Goal: Information Seeking & Learning: Learn about a topic

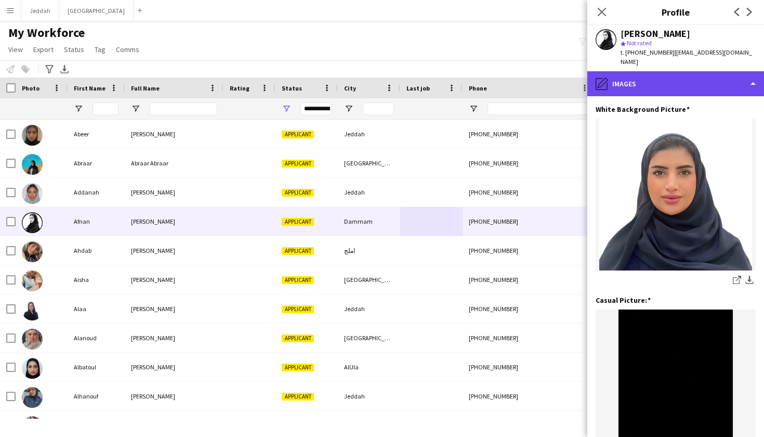
click at [670, 71] on div "pencil4 Images" at bounding box center [675, 83] width 177 height 25
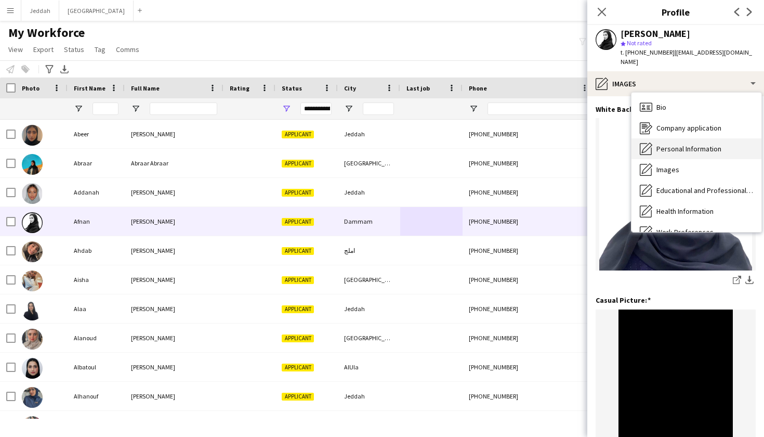
click at [680, 146] on div "Personal Information Personal Information" at bounding box center [697, 148] width 130 height 21
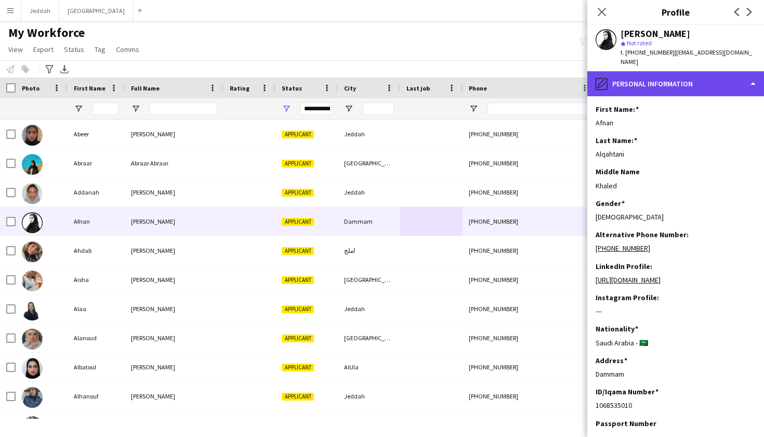
click at [659, 82] on div "pencil4 Personal Information" at bounding box center [675, 83] width 177 height 25
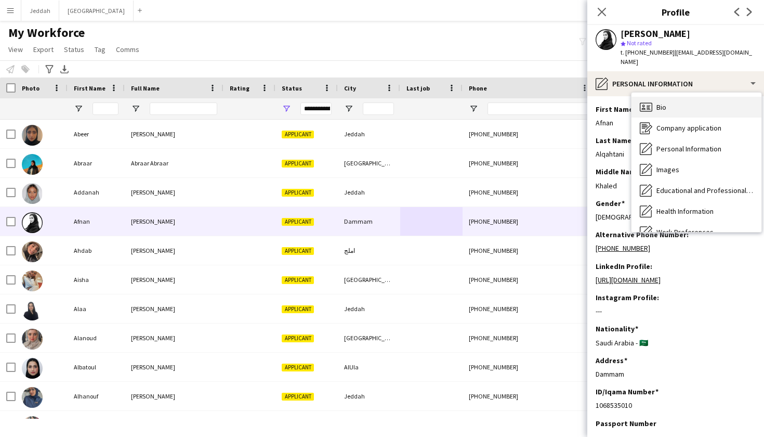
click at [663, 103] on div "Bio Bio" at bounding box center [697, 107] width 130 height 21
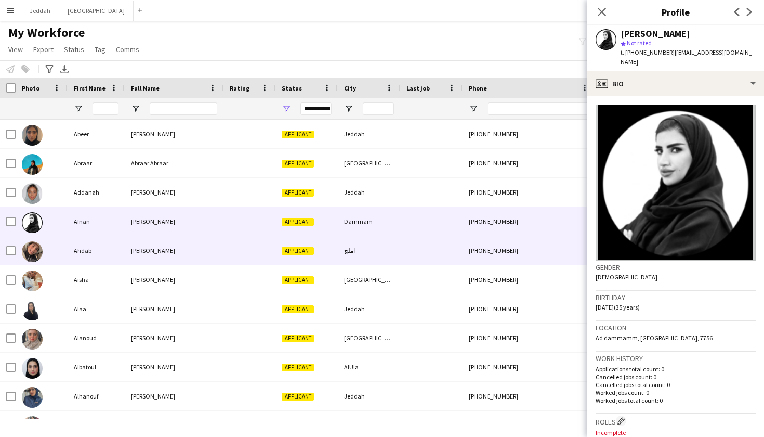
click at [481, 252] on div "+966591620549" at bounding box center [529, 250] width 133 height 29
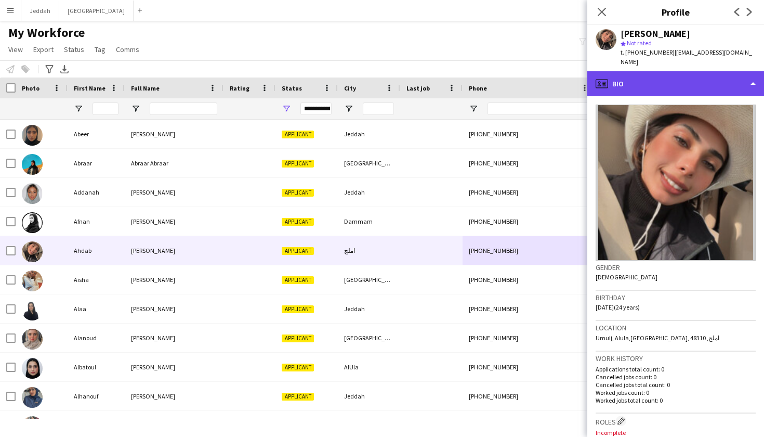
click at [670, 71] on div "profile Bio" at bounding box center [675, 83] width 177 height 25
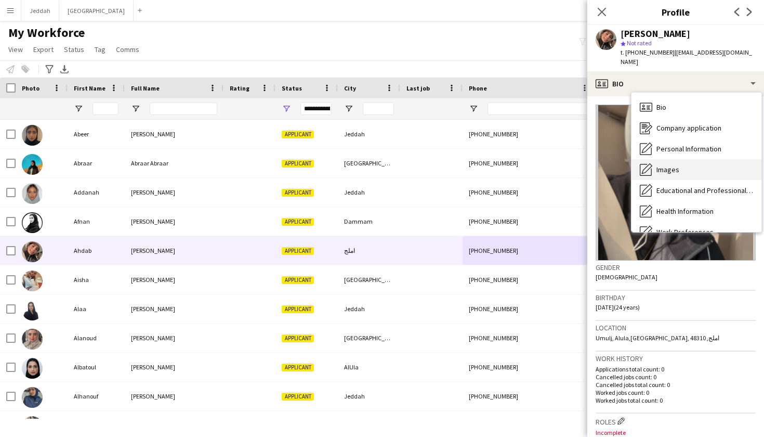
click at [674, 159] on div "Images Images" at bounding box center [697, 169] width 130 height 21
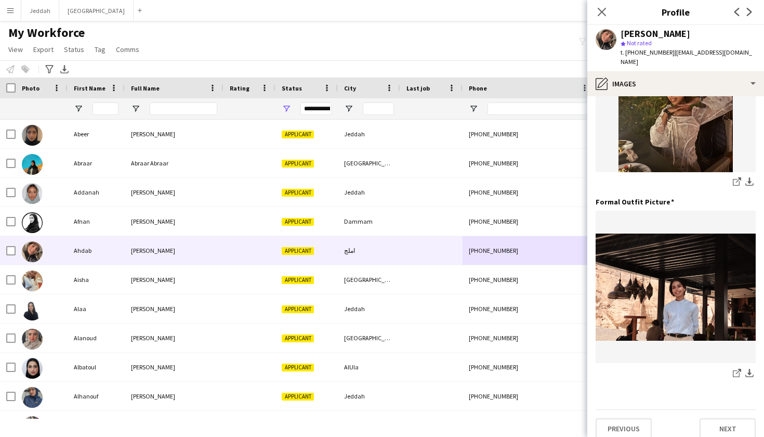
scroll to position [289, 0]
click at [735, 179] on icon at bounding box center [736, 182] width 7 height 7
click at [736, 369] on icon "share-external-link-1" at bounding box center [737, 373] width 8 height 8
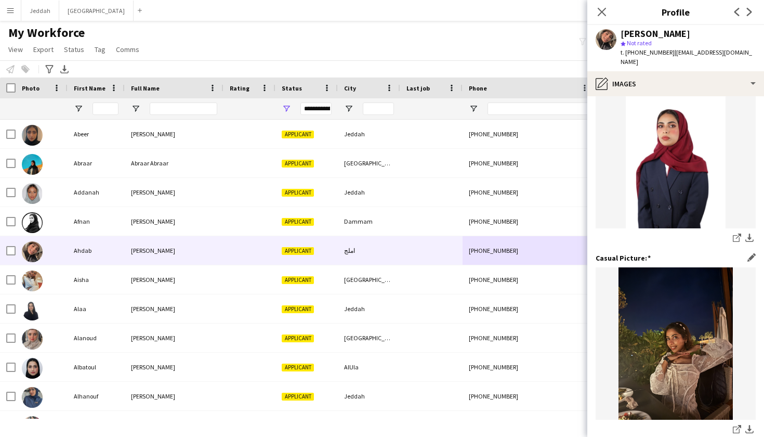
scroll to position [41, 0]
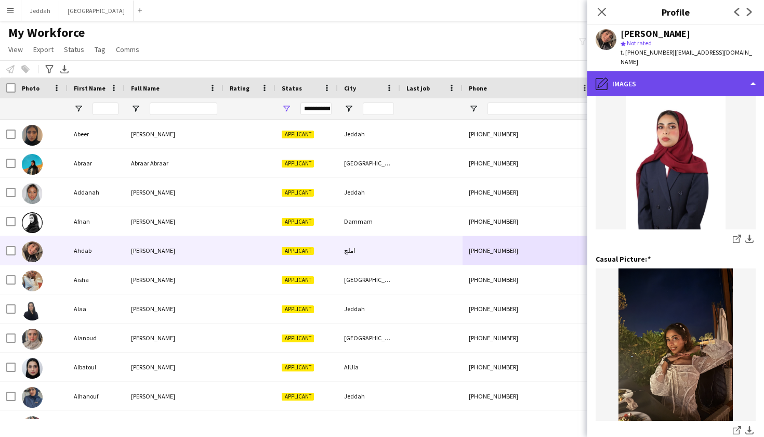
click at [630, 80] on div "pencil4 Images" at bounding box center [675, 83] width 177 height 25
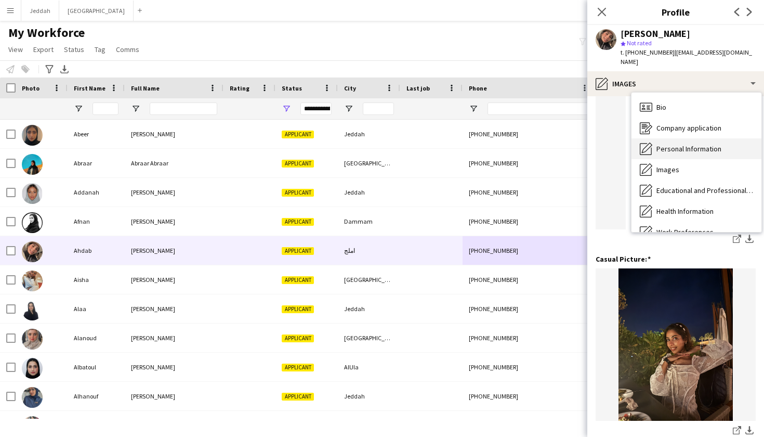
click at [652, 142] on icon "Personal Information" at bounding box center [646, 148] width 12 height 12
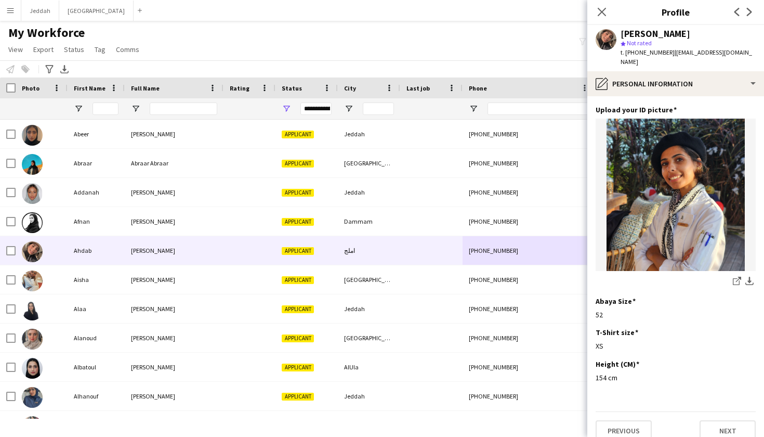
scroll to position [500, 0]
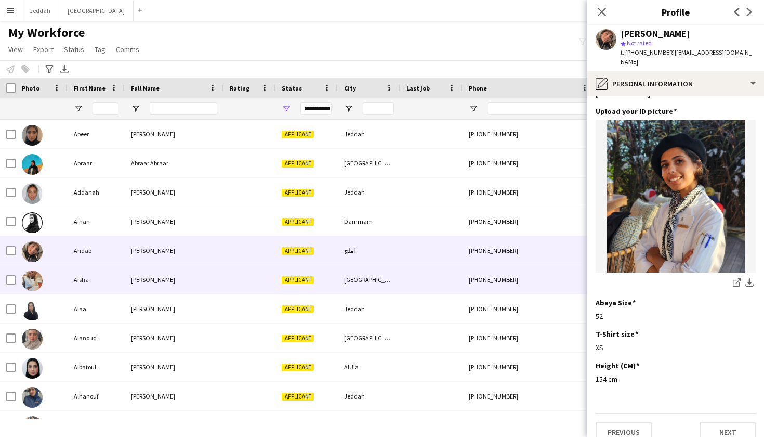
click at [467, 282] on div "+966560569261" at bounding box center [529, 279] width 133 height 29
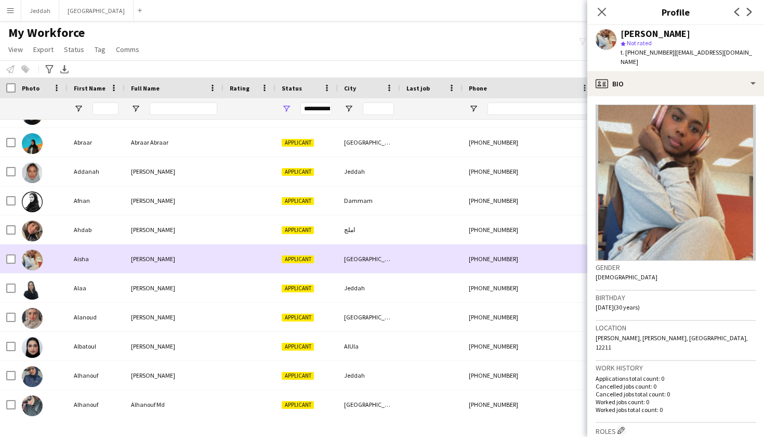
scroll to position [22, 0]
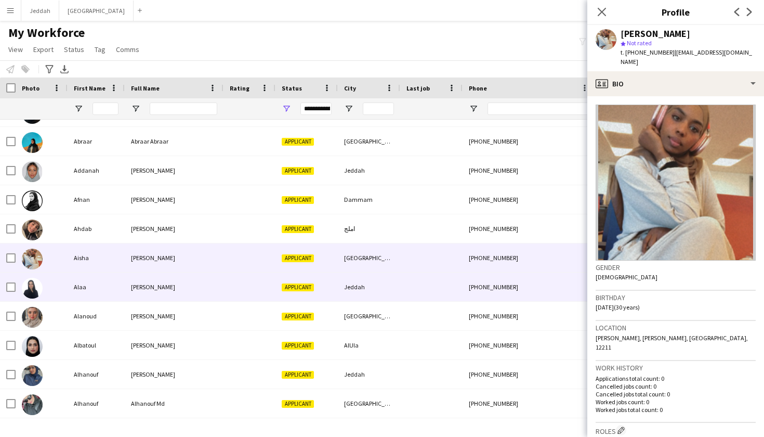
click at [455, 281] on div at bounding box center [431, 286] width 62 height 29
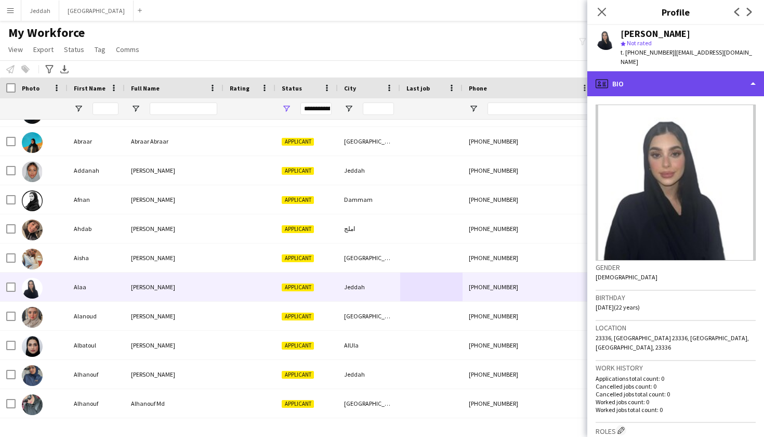
click at [669, 79] on div "profile Bio" at bounding box center [675, 83] width 177 height 25
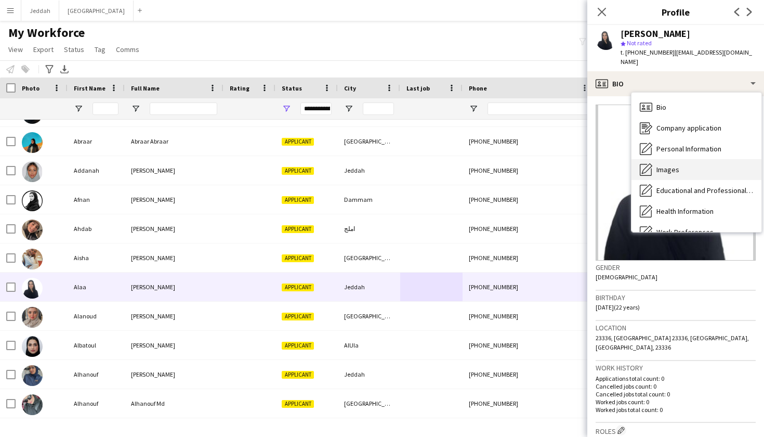
click at [682, 159] on div "Images Images" at bounding box center [697, 169] width 130 height 21
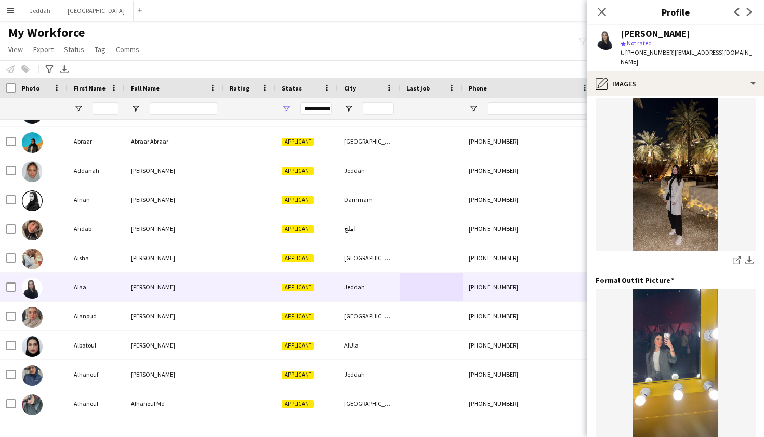
scroll to position [210, 0]
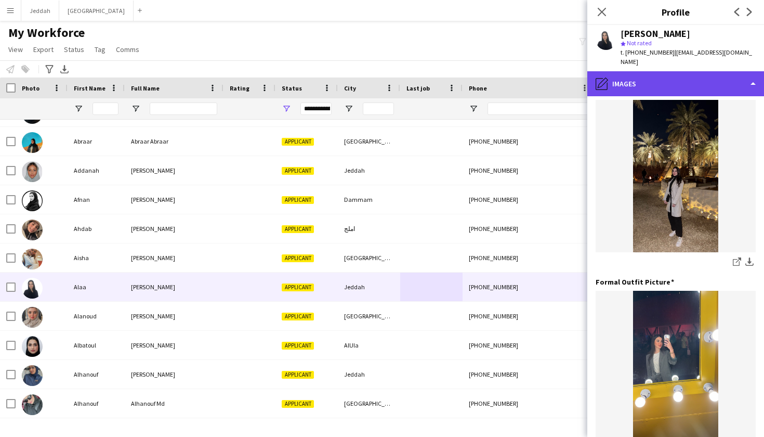
click at [664, 75] on div "pencil4 Images" at bounding box center [675, 83] width 177 height 25
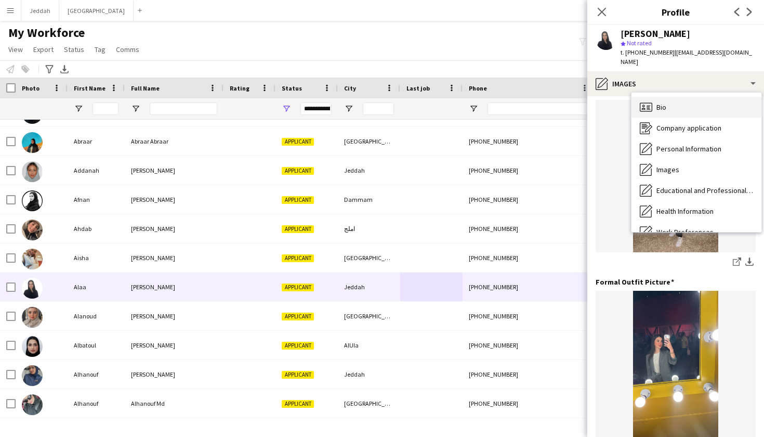
click at [670, 105] on div "Bio Bio" at bounding box center [697, 107] width 130 height 21
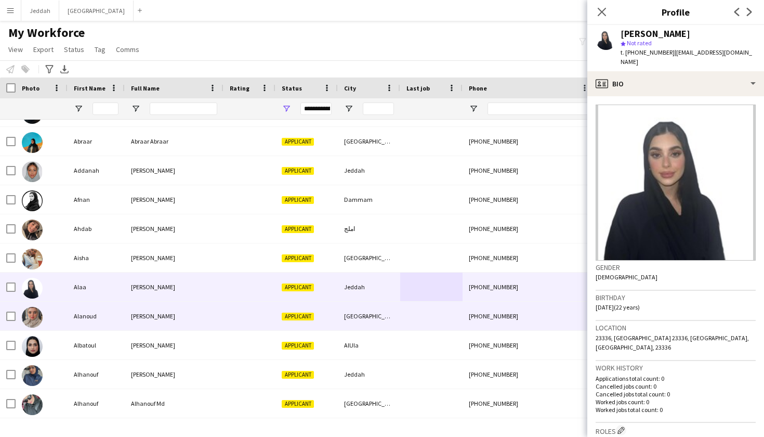
click at [433, 306] on div at bounding box center [431, 316] width 62 height 29
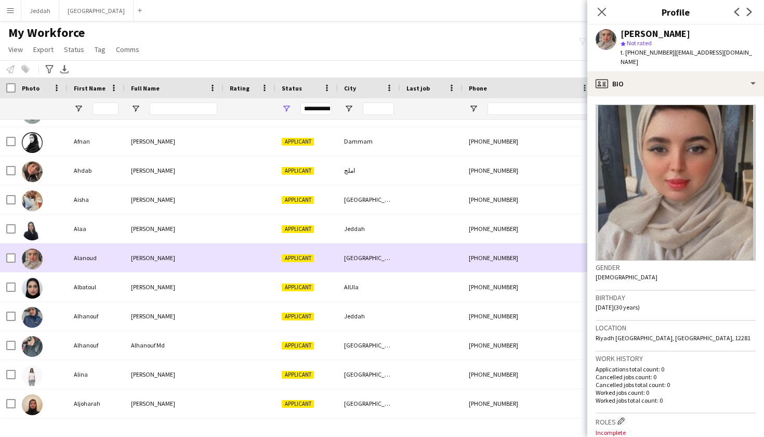
scroll to position [118, 0]
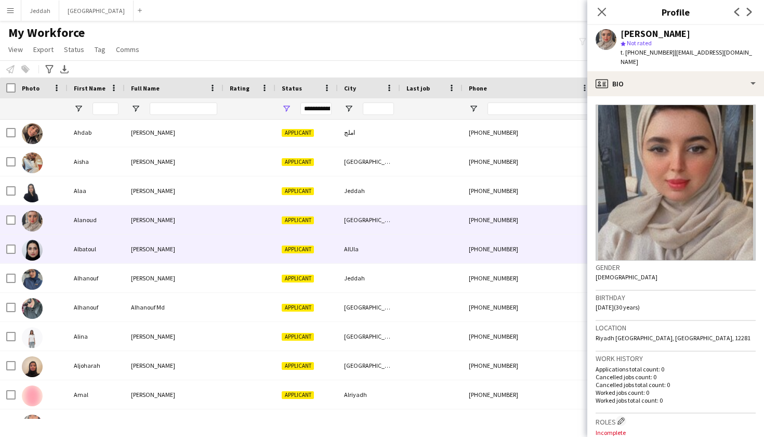
click at [425, 257] on div at bounding box center [431, 248] width 62 height 29
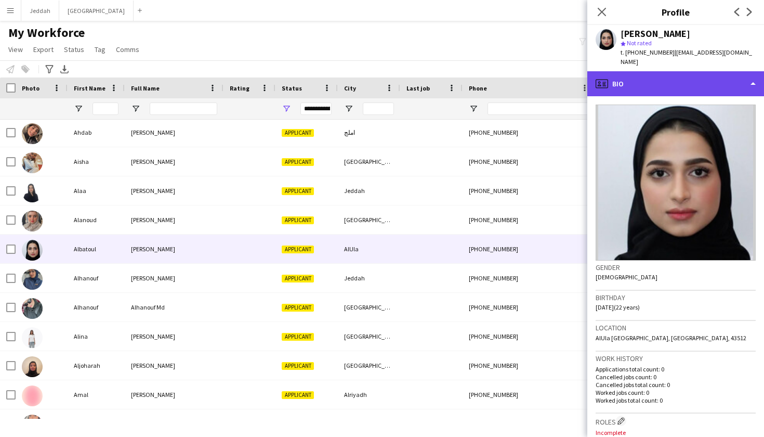
click at [652, 80] on div "profile Bio" at bounding box center [675, 83] width 177 height 25
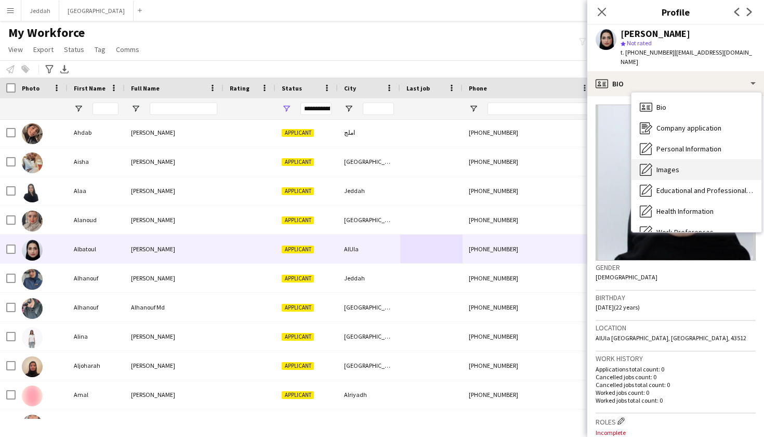
click at [668, 165] on span "Images" at bounding box center [668, 169] width 23 height 9
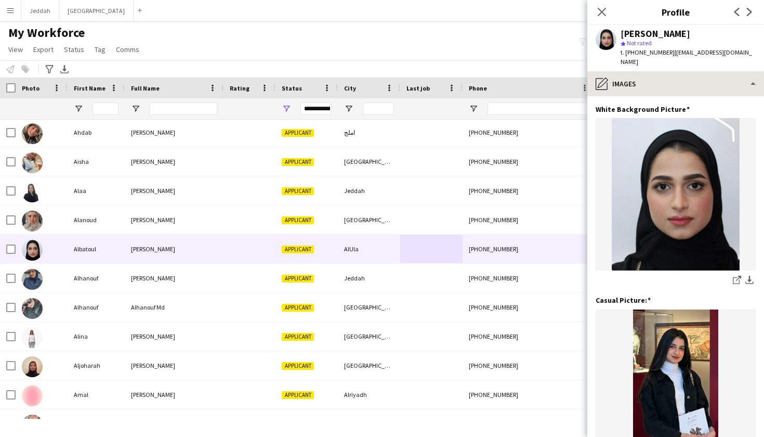
scroll to position [0, 0]
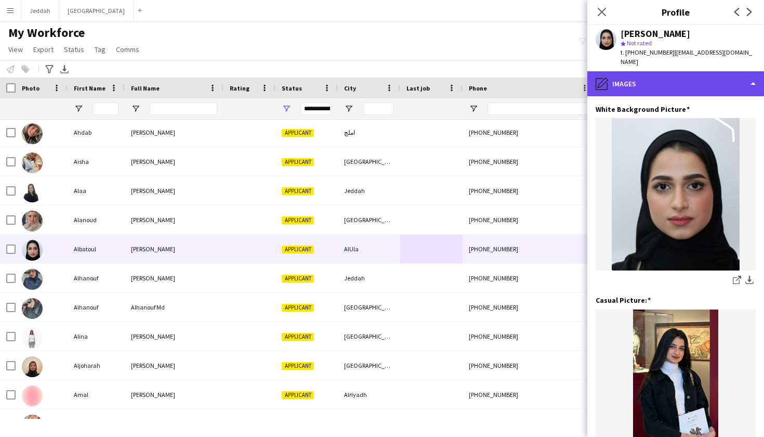
click at [660, 79] on div "pencil4 Images" at bounding box center [675, 83] width 177 height 25
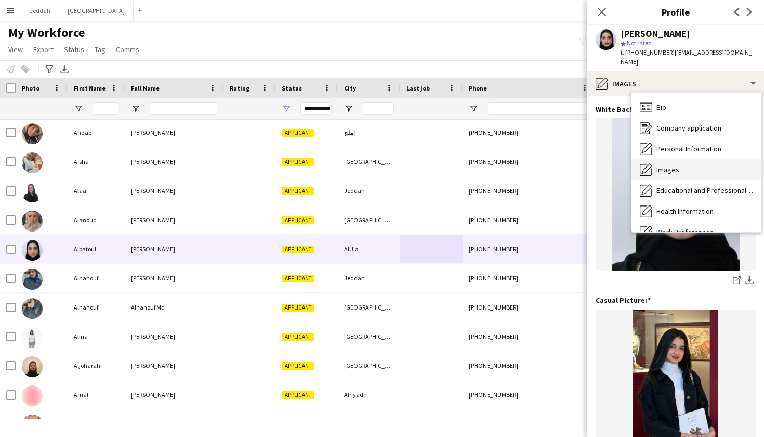
click at [677, 165] on span "Images" at bounding box center [668, 169] width 23 height 9
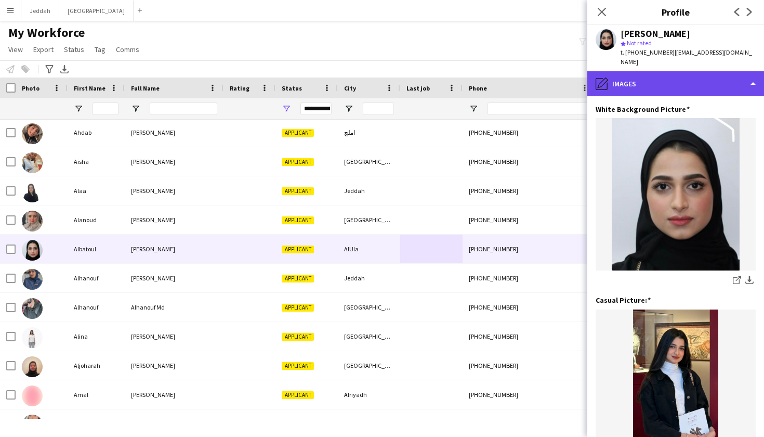
click at [662, 73] on div "pencil4 Images" at bounding box center [675, 83] width 177 height 25
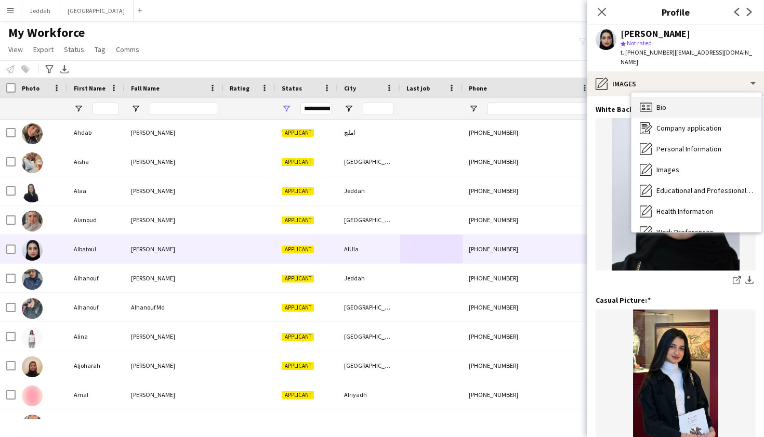
click at [665, 102] on span "Bio" at bounding box center [662, 106] width 10 height 9
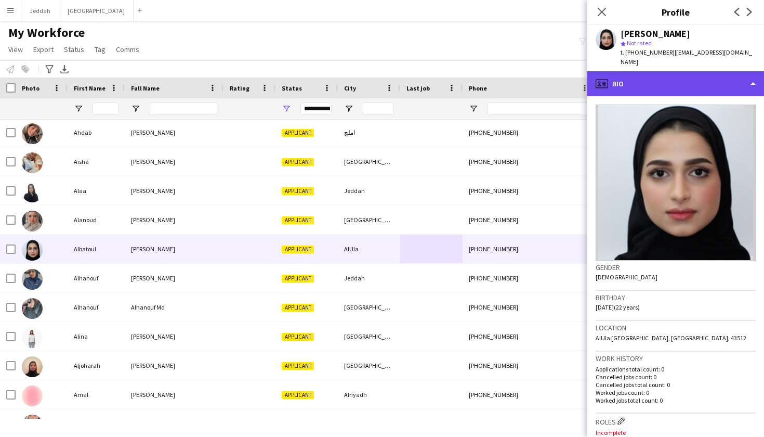
click at [661, 74] on div "profile Bio" at bounding box center [675, 83] width 177 height 25
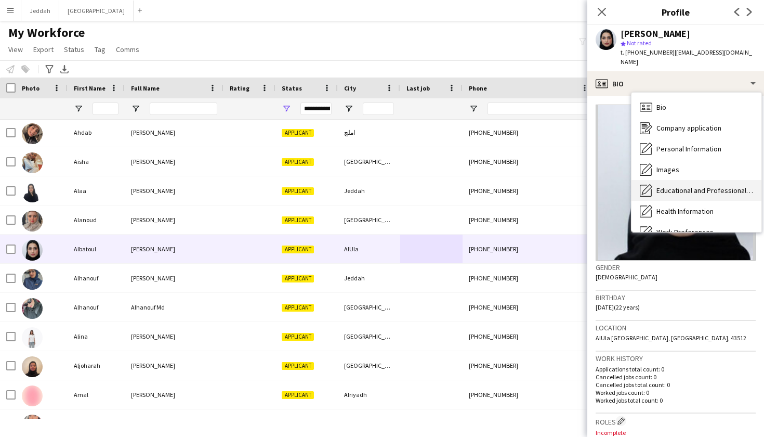
click at [675, 186] on span "Educational and Professional Background" at bounding box center [705, 190] width 97 height 9
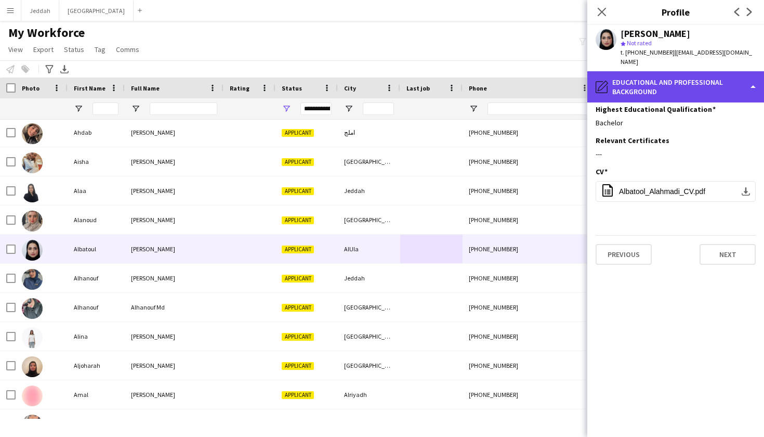
click at [665, 71] on div "pencil4 Educational and Professional Background" at bounding box center [675, 86] width 177 height 31
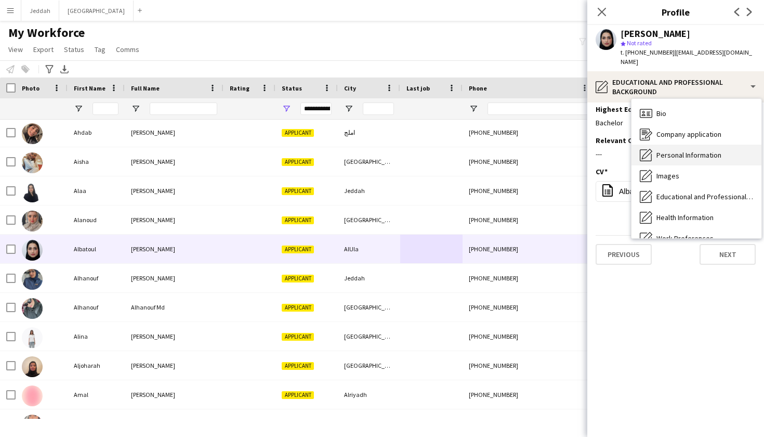
click at [681, 150] on span "Personal Information" at bounding box center [689, 154] width 65 height 9
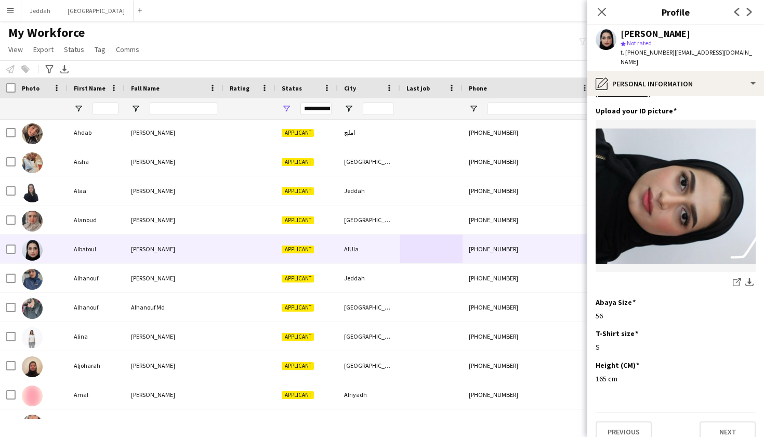
scroll to position [500, 0]
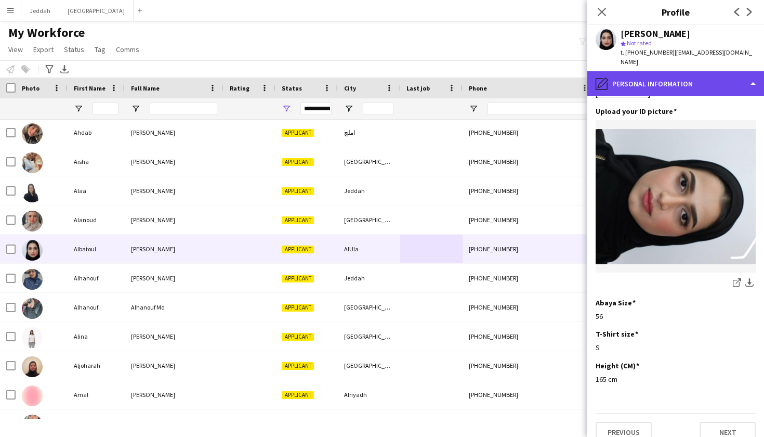
click at [673, 76] on div "pencil4 Personal Information" at bounding box center [675, 83] width 177 height 25
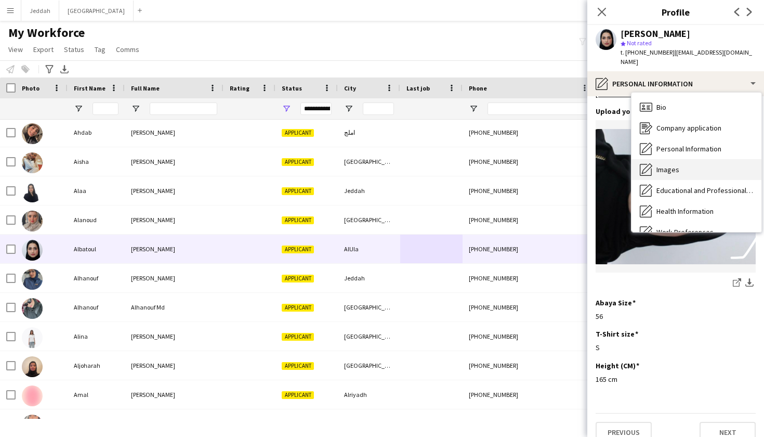
click at [689, 164] on div "Images Images" at bounding box center [697, 169] width 130 height 21
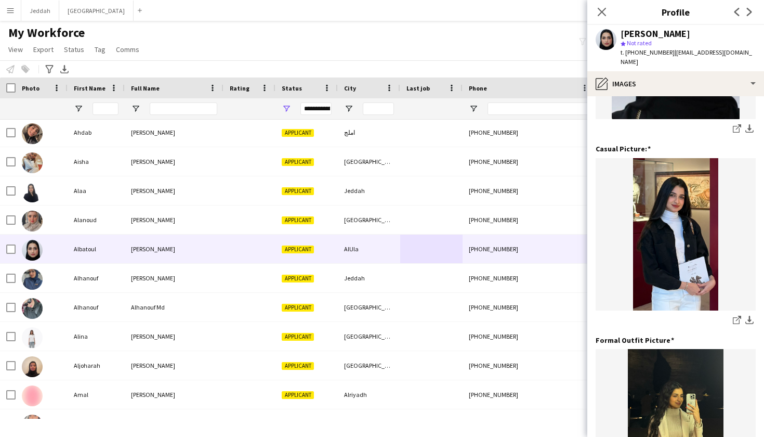
scroll to position [152, 0]
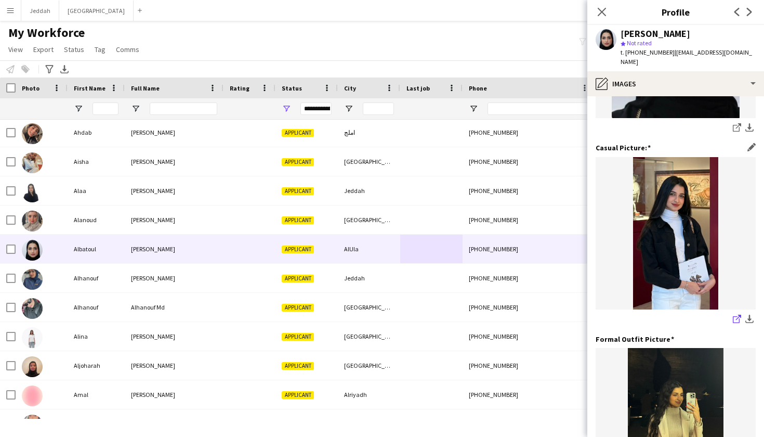
click at [733, 316] on icon at bounding box center [736, 319] width 7 height 7
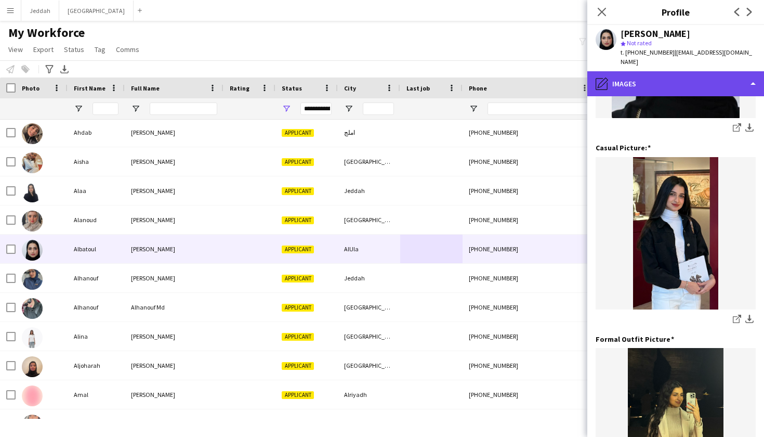
click at [640, 74] on div "pencil4 Images" at bounding box center [675, 83] width 177 height 25
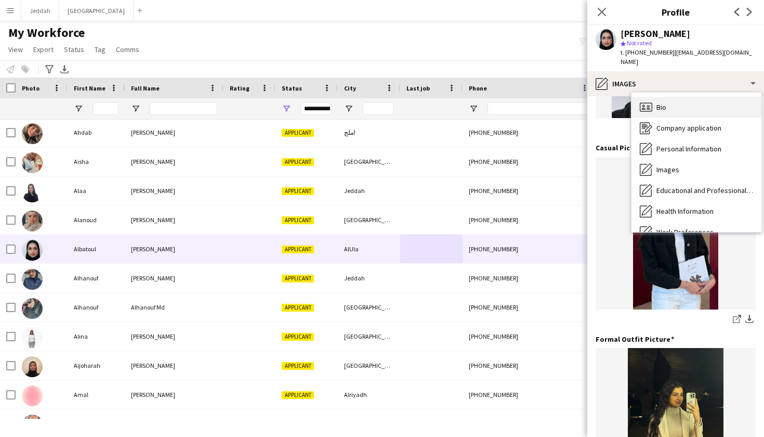
click at [659, 102] on span "Bio" at bounding box center [662, 106] width 10 height 9
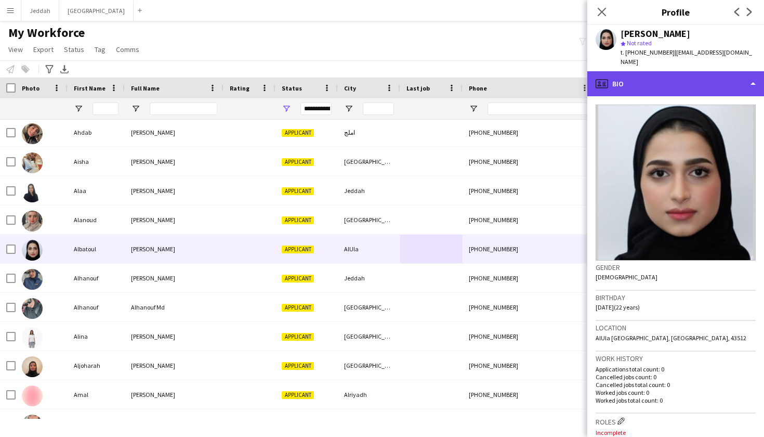
click at [657, 77] on div "profile Bio" at bounding box center [675, 83] width 177 height 25
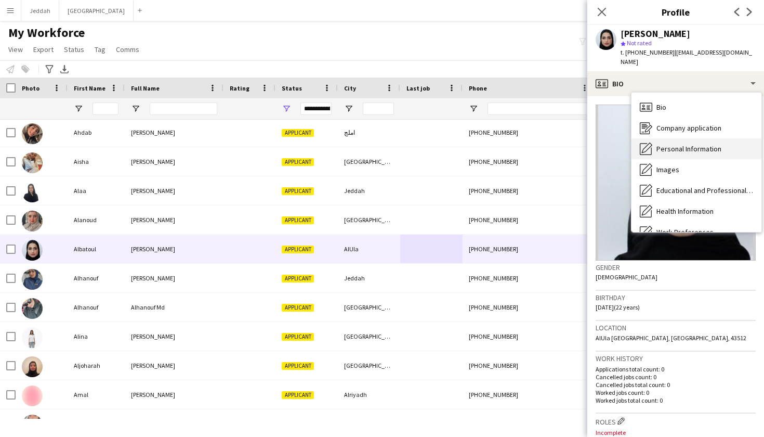
click at [675, 144] on span "Personal Information" at bounding box center [689, 148] width 65 height 9
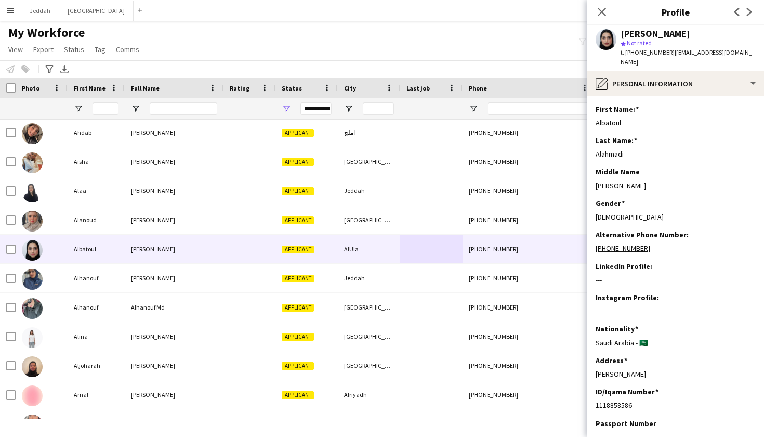
scroll to position [1, 0]
click at [646, 96] on app-section-data-types "First Name: Edit this field Albatoul Last Name: Edit this field Alahmadi Middle…" at bounding box center [675, 266] width 177 height 341
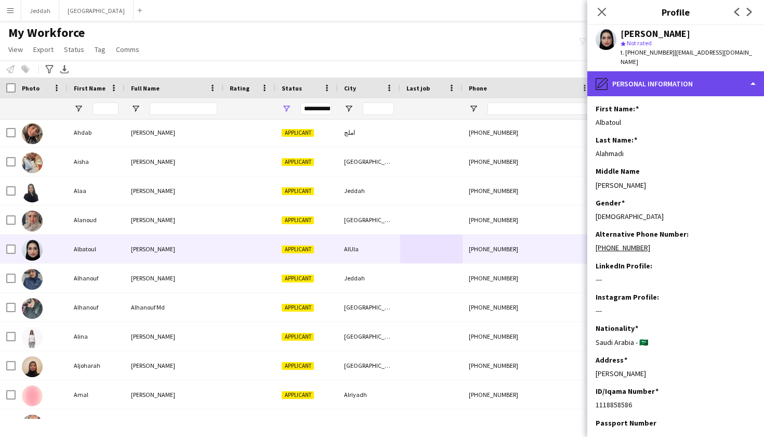
click at [644, 79] on div "pencil4 Personal Information" at bounding box center [675, 83] width 177 height 25
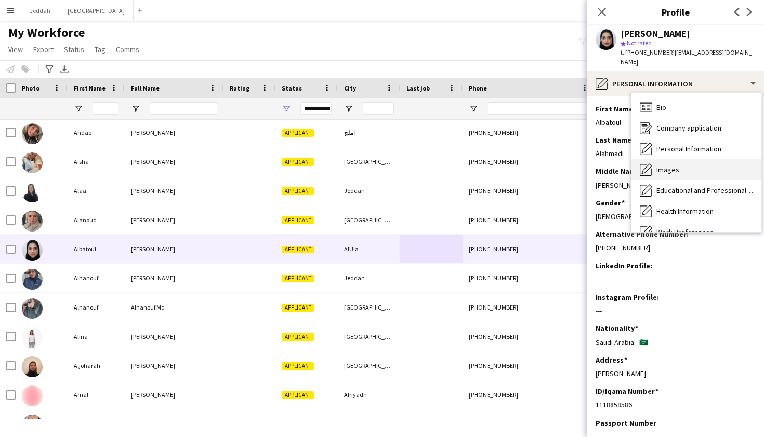
click at [669, 165] on span "Images" at bounding box center [668, 169] width 23 height 9
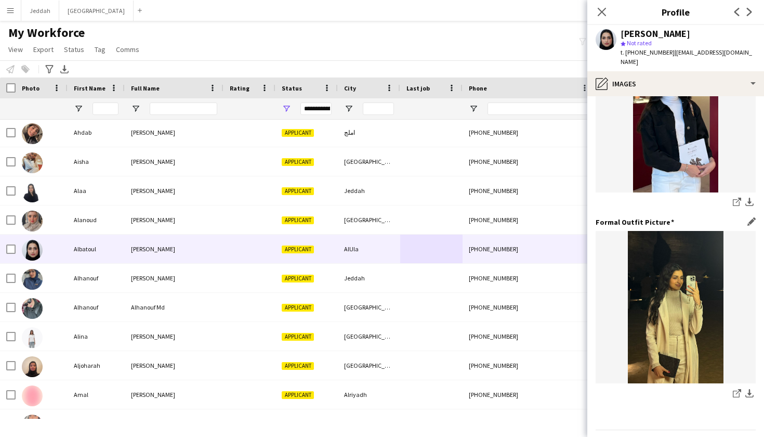
scroll to position [271, 0]
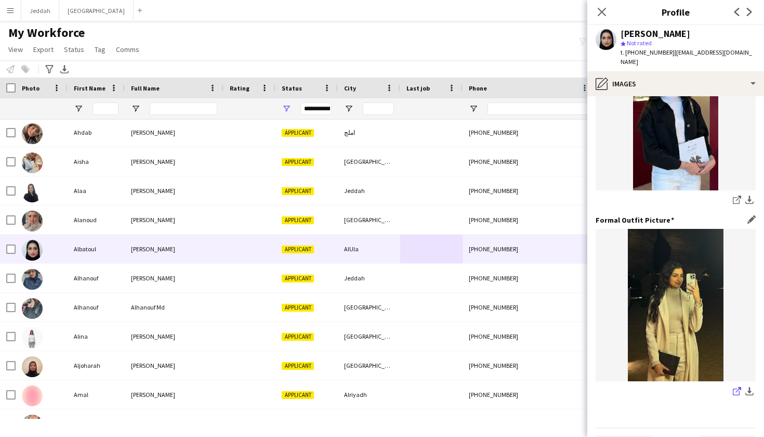
click at [734, 388] on icon at bounding box center [736, 391] width 7 height 7
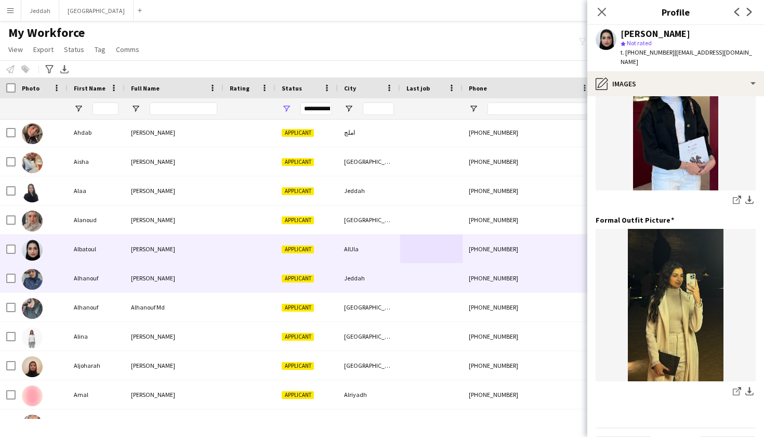
click at [426, 278] on div at bounding box center [431, 278] width 62 height 29
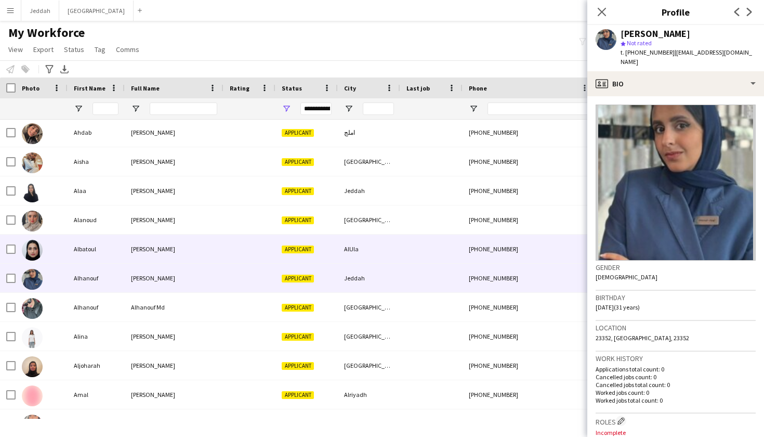
click at [442, 248] on div at bounding box center [431, 248] width 62 height 29
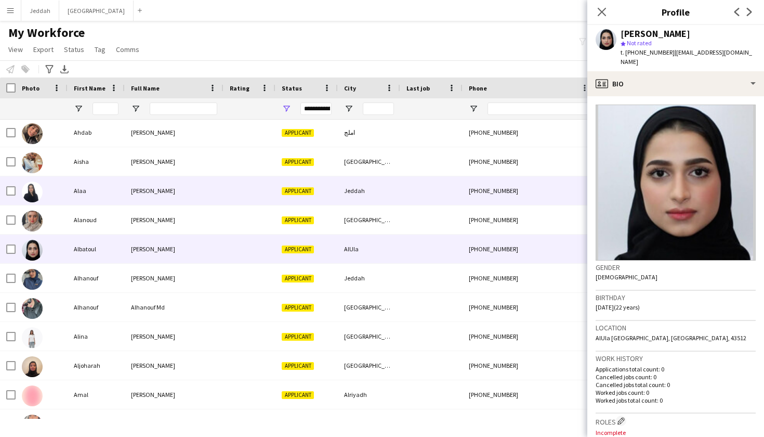
click at [456, 182] on div at bounding box center [431, 190] width 62 height 29
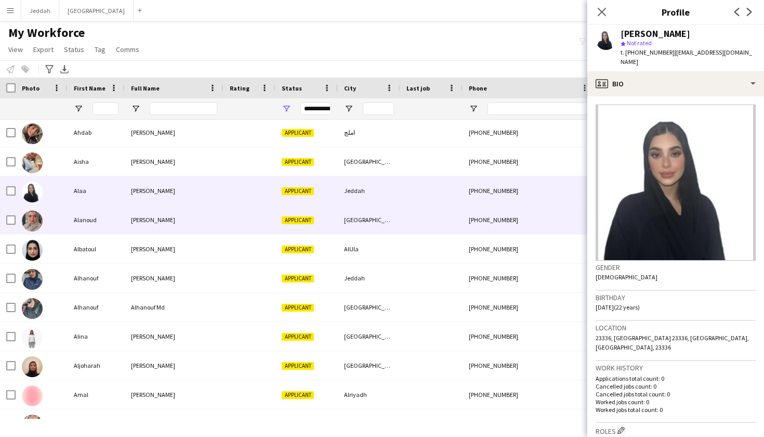
click at [443, 219] on div at bounding box center [431, 219] width 62 height 29
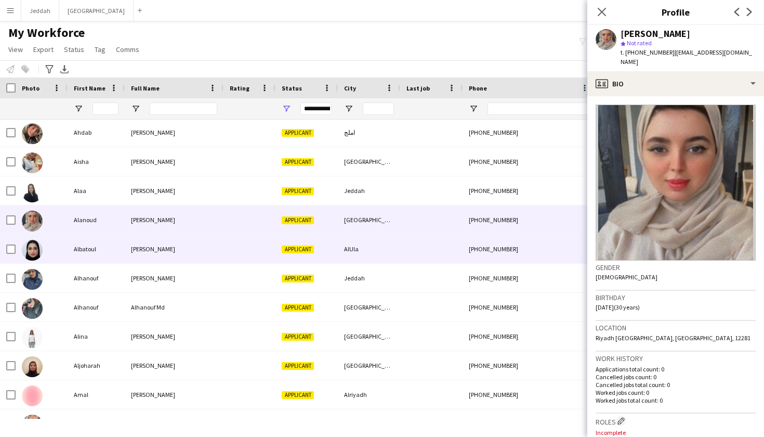
click at [443, 243] on div at bounding box center [431, 248] width 62 height 29
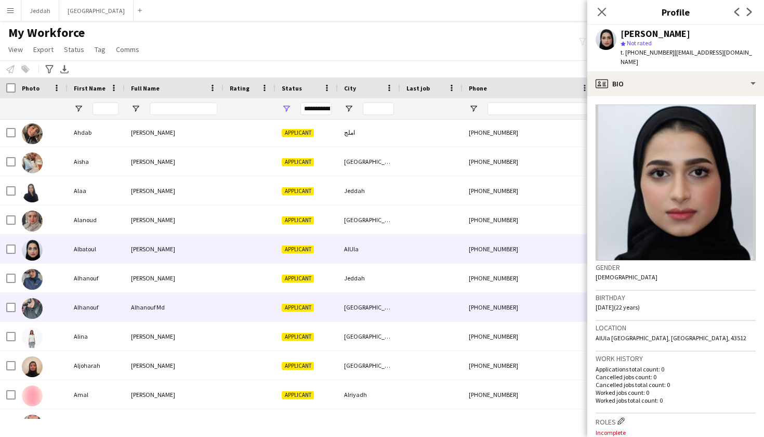
click at [440, 304] on div at bounding box center [431, 307] width 62 height 29
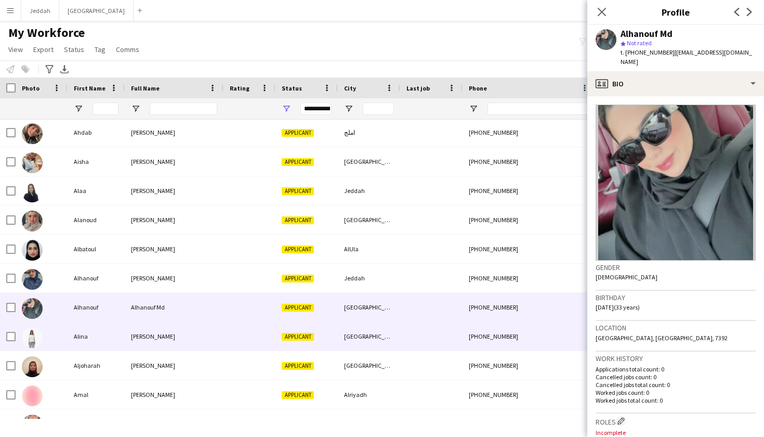
click at [441, 331] on div at bounding box center [431, 336] width 62 height 29
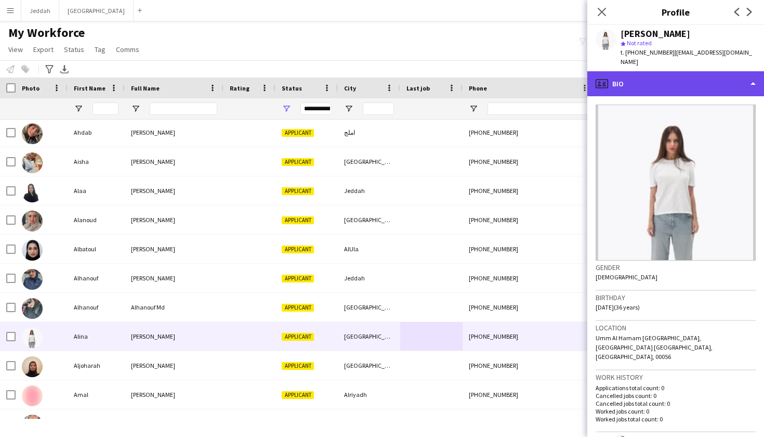
click at [632, 75] on div "profile Bio" at bounding box center [675, 83] width 177 height 25
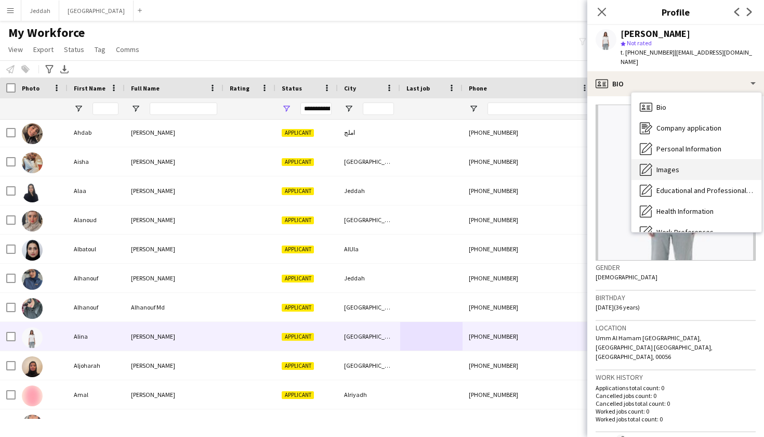
click at [667, 165] on span "Images" at bounding box center [668, 169] width 23 height 9
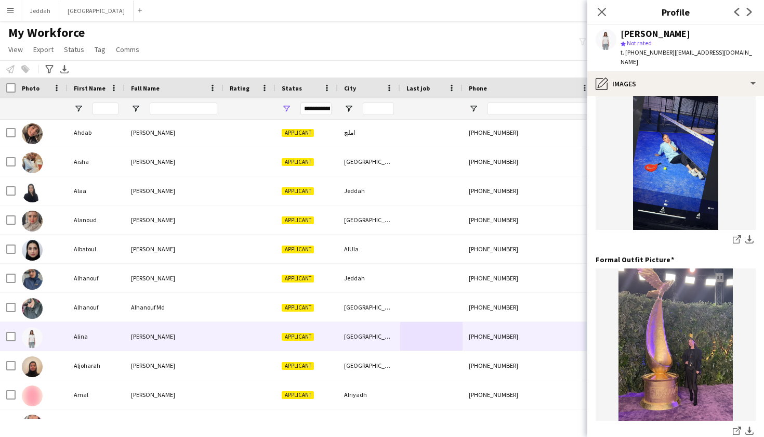
scroll to position [233, 0]
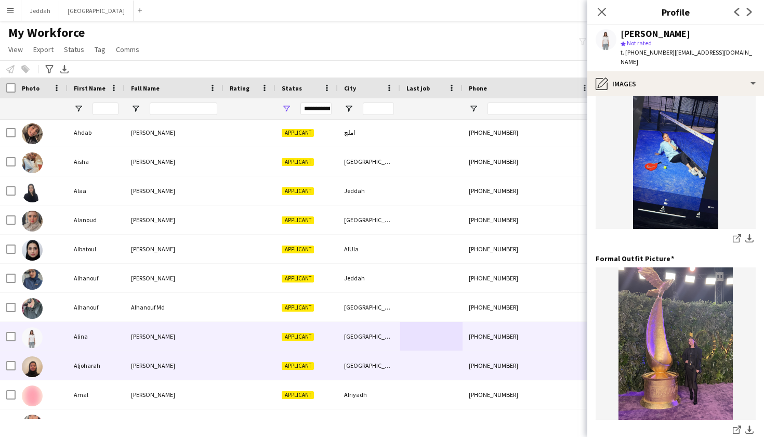
click at [452, 374] on div at bounding box center [431, 365] width 62 height 29
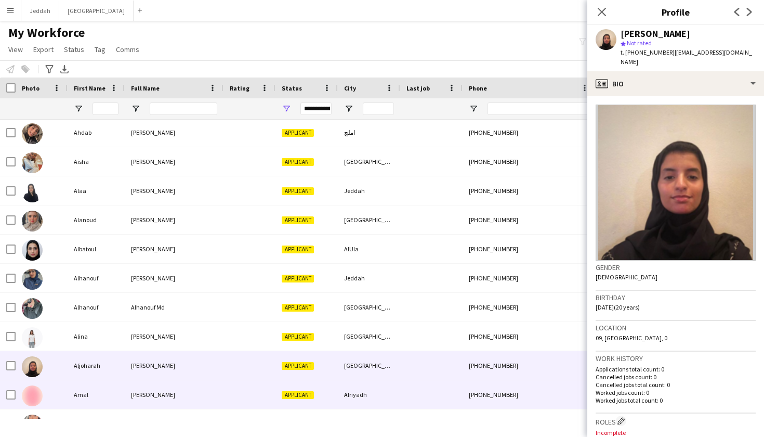
click at [441, 393] on div at bounding box center [431, 394] width 62 height 29
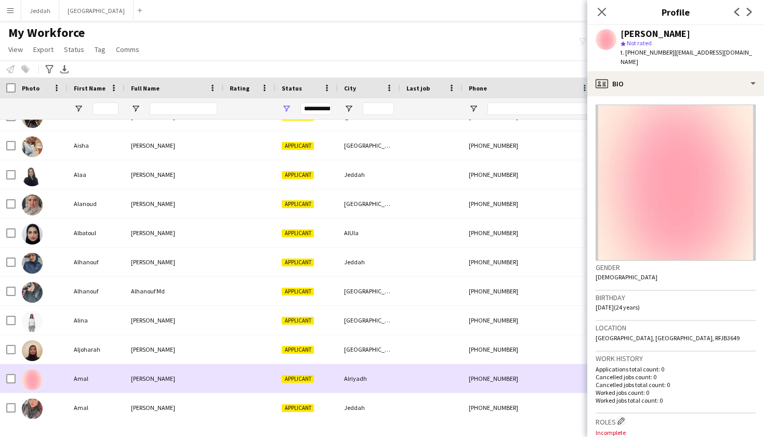
scroll to position [138, 0]
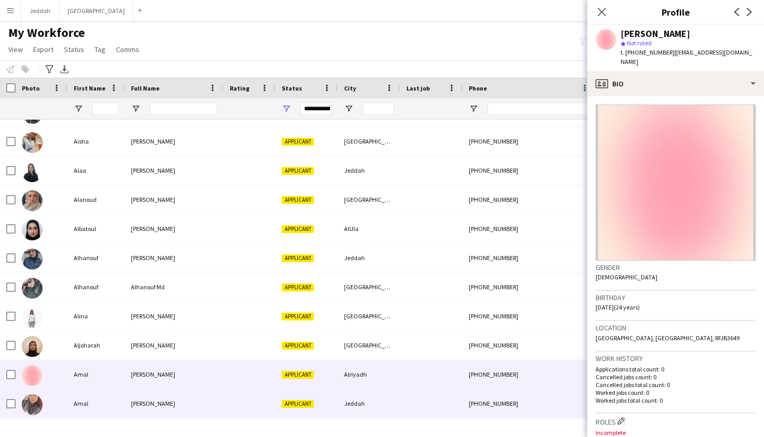
click at [441, 393] on div at bounding box center [431, 403] width 62 height 29
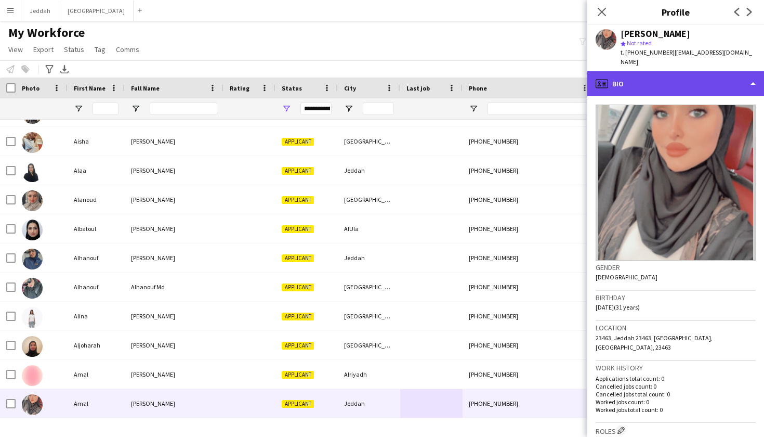
click at [646, 71] on div "profile Bio" at bounding box center [675, 83] width 177 height 25
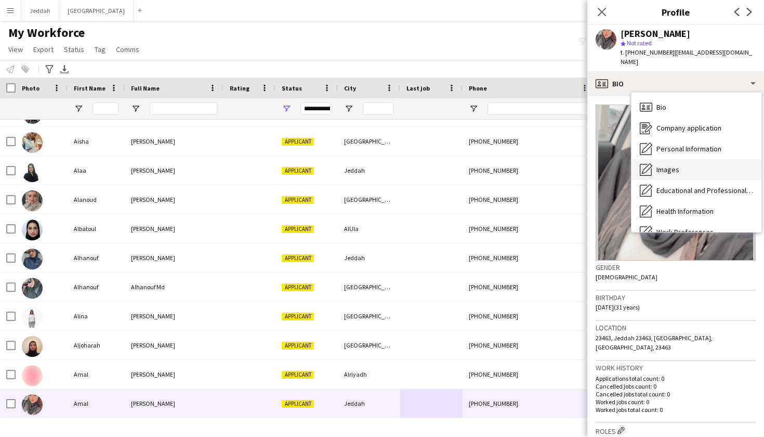
click at [677, 165] on span "Images" at bounding box center [668, 169] width 23 height 9
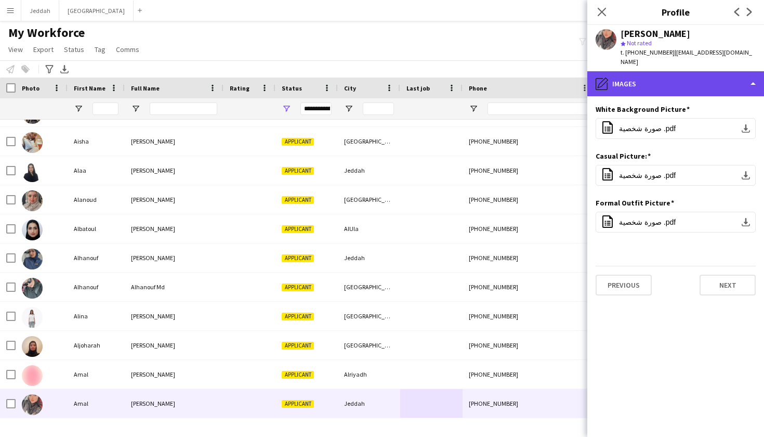
click at [651, 81] on div "pencil4 Images" at bounding box center [675, 83] width 177 height 25
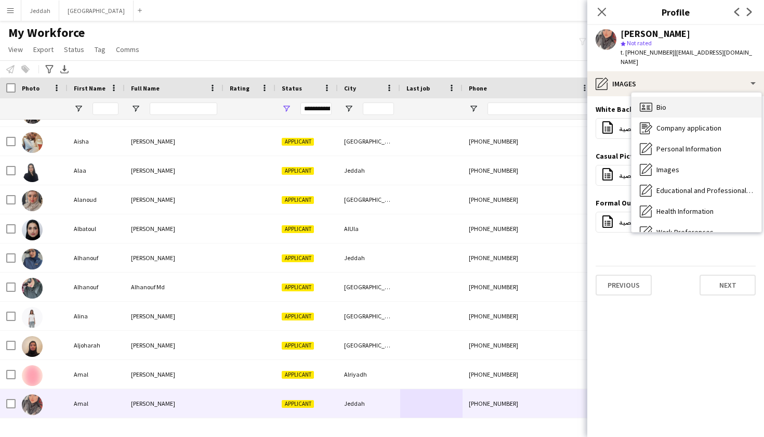
click at [655, 97] on div "Bio Bio" at bounding box center [697, 107] width 130 height 21
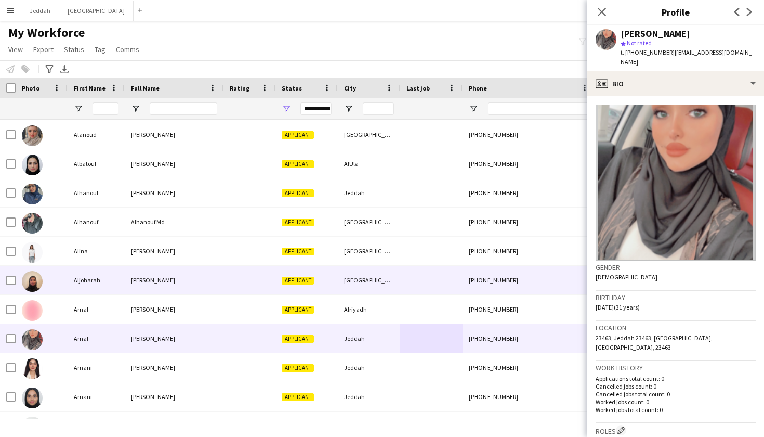
scroll to position [214, 0]
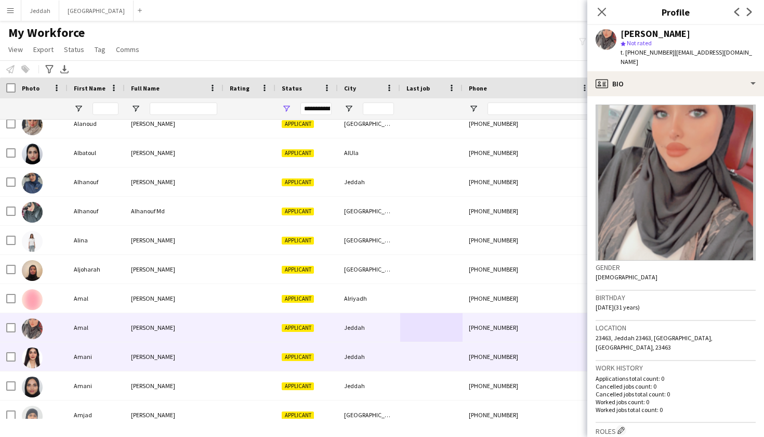
click at [493, 351] on div "+966506736273" at bounding box center [529, 356] width 133 height 29
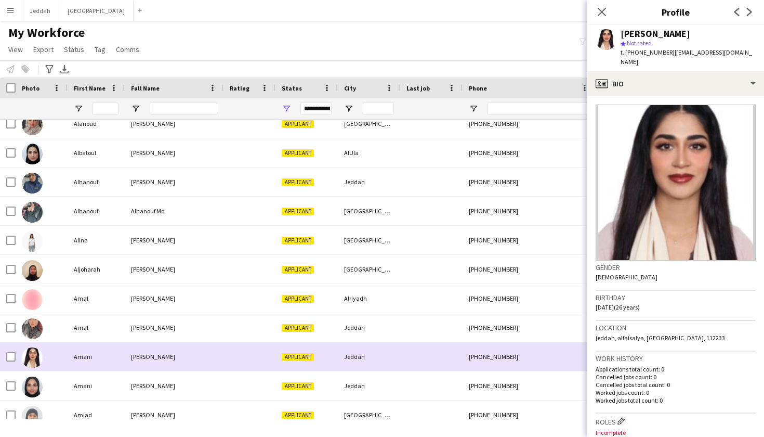
scroll to position [218, 0]
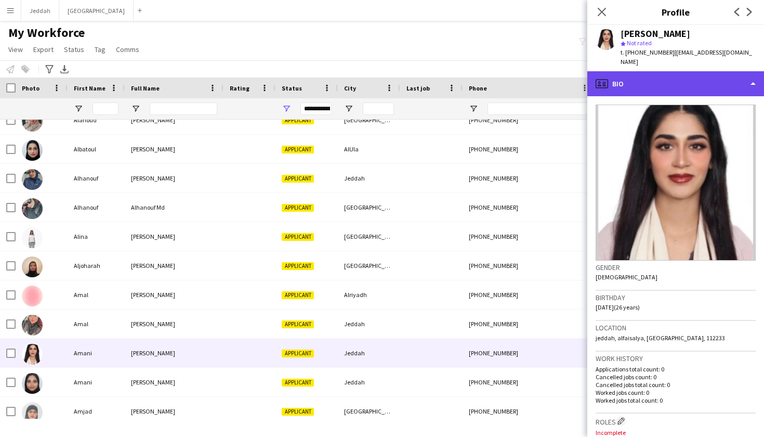
click at [660, 71] on div "profile Bio" at bounding box center [675, 83] width 177 height 25
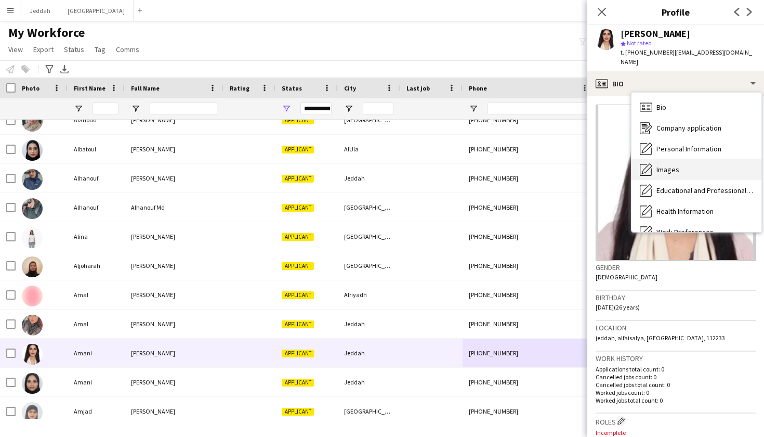
click at [684, 159] on div "Images Images" at bounding box center [697, 169] width 130 height 21
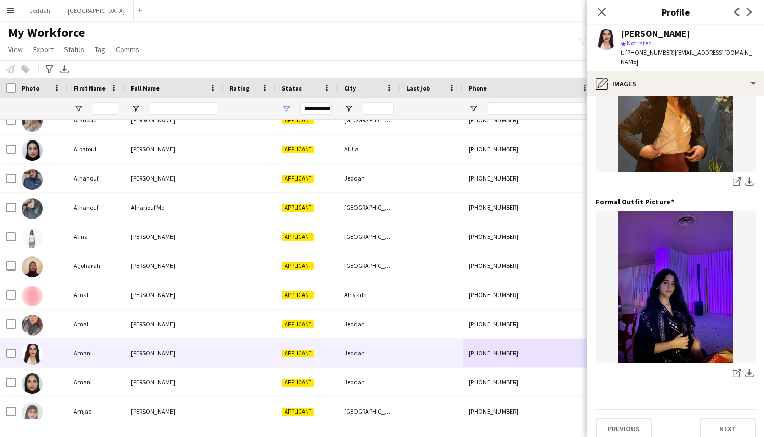
scroll to position [289, 0]
click at [739, 369] on icon "share-external-link-1" at bounding box center [737, 373] width 8 height 8
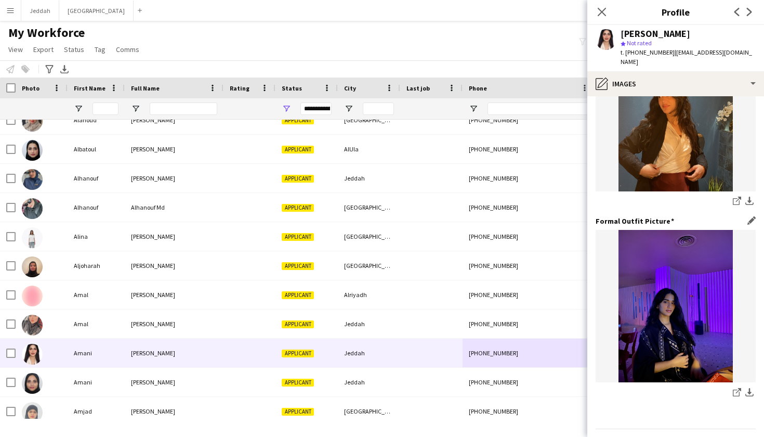
scroll to position [244, 0]
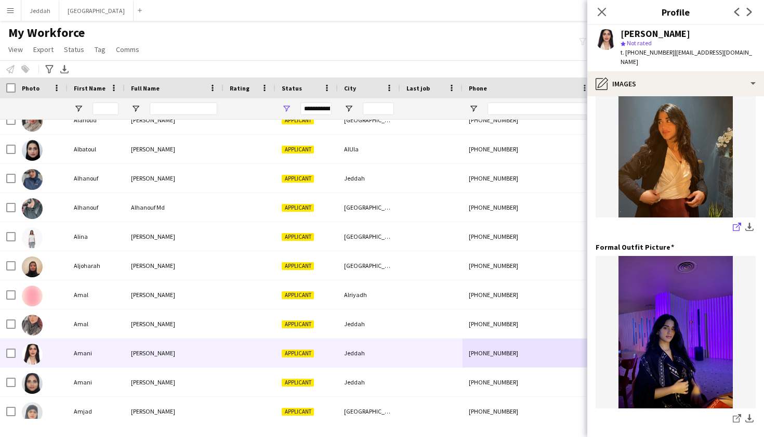
click at [737, 224] on icon at bounding box center [736, 227] width 7 height 7
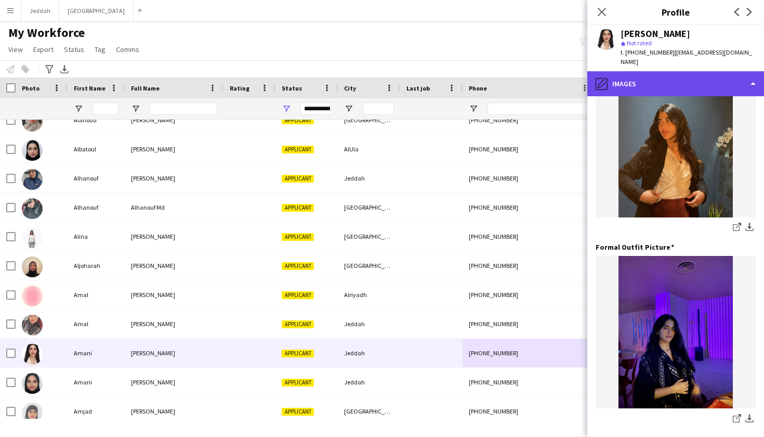
click at [616, 80] on div "pencil4 Images" at bounding box center [675, 83] width 177 height 25
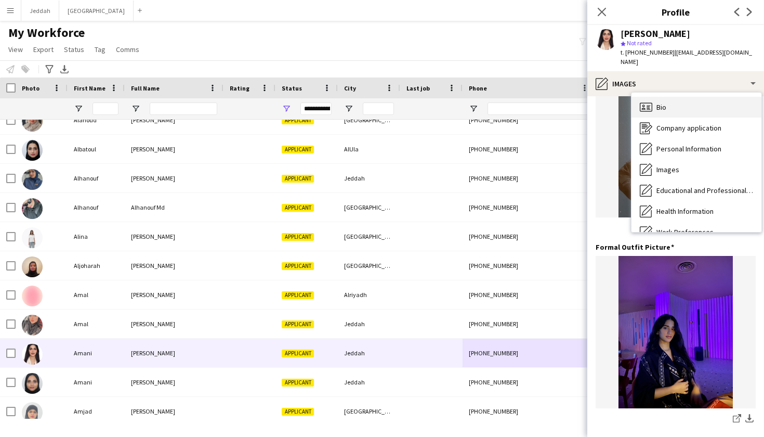
click at [645, 108] on icon at bounding box center [644, 109] width 4 height 2
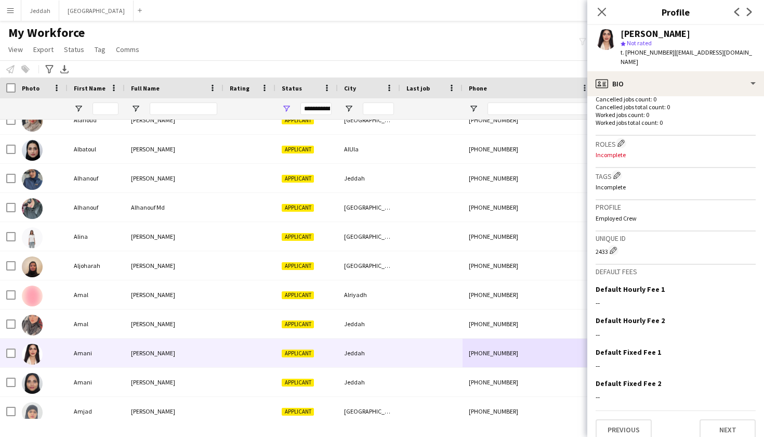
scroll to position [277, 0]
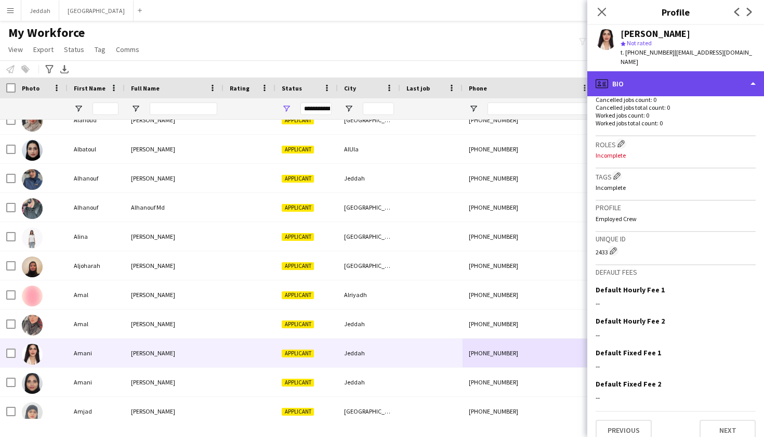
click at [647, 76] on div "profile Bio" at bounding box center [675, 83] width 177 height 25
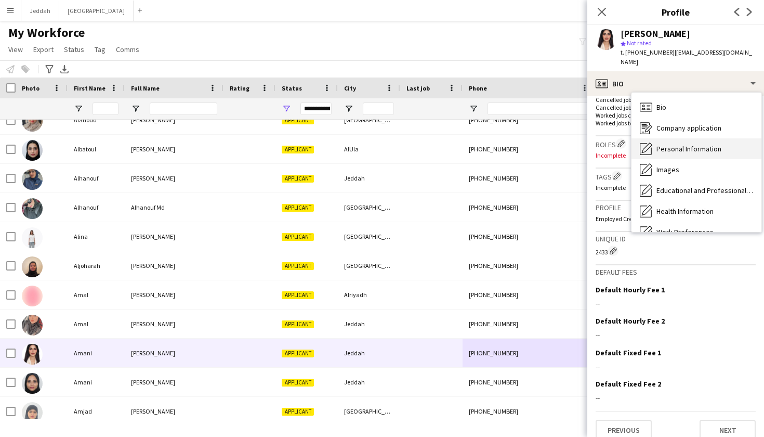
click at [659, 138] on div "Personal Information Personal Information" at bounding box center [697, 148] width 130 height 21
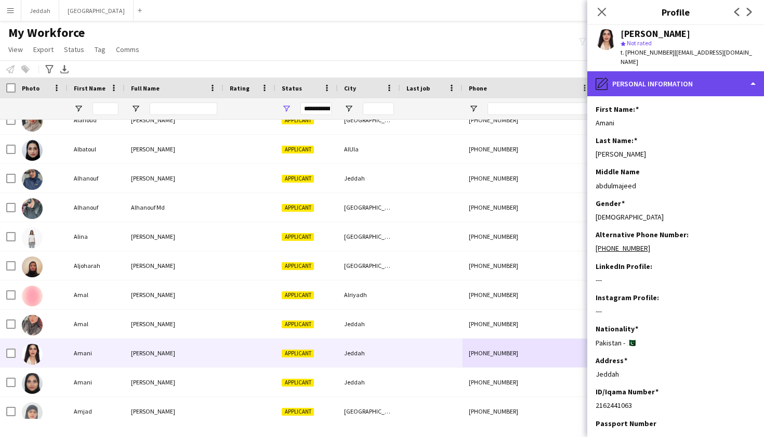
click at [658, 71] on div "pencil4 Personal Information" at bounding box center [675, 83] width 177 height 25
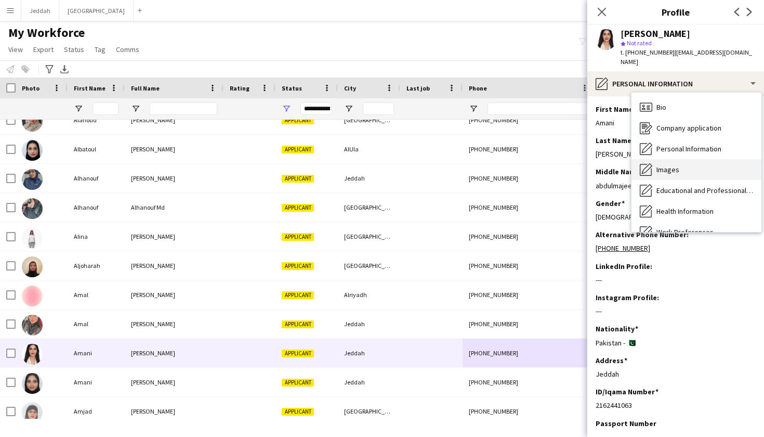
click at [685, 162] on div "Images Images" at bounding box center [697, 169] width 130 height 21
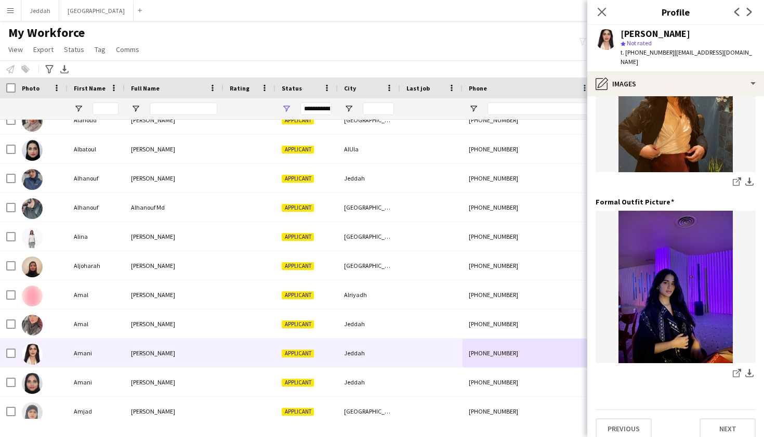
scroll to position [289, 0]
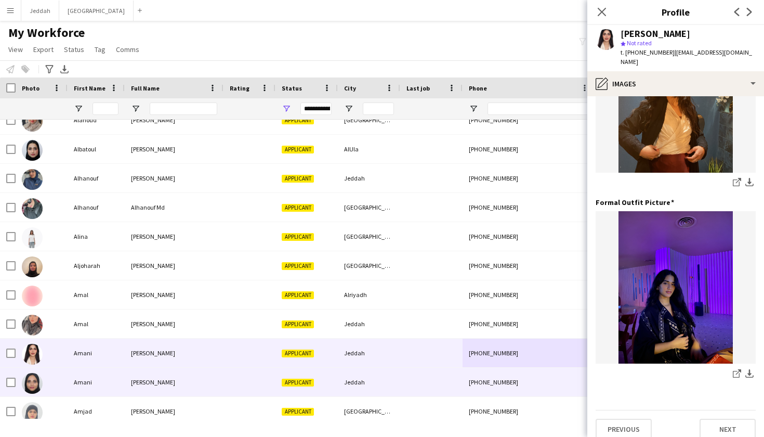
click at [355, 390] on div "Jeddah" at bounding box center [369, 382] width 62 height 29
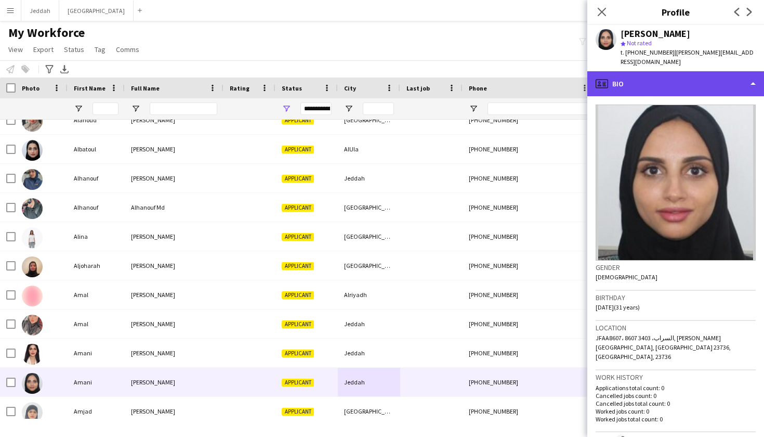
click at [670, 72] on div "profile Bio" at bounding box center [675, 83] width 177 height 25
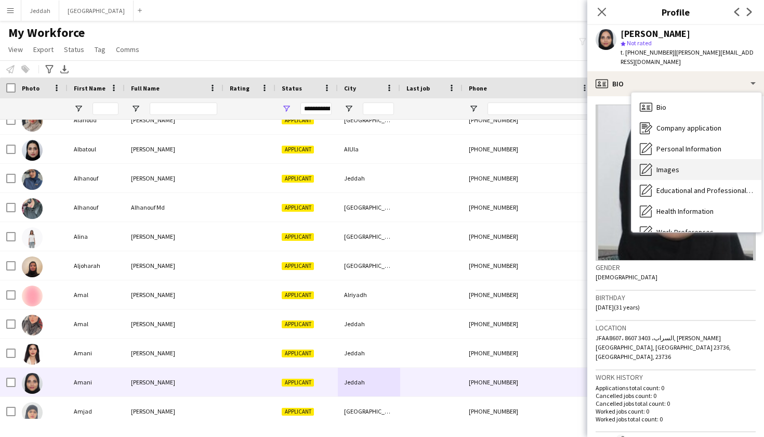
click at [680, 159] on div "Images Images" at bounding box center [697, 169] width 130 height 21
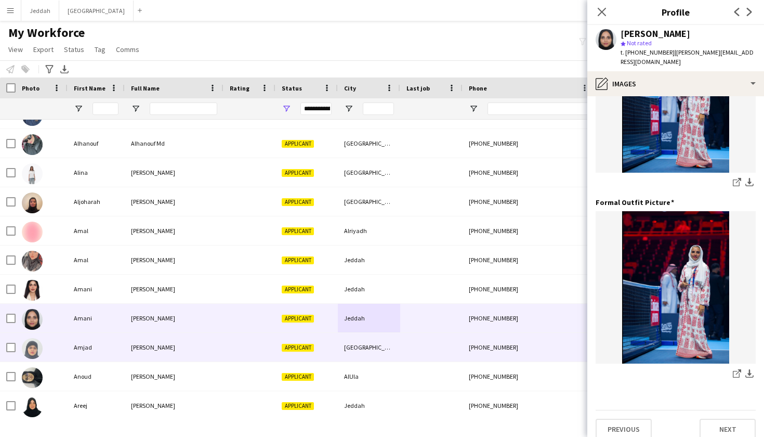
scroll to position [0, 0]
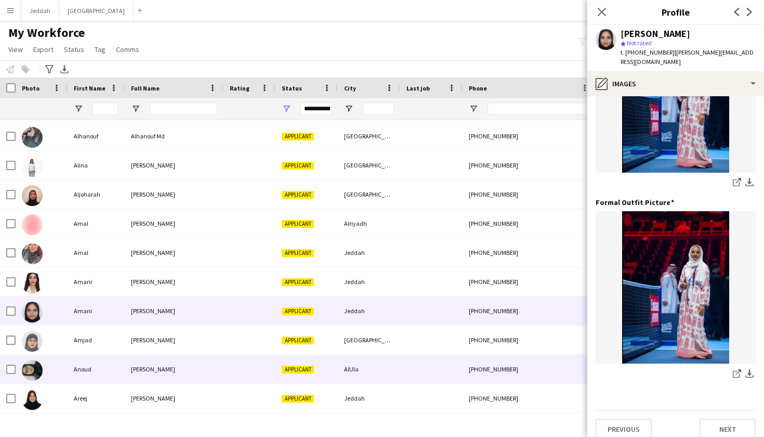
click at [438, 371] on div at bounding box center [431, 369] width 62 height 29
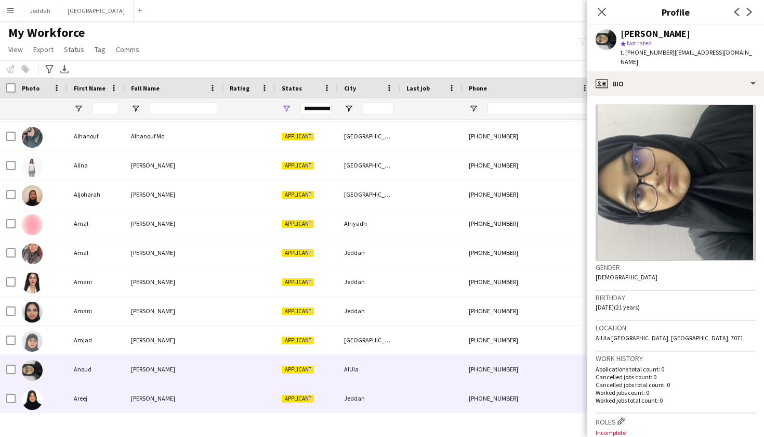
click at [440, 396] on div at bounding box center [431, 398] width 62 height 29
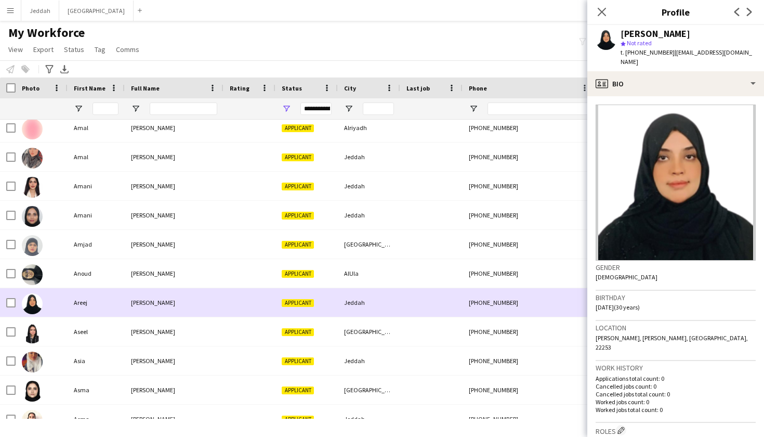
scroll to position [390, 0]
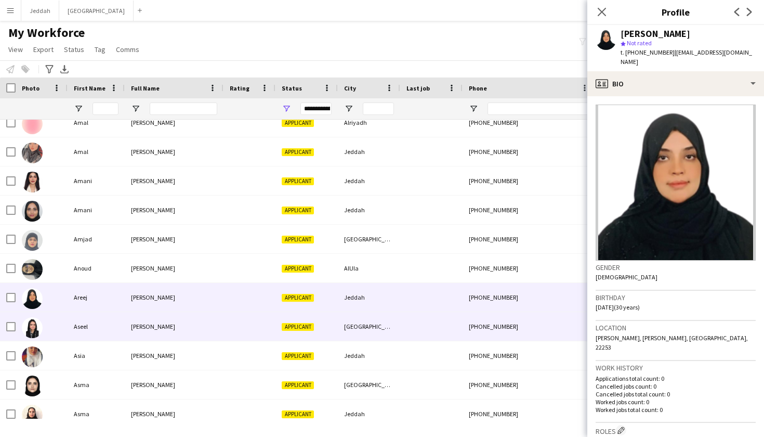
click at [424, 330] on div at bounding box center [431, 326] width 62 height 29
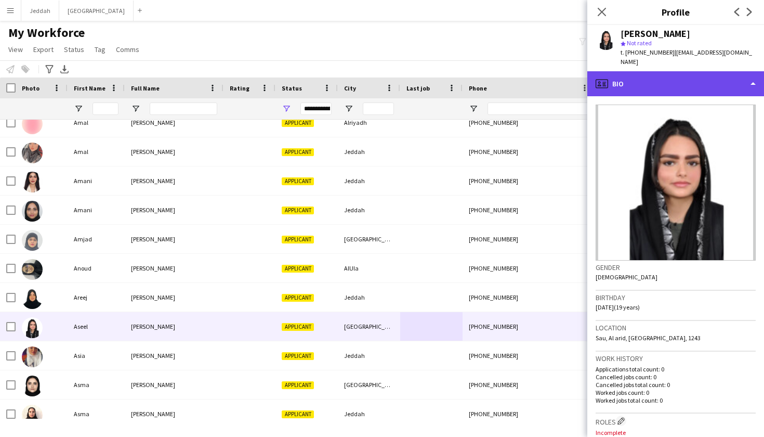
click at [684, 74] on div "profile Bio" at bounding box center [675, 83] width 177 height 25
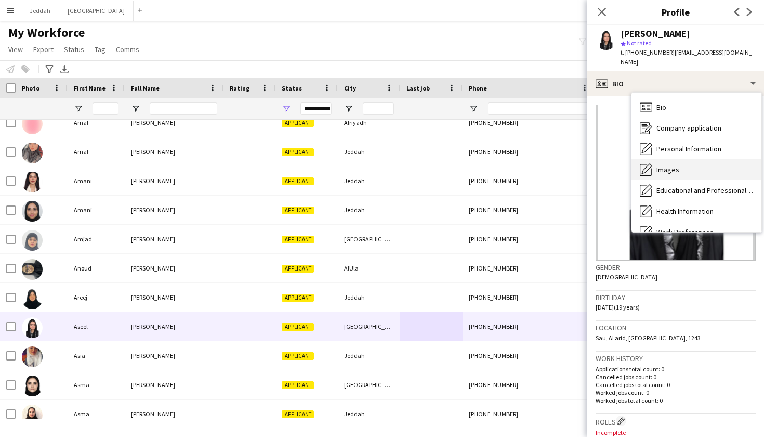
click at [712, 159] on div "Images Images" at bounding box center [697, 169] width 130 height 21
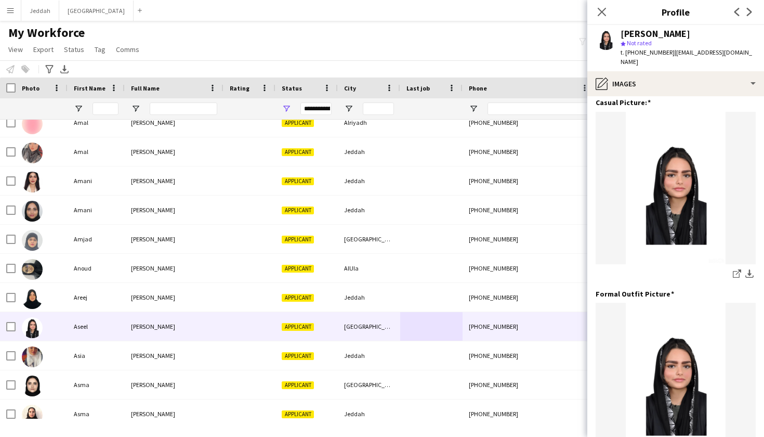
scroll to position [214, 0]
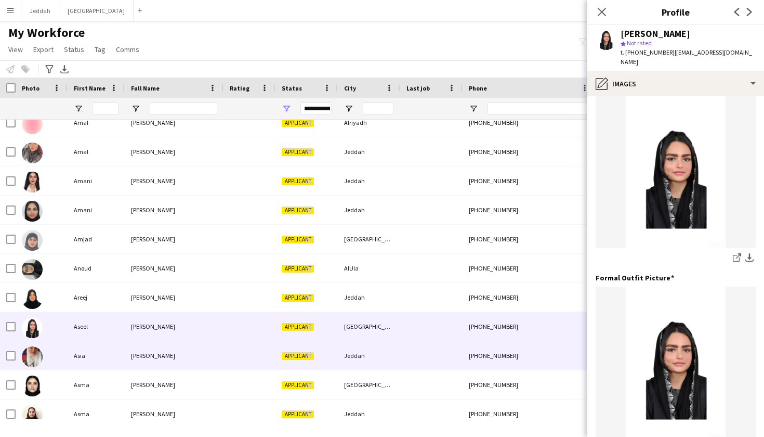
click at [497, 351] on div "+966563334069" at bounding box center [529, 355] width 133 height 29
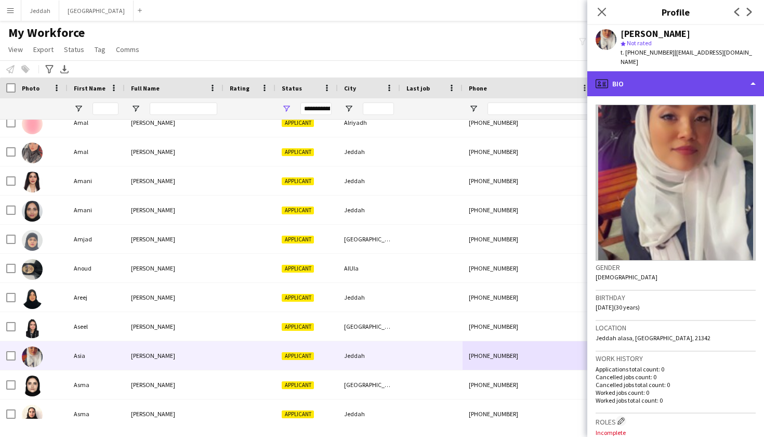
click at [623, 73] on div "profile Bio" at bounding box center [675, 83] width 177 height 25
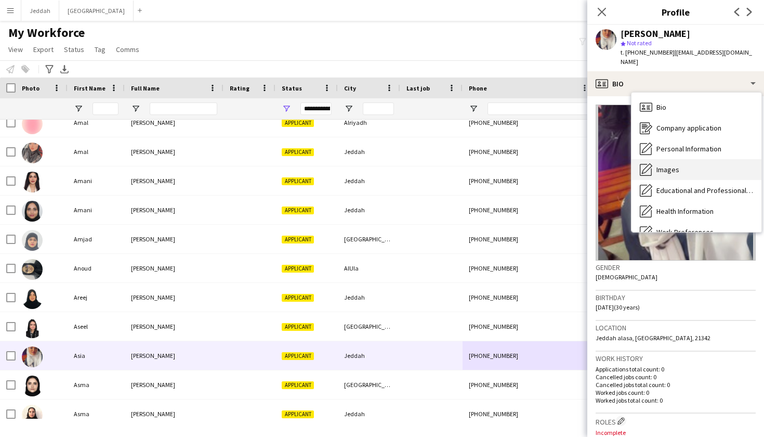
click at [685, 161] on div "Images Images" at bounding box center [697, 169] width 130 height 21
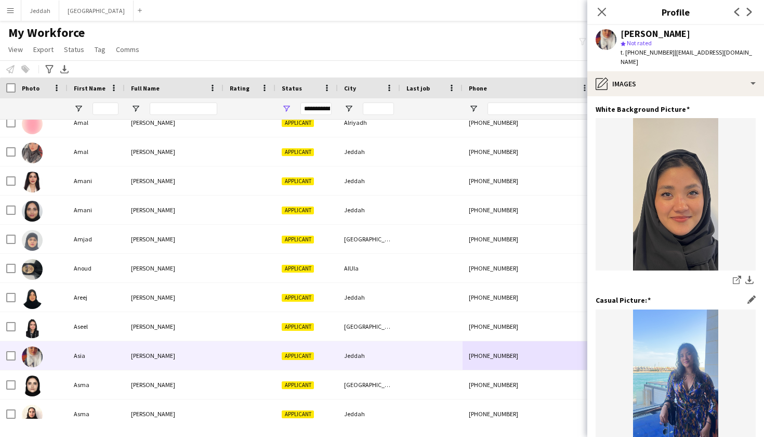
scroll to position [0, 0]
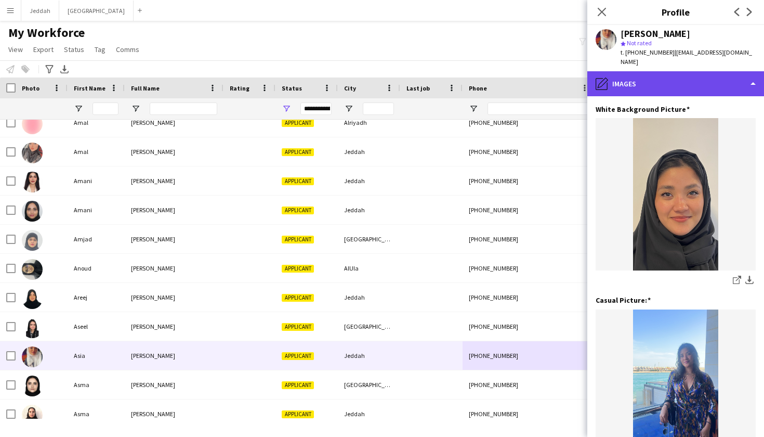
click at [671, 71] on div "pencil4 Images" at bounding box center [675, 83] width 177 height 25
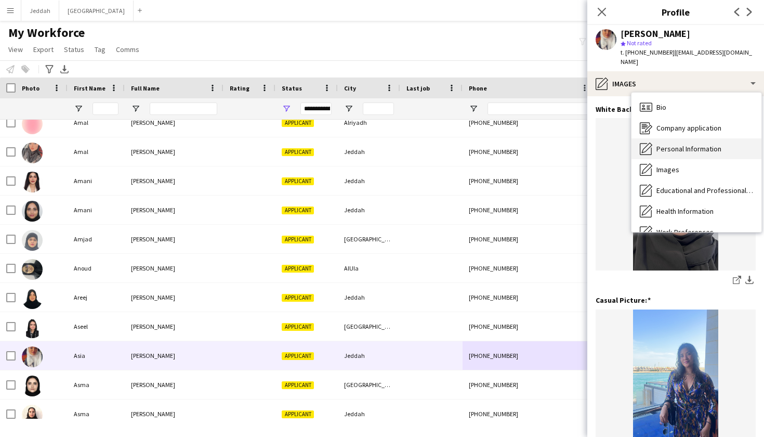
click at [700, 144] on span "Personal Information" at bounding box center [689, 148] width 65 height 9
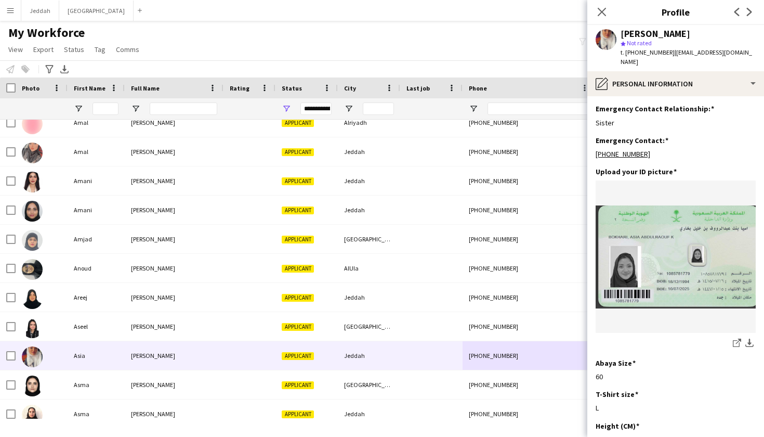
scroll to position [440, 0]
click at [736, 338] on icon at bounding box center [738, 340] width 5 height 5
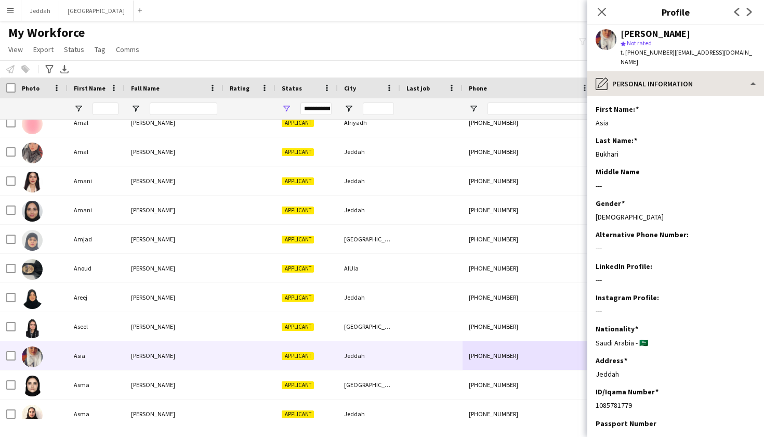
scroll to position [0, 0]
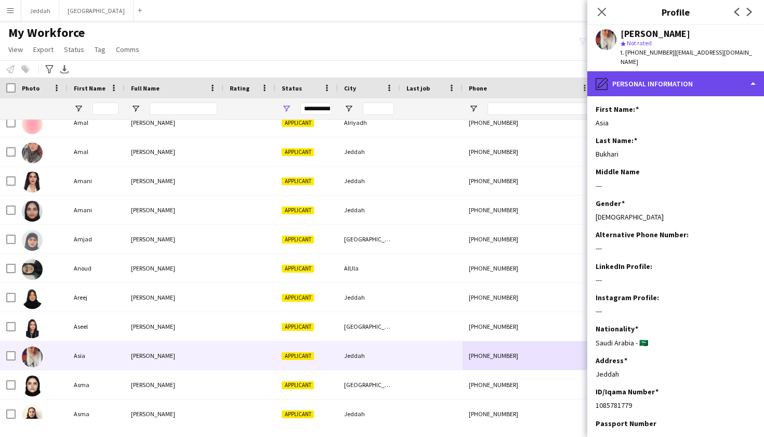
click at [639, 75] on div "pencil4 Personal Information" at bounding box center [675, 83] width 177 height 25
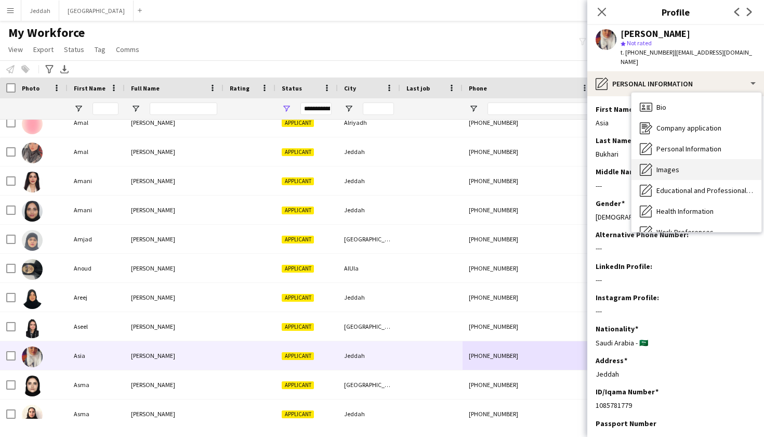
click at [673, 165] on span "Images" at bounding box center [668, 169] width 23 height 9
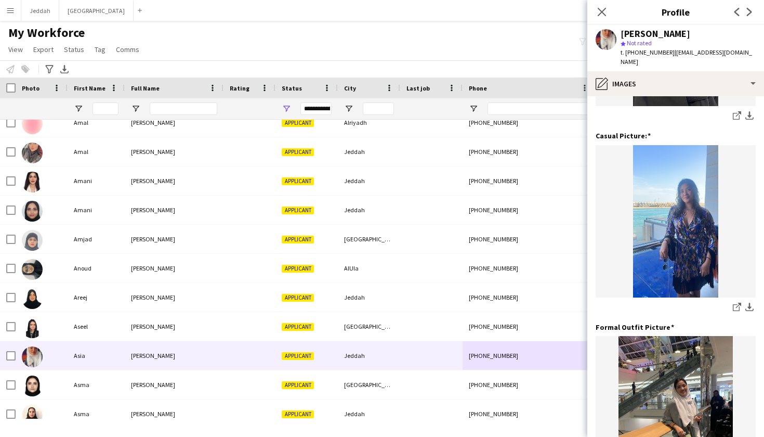
scroll to position [177, 0]
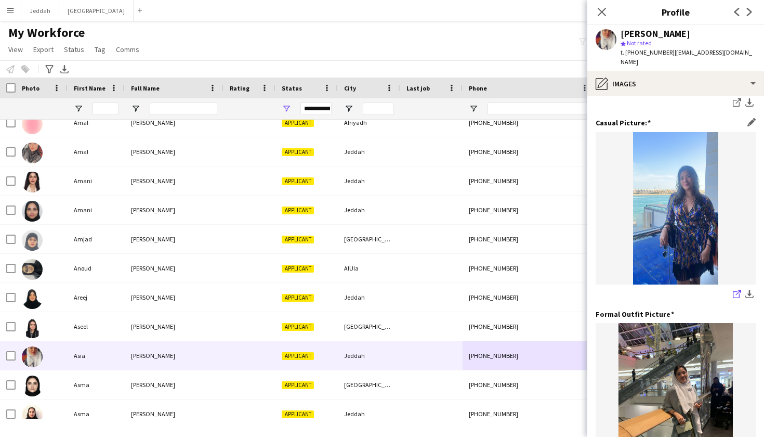
click at [736, 290] on icon "share-external-link-1" at bounding box center [737, 294] width 8 height 8
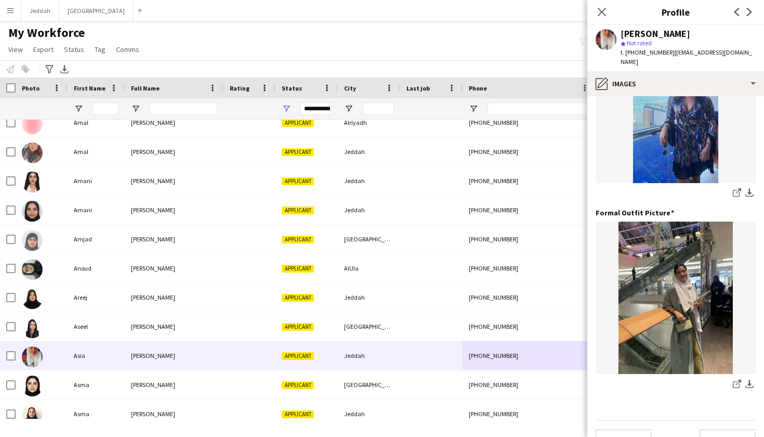
scroll to position [284, 0]
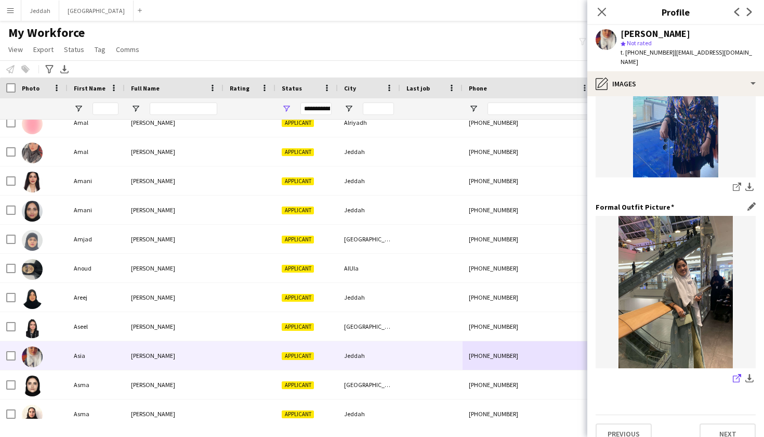
click at [735, 374] on icon "share-external-link-1" at bounding box center [737, 378] width 8 height 8
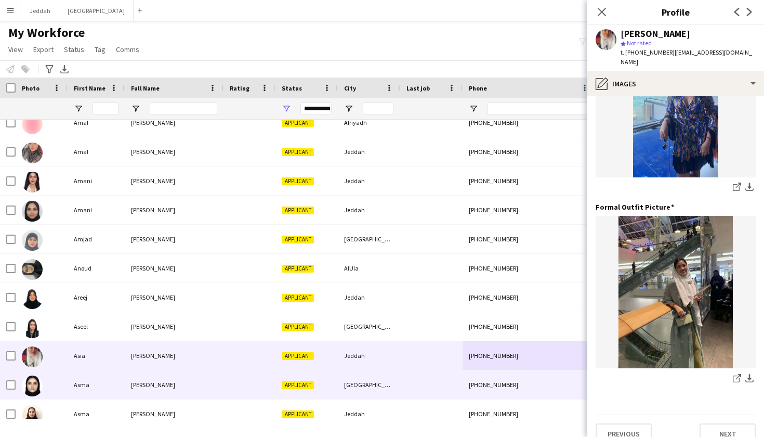
click at [460, 393] on div at bounding box center [431, 384] width 62 height 29
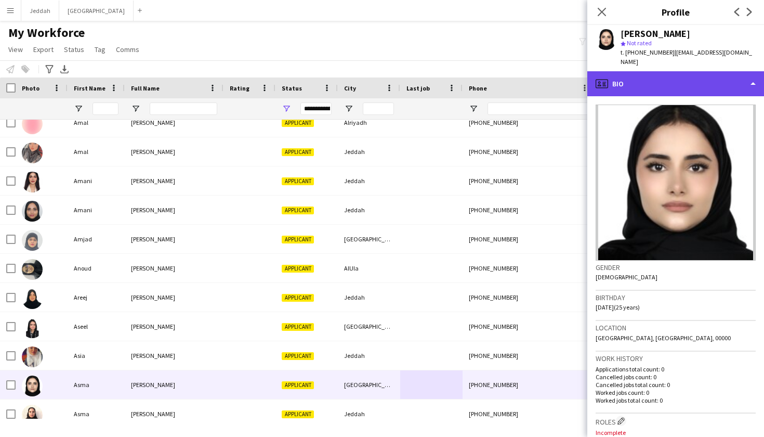
click at [658, 71] on div "profile Bio" at bounding box center [675, 83] width 177 height 25
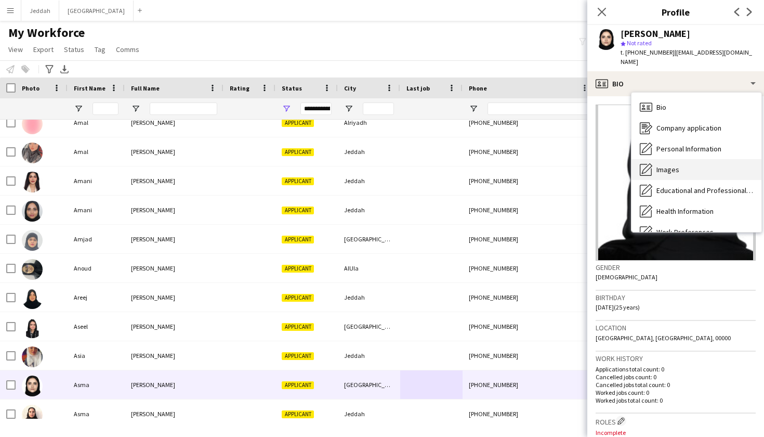
click at [671, 165] on span "Images" at bounding box center [668, 169] width 23 height 9
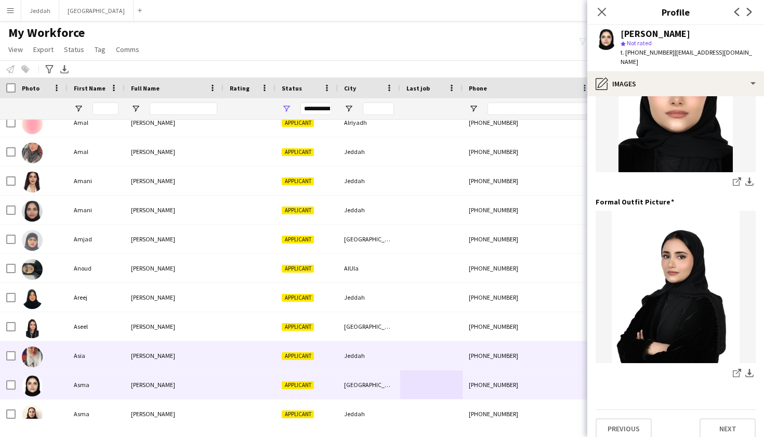
scroll to position [289, 0]
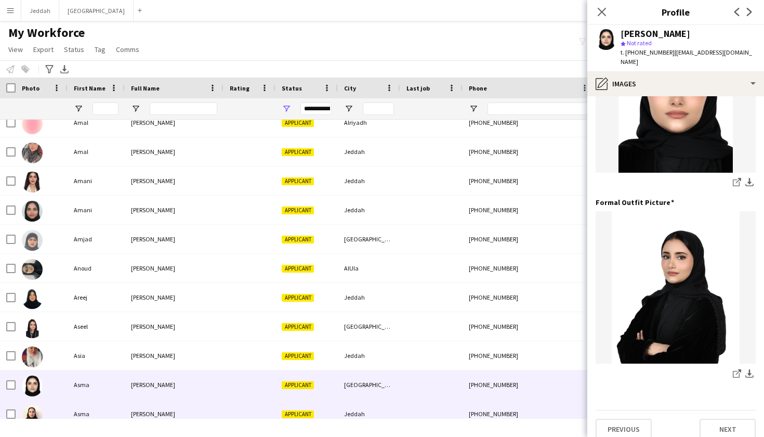
click at [328, 413] on div "Applicant" at bounding box center [307, 413] width 62 height 29
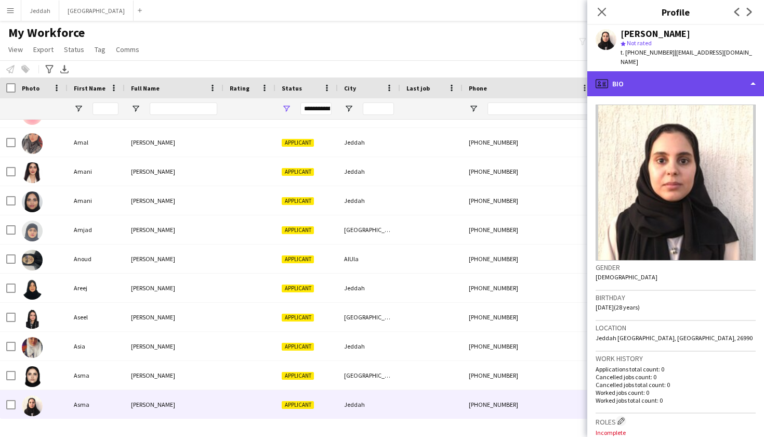
click at [626, 81] on div "profile Bio" at bounding box center [675, 83] width 177 height 25
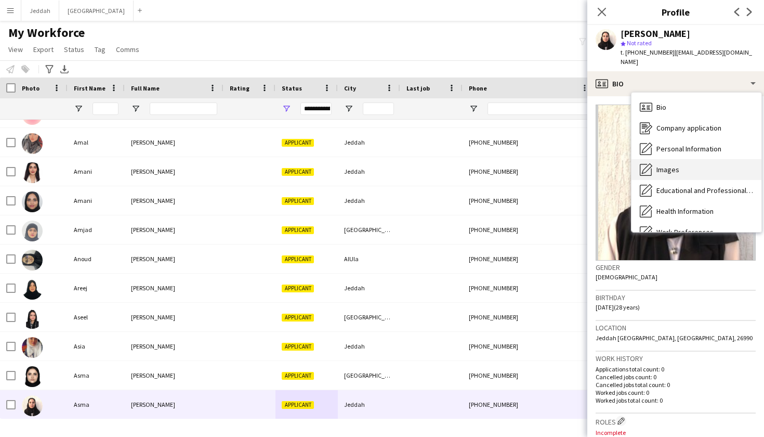
click at [654, 159] on div "Images Images" at bounding box center [697, 169] width 130 height 21
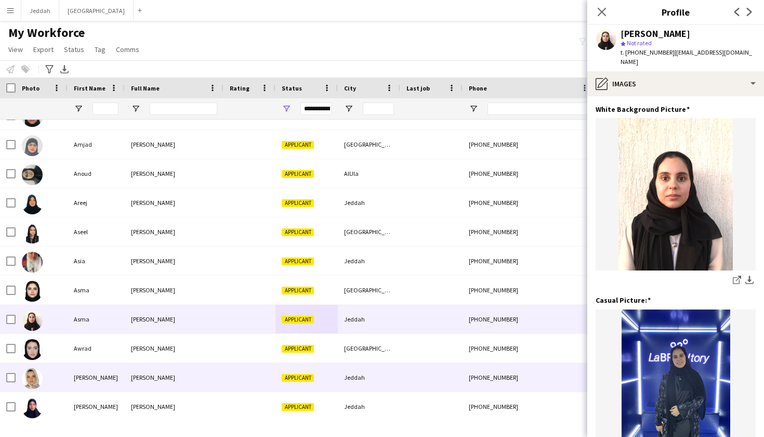
scroll to position [485, 0]
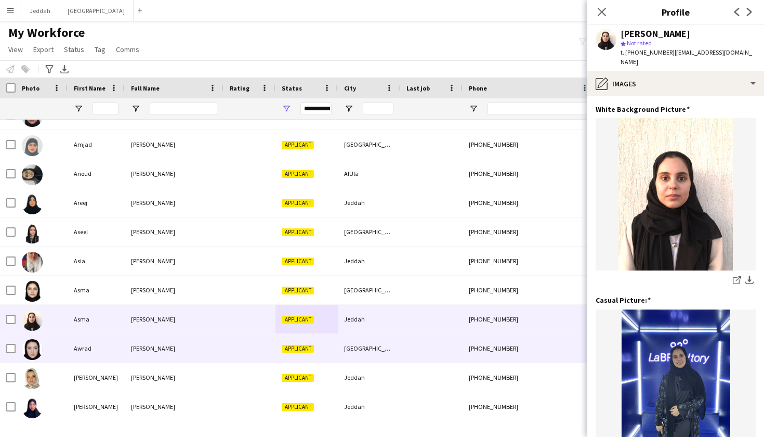
click at [433, 340] on div at bounding box center [431, 348] width 62 height 29
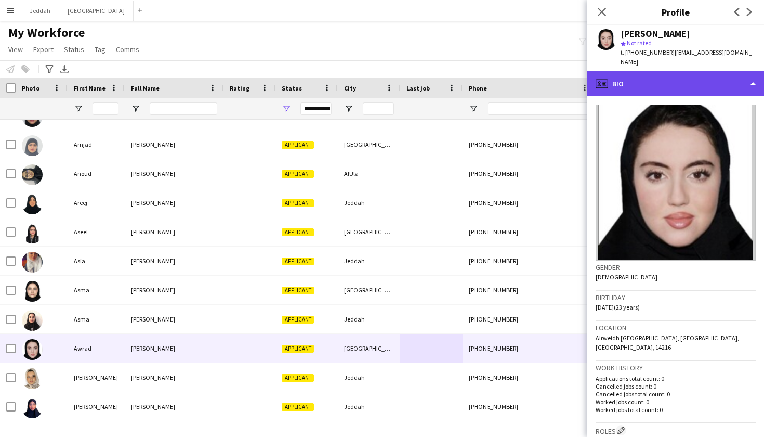
click at [668, 81] on div "profile Bio" at bounding box center [675, 83] width 177 height 25
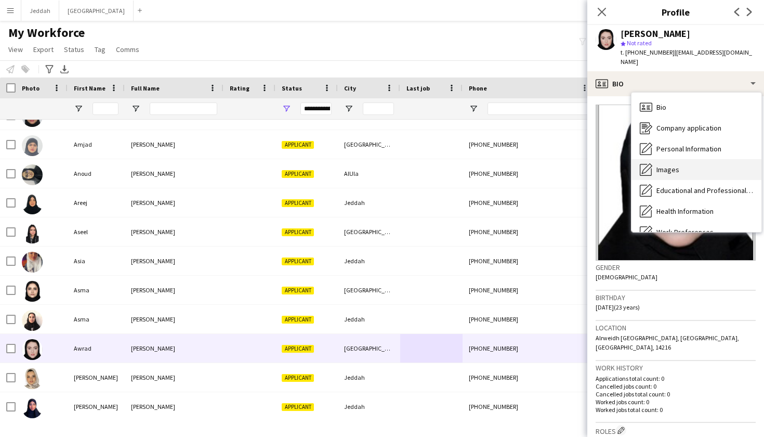
click at [672, 165] on span "Images" at bounding box center [668, 169] width 23 height 9
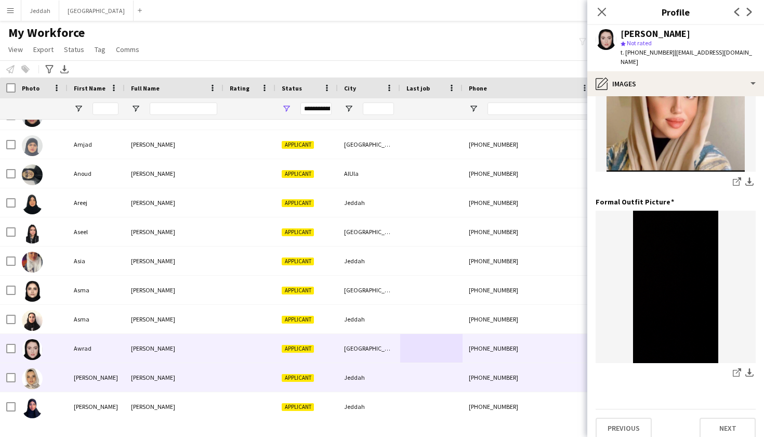
scroll to position [466, 0]
click at [460, 385] on div at bounding box center [431, 377] width 62 height 29
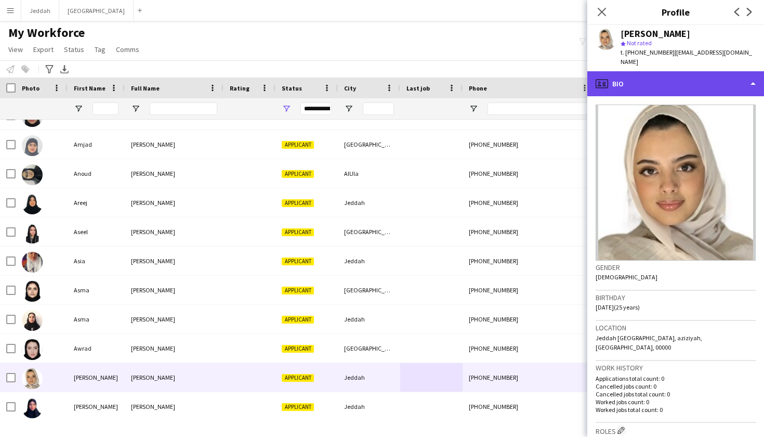
click at [664, 80] on div "profile Bio" at bounding box center [675, 83] width 177 height 25
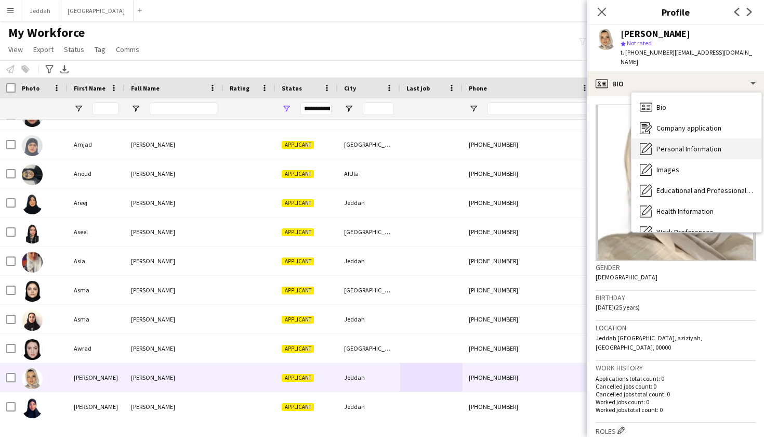
click at [675, 144] on span "Personal Information" at bounding box center [689, 148] width 65 height 9
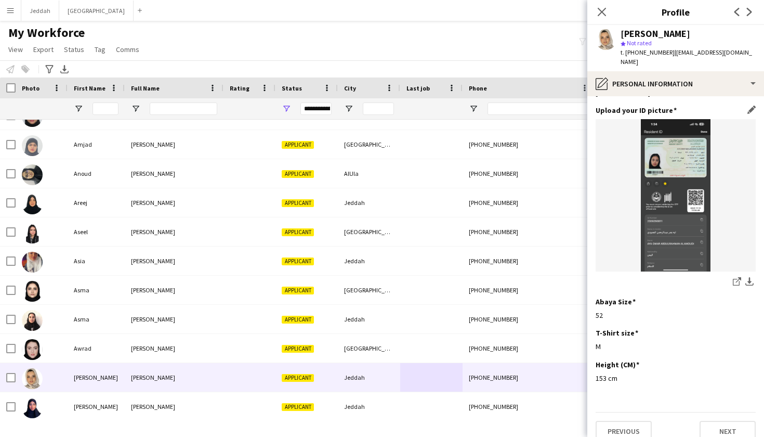
scroll to position [500, 0]
click at [734, 280] on icon at bounding box center [736, 283] width 7 height 7
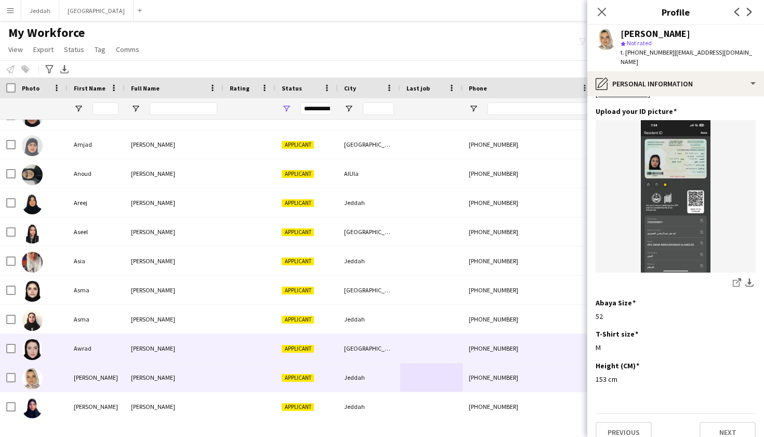
click at [390, 351] on div "[GEOGRAPHIC_DATA]" at bounding box center [369, 348] width 62 height 29
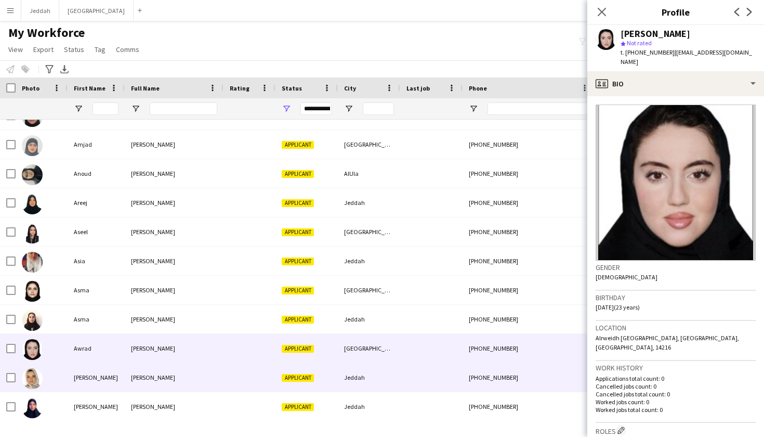
click at [391, 380] on div "Jeddah" at bounding box center [369, 377] width 62 height 29
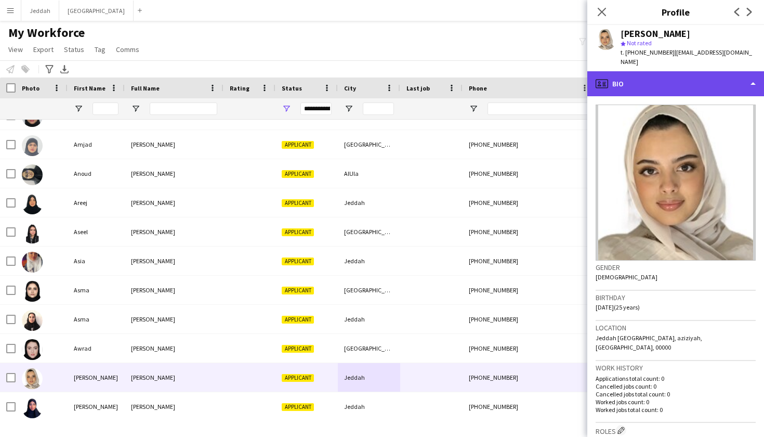
click at [635, 71] on div "profile Bio" at bounding box center [675, 83] width 177 height 25
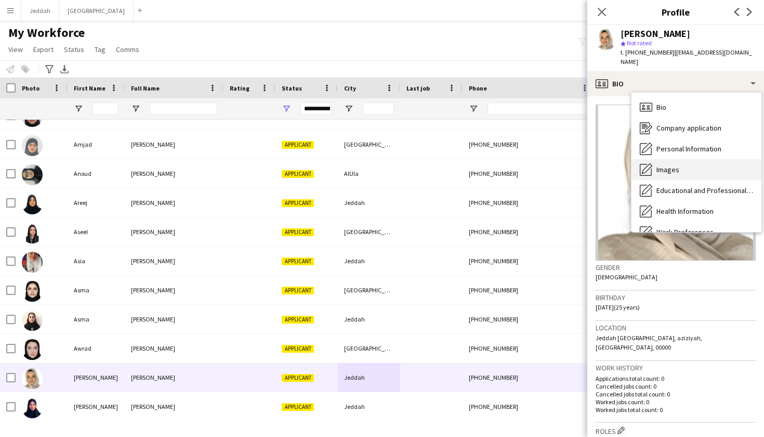
click at [676, 165] on span "Images" at bounding box center [668, 169] width 23 height 9
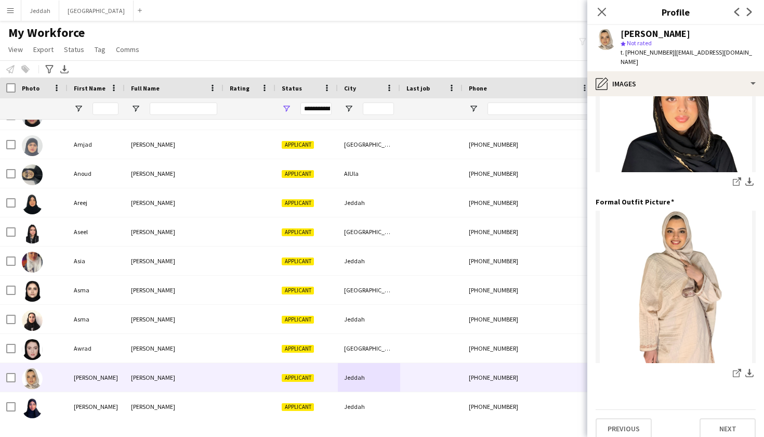
scroll to position [289, 0]
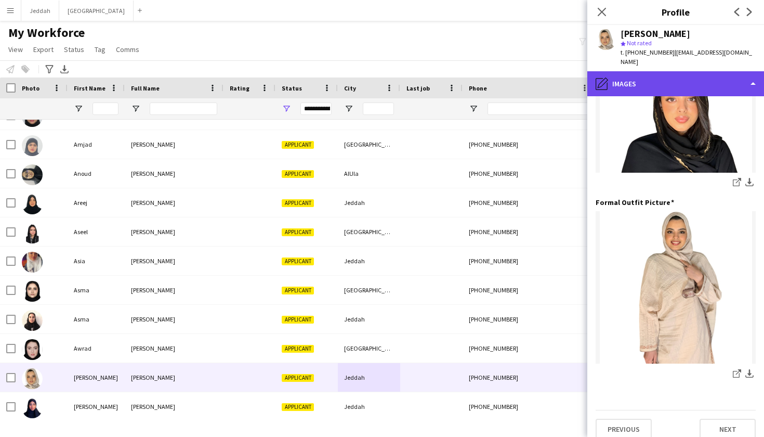
click at [632, 72] on div "pencil4 Images" at bounding box center [675, 83] width 177 height 25
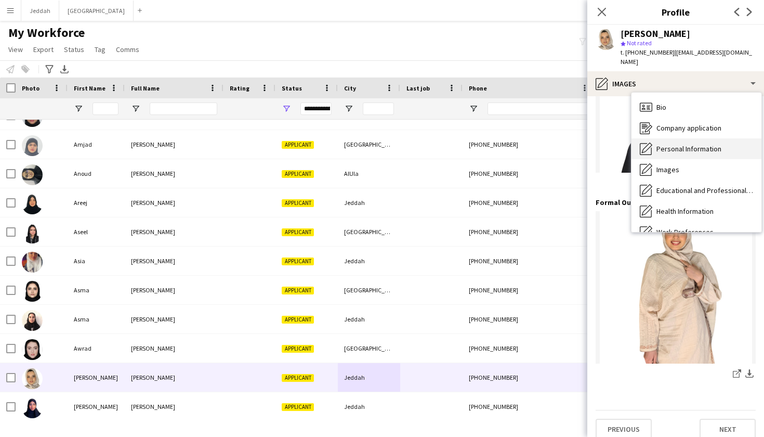
click at [664, 144] on span "Personal Information" at bounding box center [689, 148] width 65 height 9
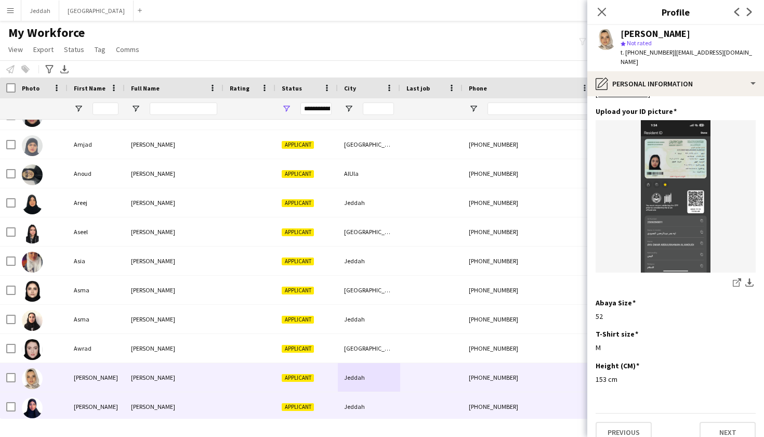
scroll to position [487, 0]
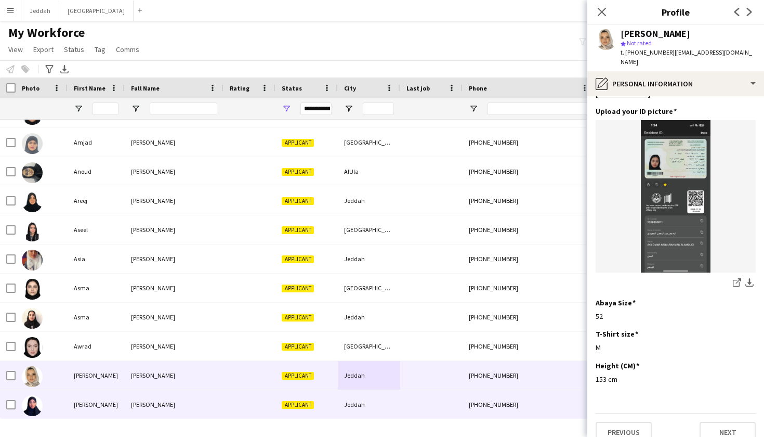
click at [437, 400] on div at bounding box center [431, 404] width 62 height 29
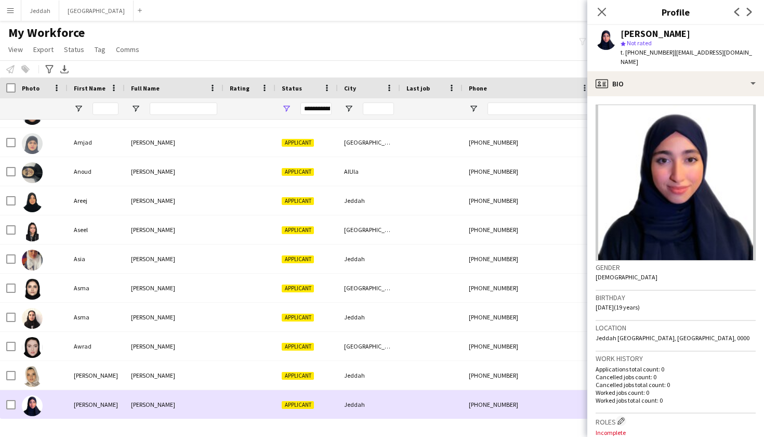
scroll to position [497, 0]
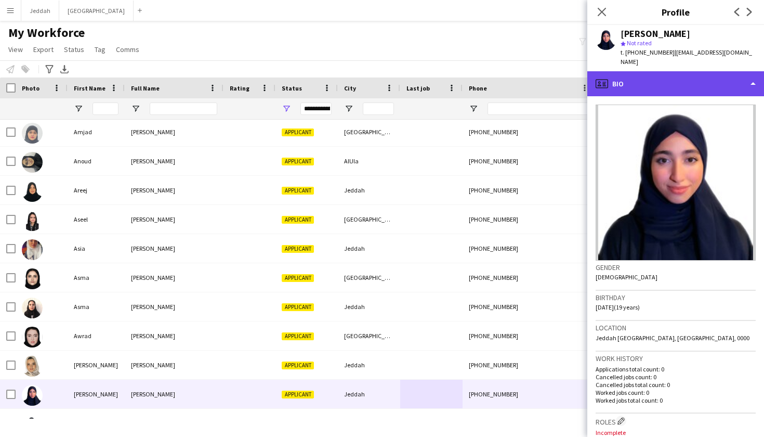
click at [670, 77] on div "profile Bio" at bounding box center [675, 83] width 177 height 25
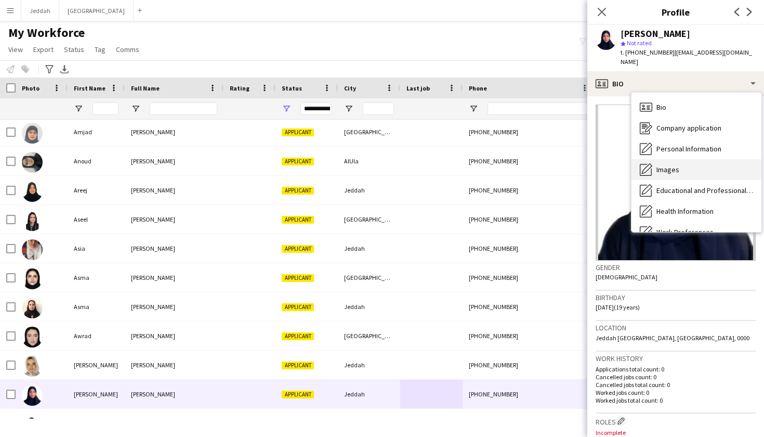
click at [671, 159] on div "Images Images" at bounding box center [697, 169] width 130 height 21
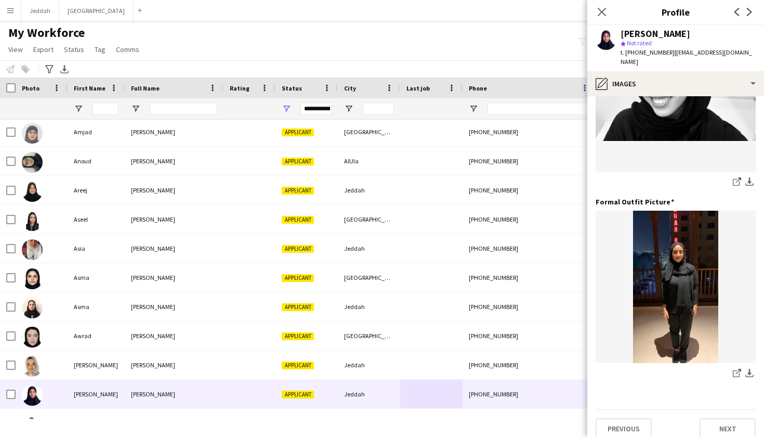
scroll to position [289, 0]
click at [734, 369] on icon "share-external-link-1" at bounding box center [737, 373] width 8 height 8
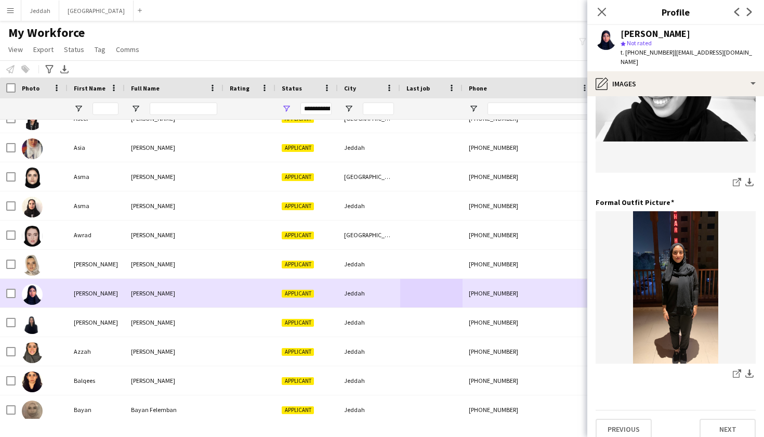
scroll to position [605, 0]
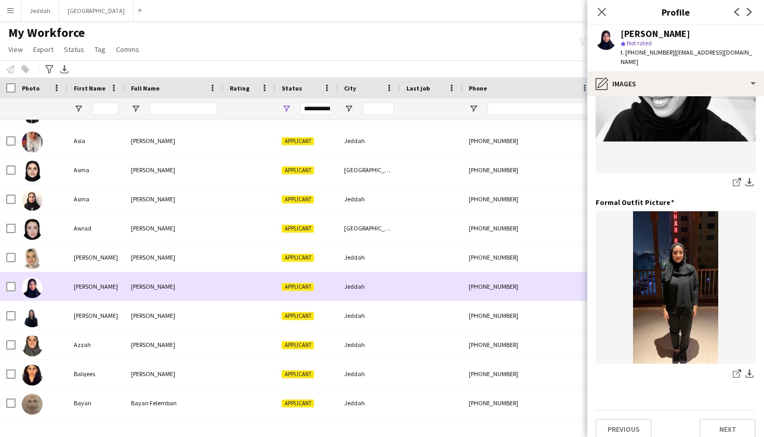
click at [315, 296] on div "Applicant" at bounding box center [307, 286] width 62 height 29
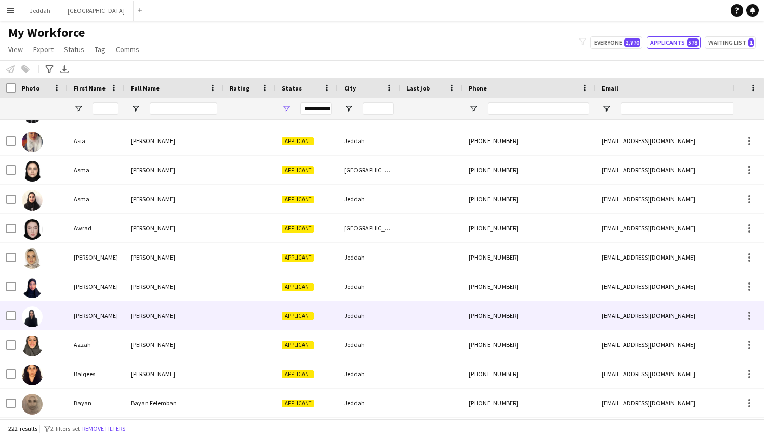
click at [315, 316] on div "Applicant" at bounding box center [307, 315] width 62 height 29
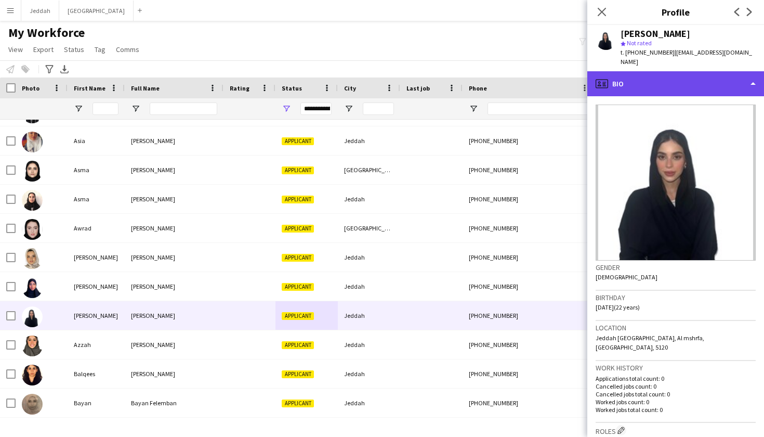
click at [659, 71] on div "profile Bio" at bounding box center [675, 83] width 177 height 25
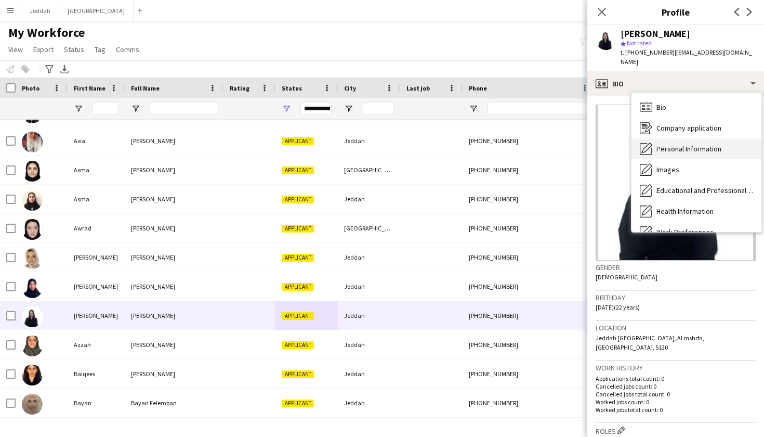
click at [664, 147] on div "Personal Information Personal Information" at bounding box center [697, 148] width 130 height 21
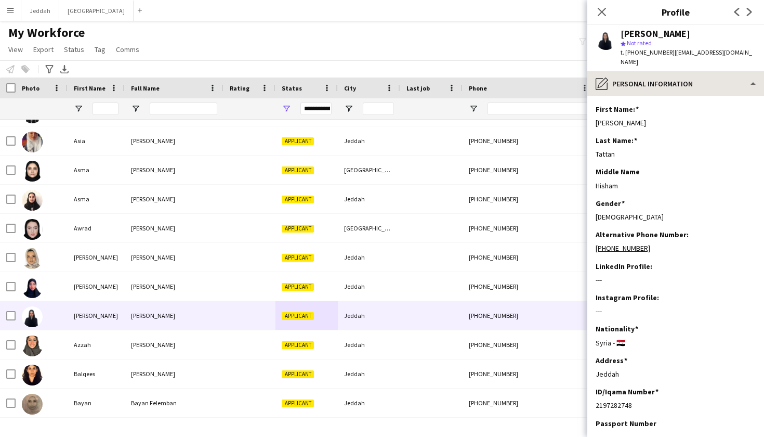
scroll to position [0, 0]
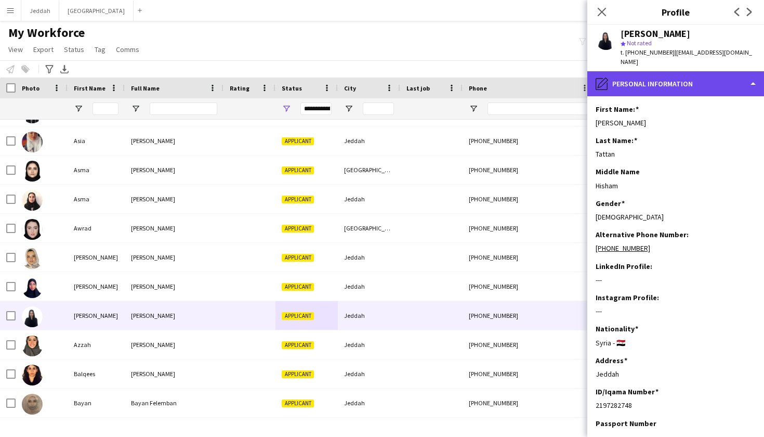
click at [655, 81] on div "pencil4 Personal Information" at bounding box center [675, 83] width 177 height 25
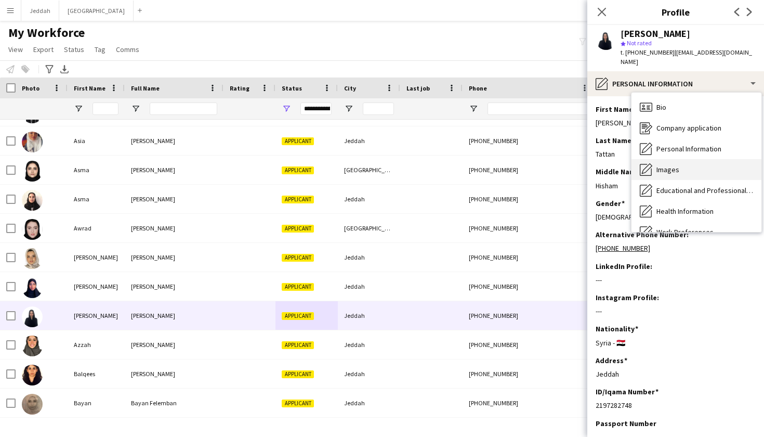
click at [662, 165] on span "Images" at bounding box center [668, 169] width 23 height 9
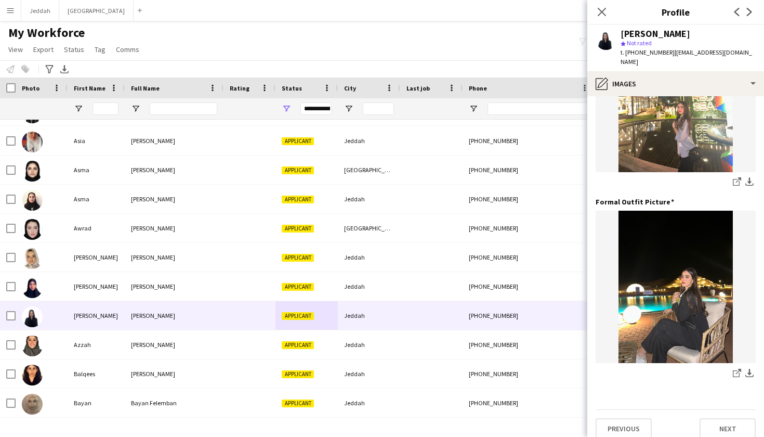
scroll to position [289, 0]
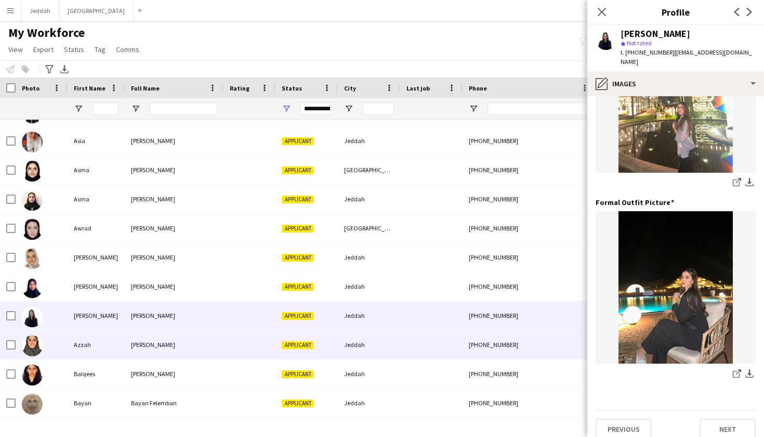
click at [408, 350] on div at bounding box center [431, 344] width 62 height 29
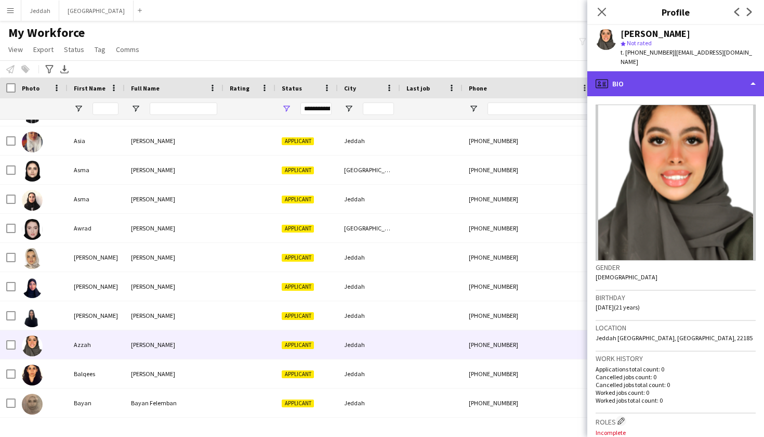
click at [691, 79] on div "profile Bio" at bounding box center [675, 83] width 177 height 25
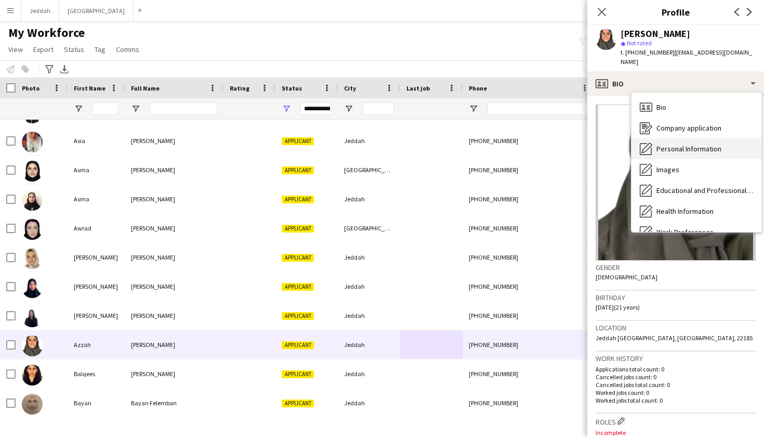
click at [714, 147] on div "Personal Information Personal Information" at bounding box center [697, 148] width 130 height 21
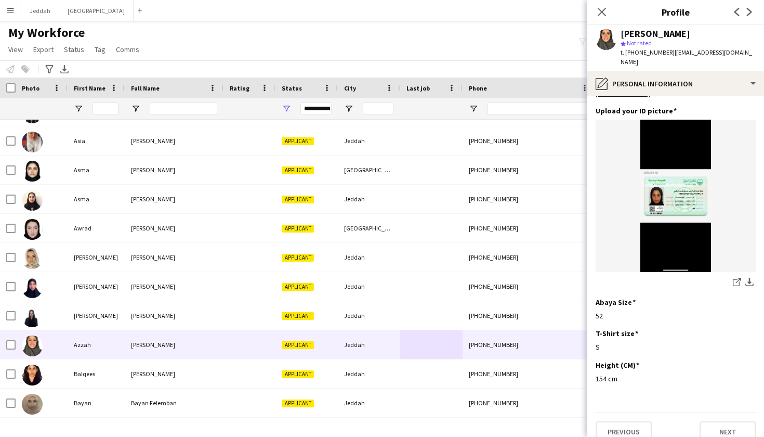
scroll to position [500, 0]
click at [736, 278] on icon "share-external-link-1" at bounding box center [737, 282] width 8 height 8
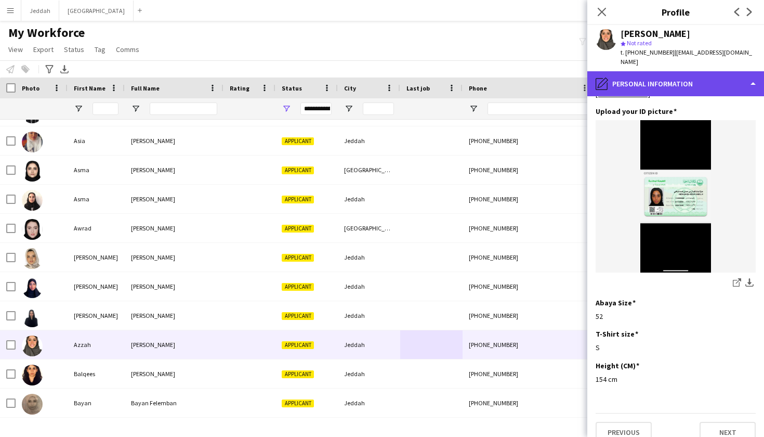
click at [631, 82] on div "pencil4 Personal Information" at bounding box center [675, 83] width 177 height 25
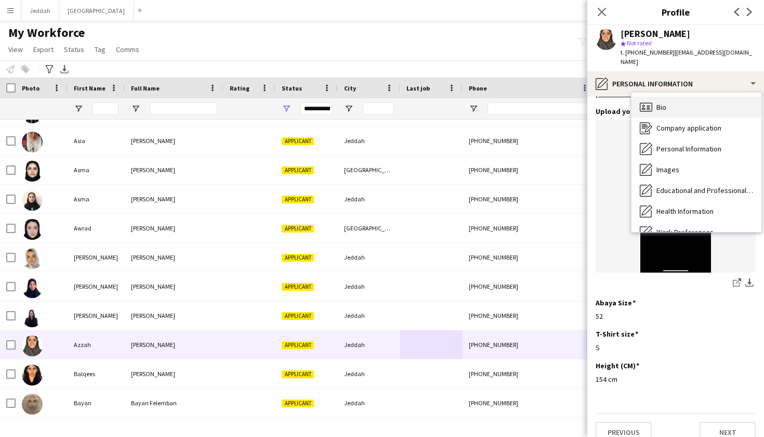
click at [650, 102] on icon "Bio" at bounding box center [646, 107] width 12 height 12
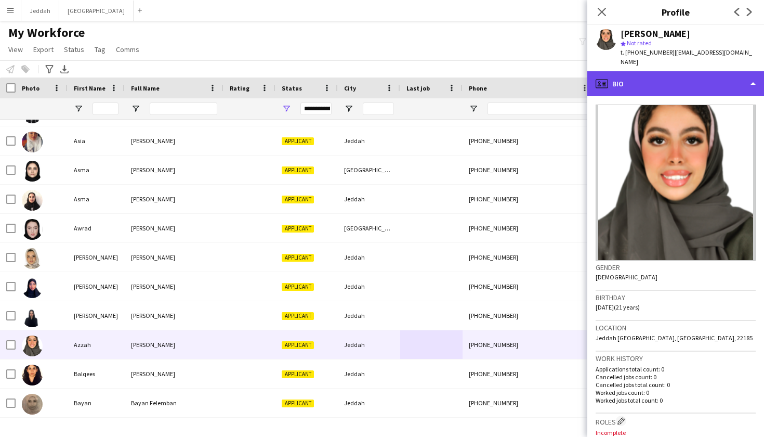
click at [652, 79] on div "profile Bio" at bounding box center [675, 83] width 177 height 25
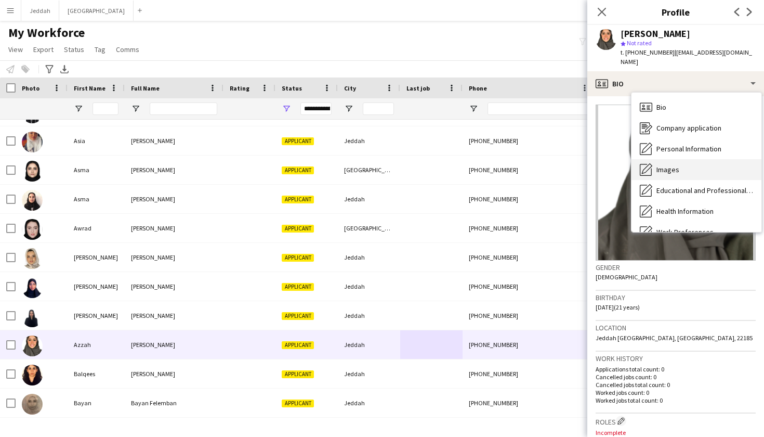
click at [681, 159] on div "Images Images" at bounding box center [697, 169] width 130 height 21
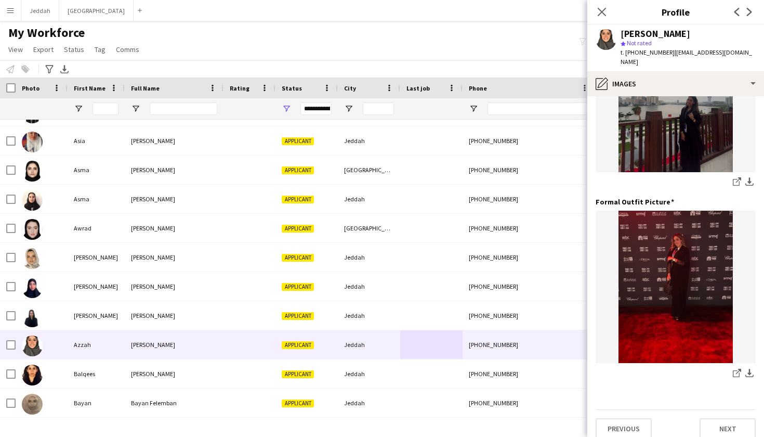
scroll to position [289, 0]
click at [735, 178] on icon "share-external-link-1" at bounding box center [737, 182] width 8 height 8
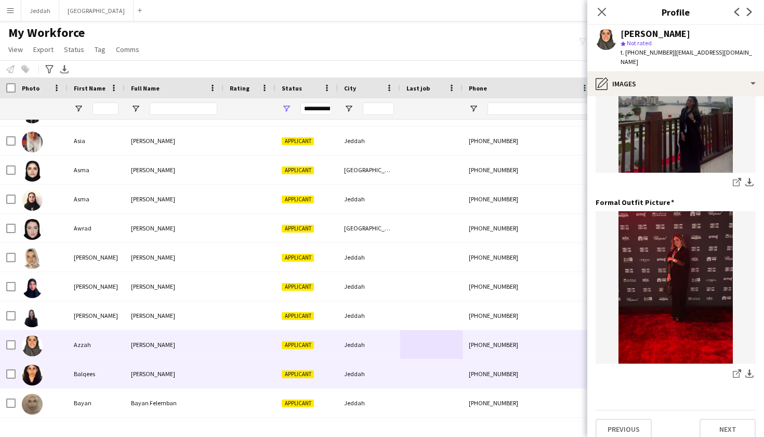
click at [476, 380] on div "+966547937656" at bounding box center [529, 373] width 133 height 29
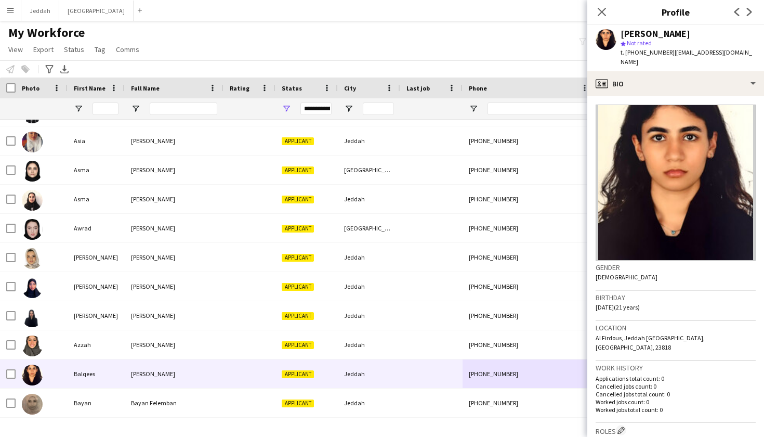
click at [661, 96] on app-crew-profile-bio "Gender Female Birthday 18-02-2004 (21 years) Location Al Firdous, Jeddah Saudi …" at bounding box center [675, 266] width 177 height 341
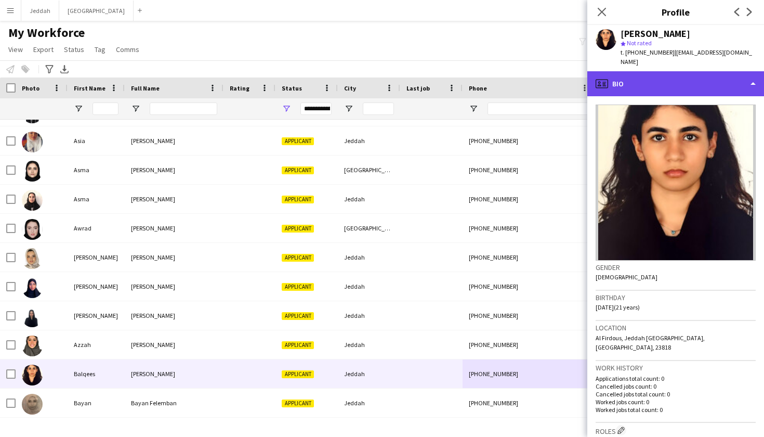
click at [664, 76] on div "profile Bio" at bounding box center [675, 83] width 177 height 25
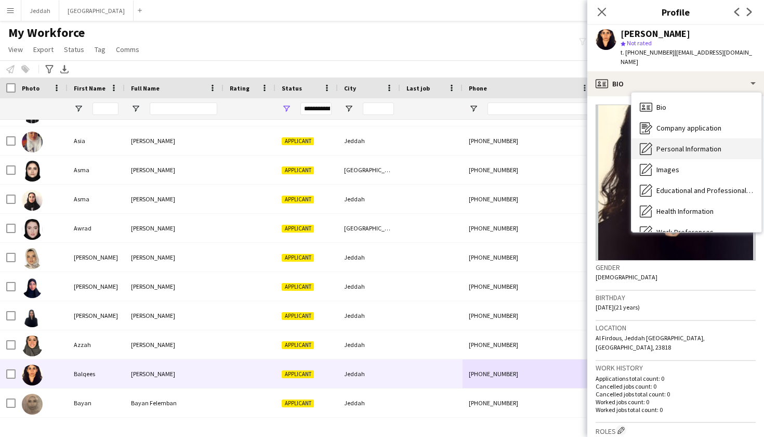
click at [670, 138] on div "Personal Information Personal Information" at bounding box center [697, 148] width 130 height 21
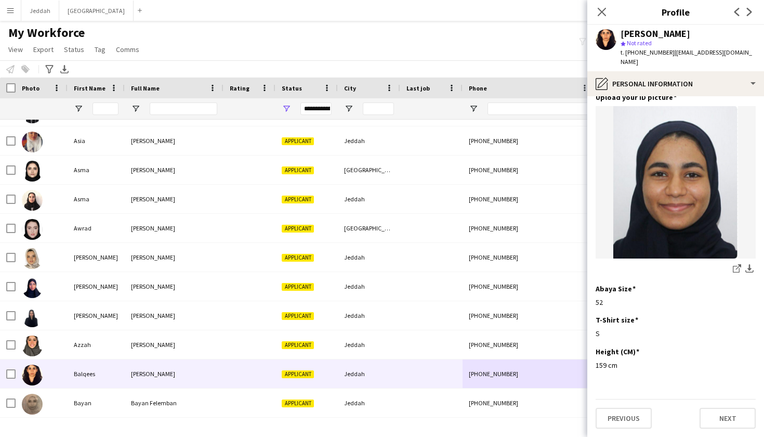
scroll to position [538, 0]
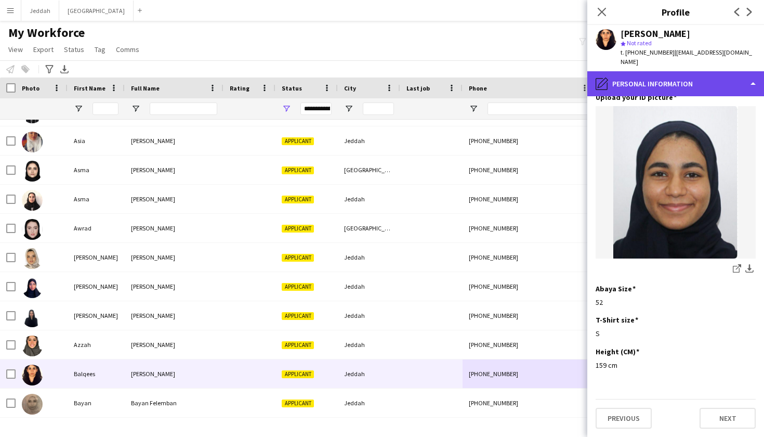
click at [658, 74] on div "pencil4 Personal Information" at bounding box center [675, 83] width 177 height 25
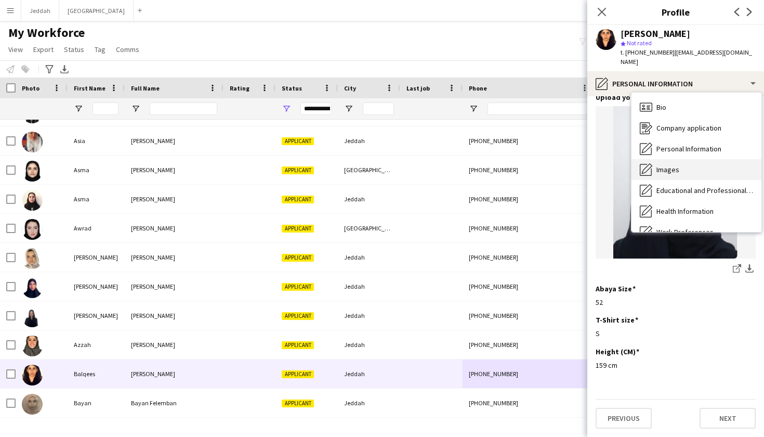
click at [681, 159] on div "Images Images" at bounding box center [697, 169] width 130 height 21
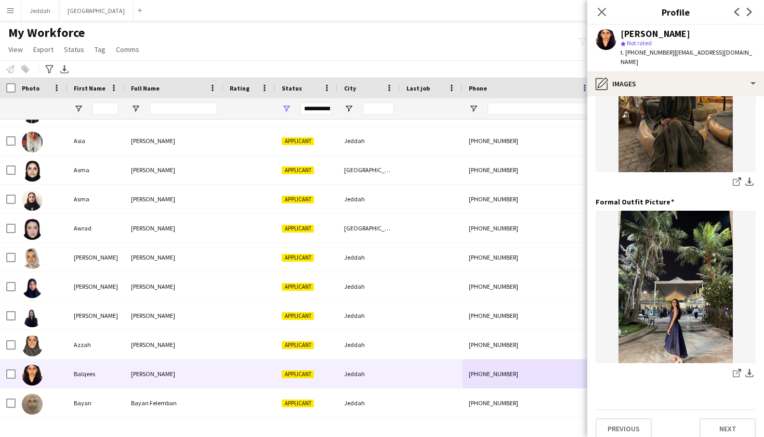
scroll to position [289, 0]
click at [736, 369] on app-icon "share-external-link-1" at bounding box center [737, 374] width 8 height 10
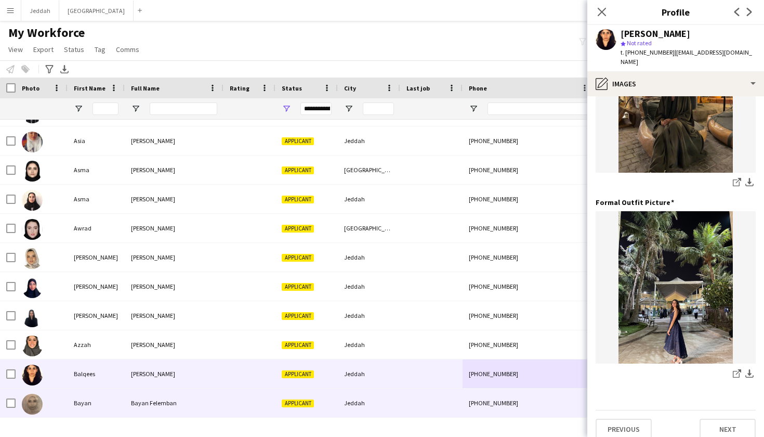
click at [321, 406] on div "Applicant" at bounding box center [307, 402] width 62 height 29
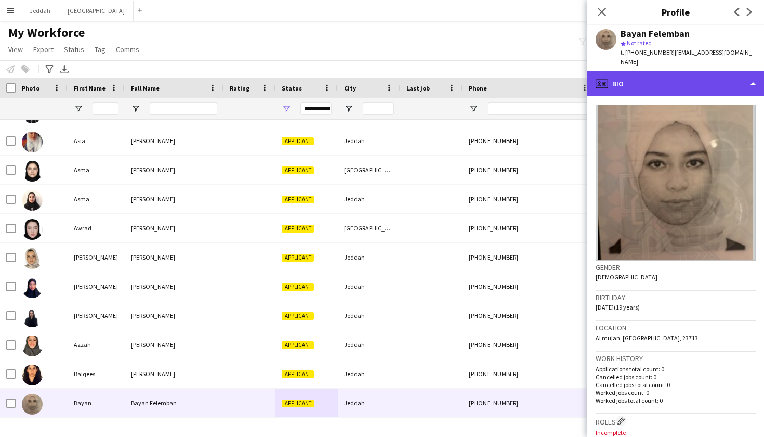
click at [661, 74] on div "profile Bio" at bounding box center [675, 83] width 177 height 25
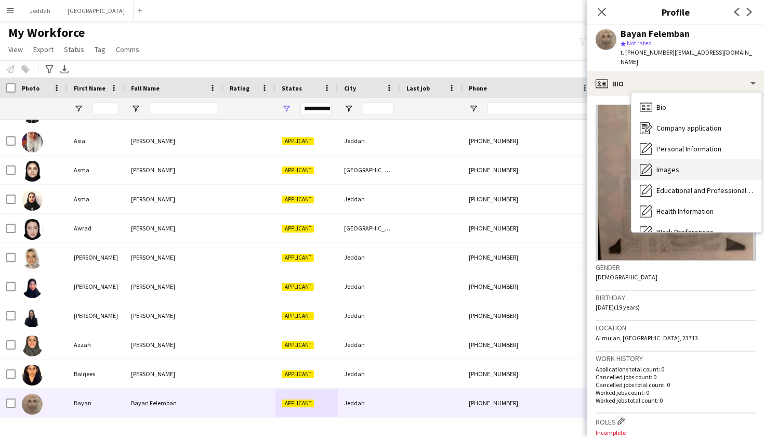
click at [669, 165] on span "Images" at bounding box center [668, 169] width 23 height 9
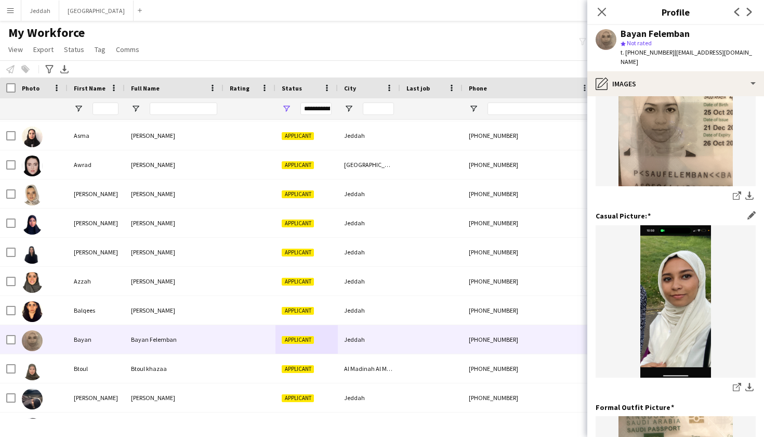
scroll to position [85, 0]
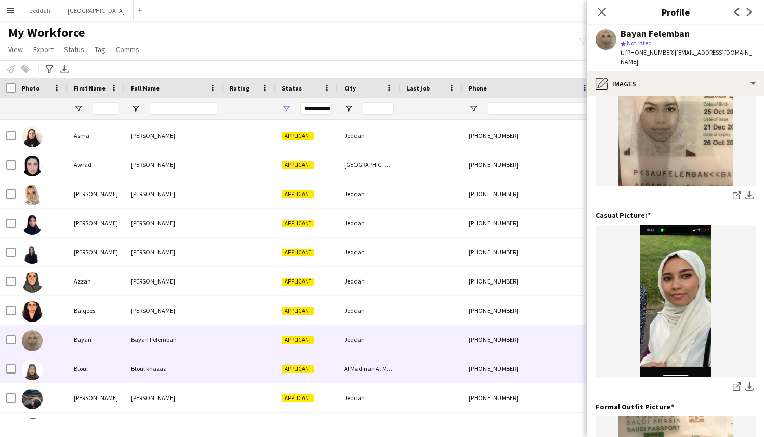
click at [425, 375] on div at bounding box center [431, 368] width 62 height 29
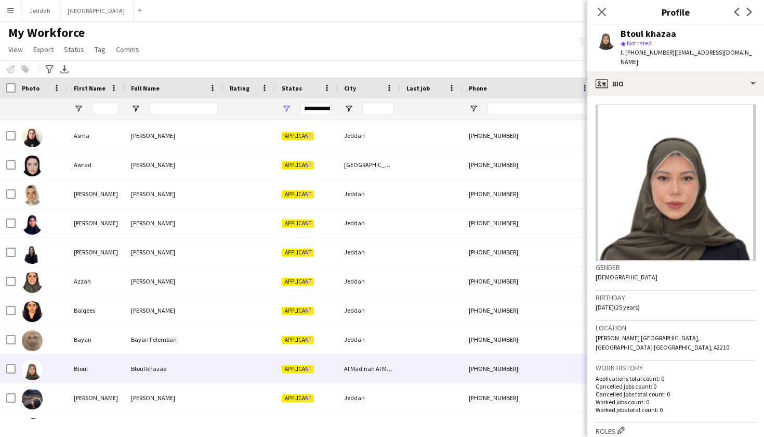
click at [672, 58] on div "Btoul khazaa star Not rated t. +966535992541 | batoulkh7@gmail.com" at bounding box center [675, 48] width 177 height 46
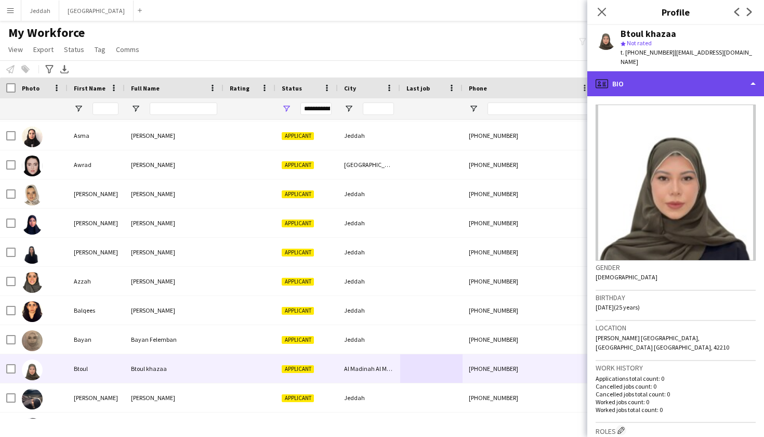
click at [672, 73] on div "profile Bio" at bounding box center [675, 83] width 177 height 25
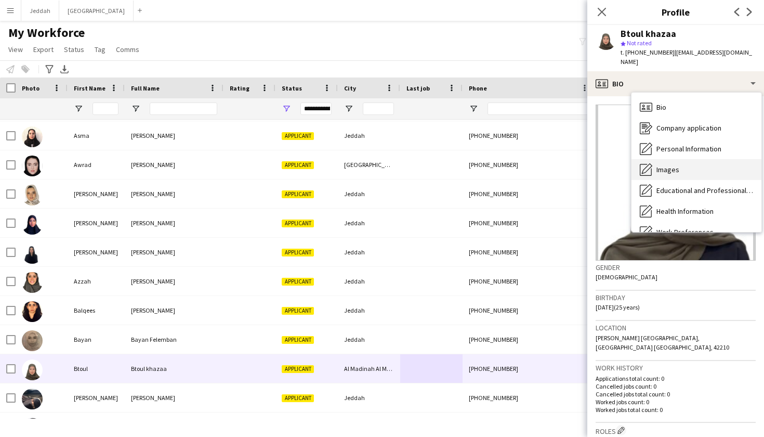
click at [680, 167] on div "Images Images" at bounding box center [697, 169] width 130 height 21
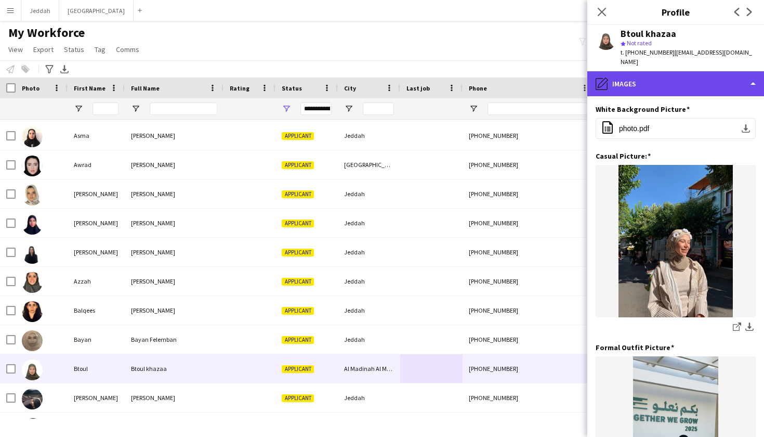
click at [667, 71] on div "pencil4 Images" at bounding box center [675, 83] width 177 height 25
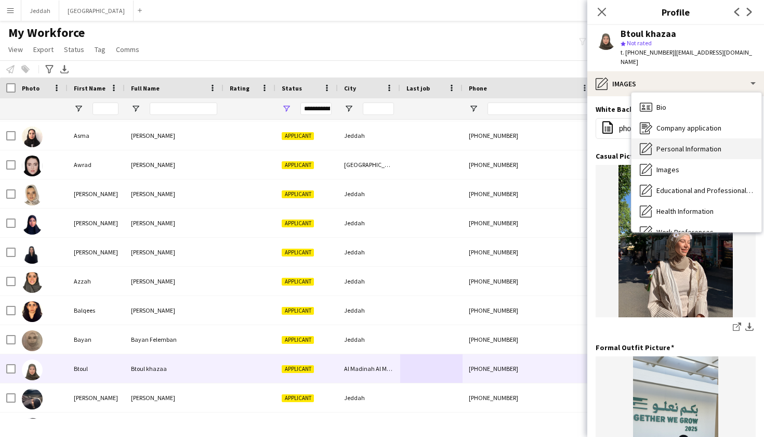
click at [684, 144] on span "Personal Information" at bounding box center [689, 148] width 65 height 9
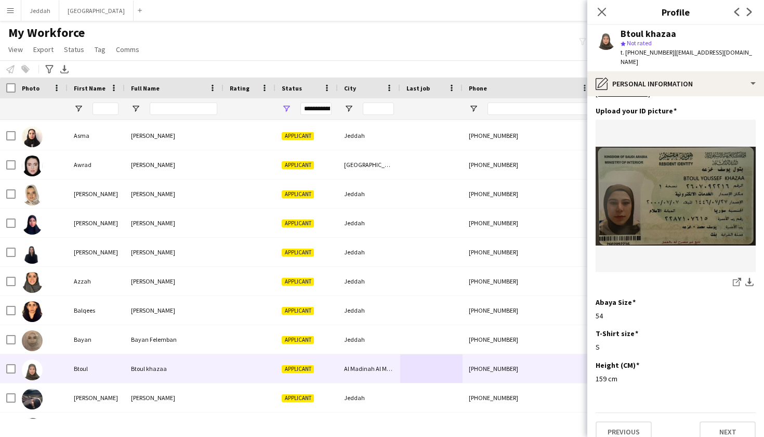
scroll to position [500, 0]
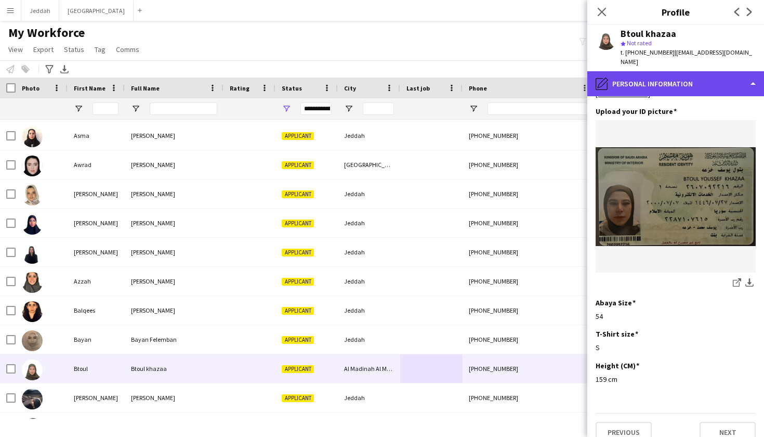
click at [669, 74] on div "pencil4 Personal Information" at bounding box center [675, 83] width 177 height 25
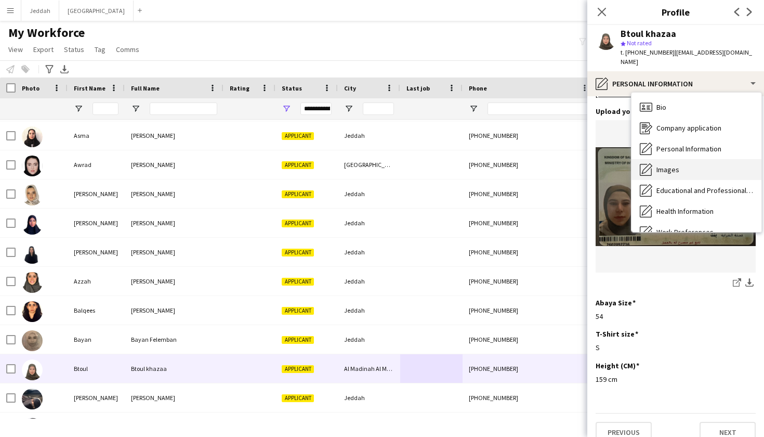
click at [690, 159] on div "Images Images" at bounding box center [697, 169] width 130 height 21
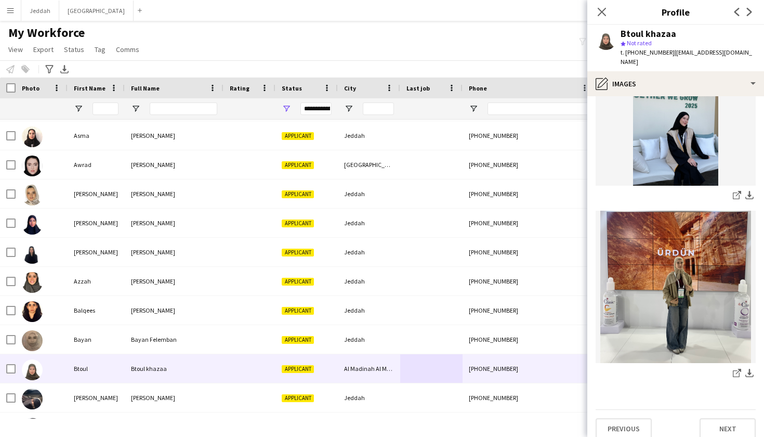
scroll to position [322, 0]
click at [740, 371] on icon at bounding box center [736, 374] width 7 height 7
click at [733, 190] on link "share-external-link-1" at bounding box center [737, 196] width 12 height 12
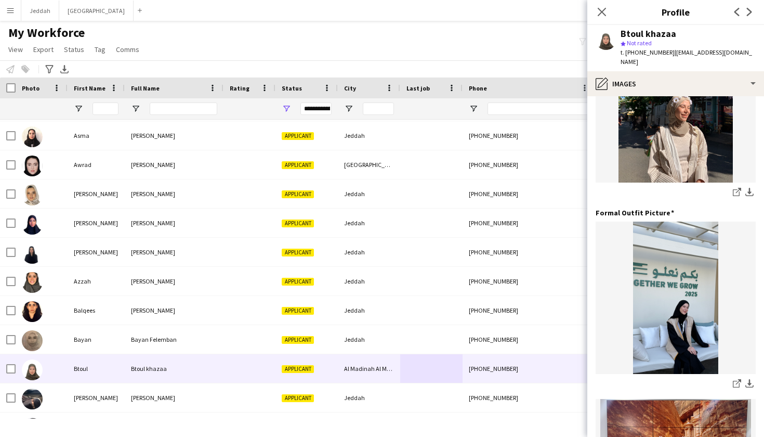
scroll to position [111, 0]
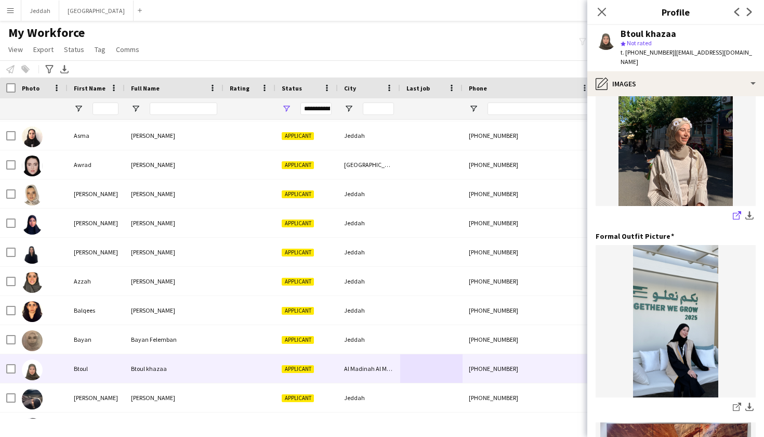
click at [735, 211] on icon "share-external-link-1" at bounding box center [737, 215] width 8 height 8
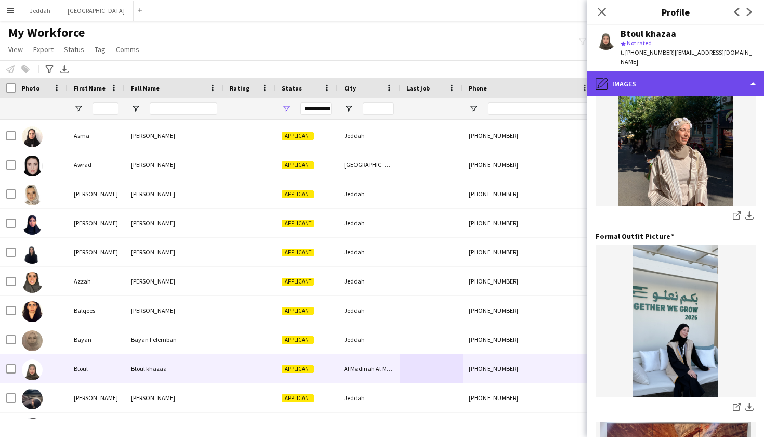
click at [602, 77] on icon "pencil4" at bounding box center [602, 83] width 12 height 12
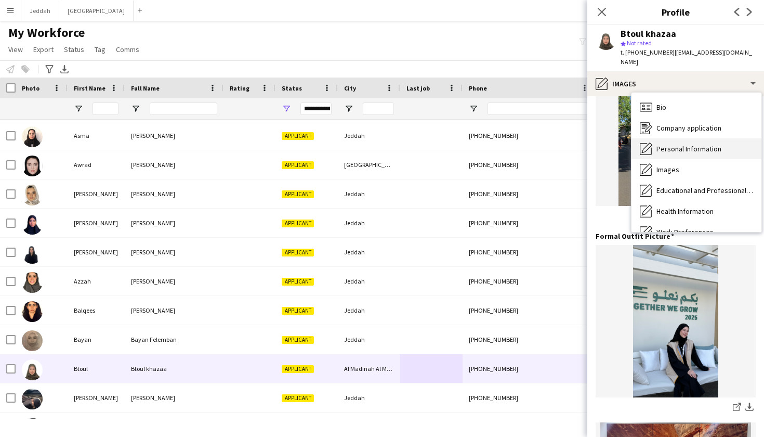
click at [668, 144] on span "Personal Information" at bounding box center [689, 148] width 65 height 9
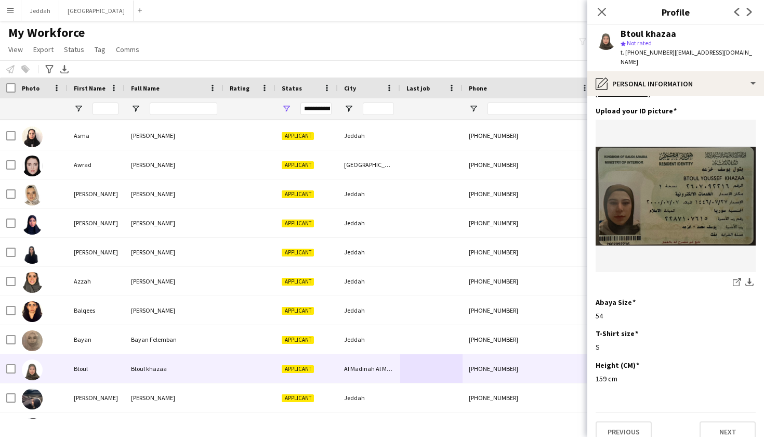
scroll to position [500, 0]
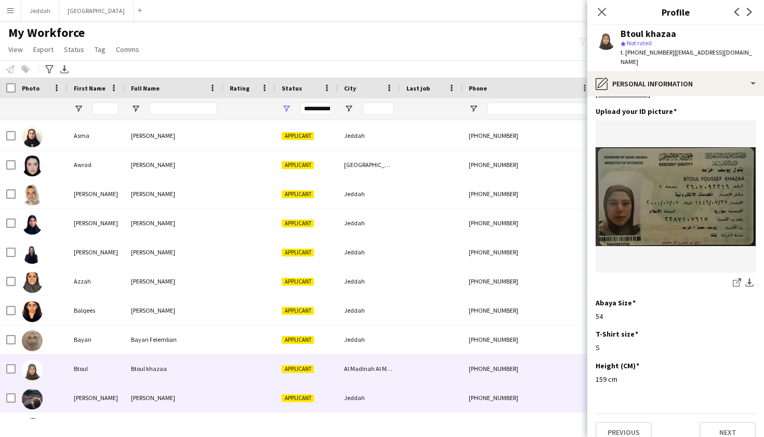
click at [373, 388] on div "Jeddah" at bounding box center [369, 397] width 62 height 29
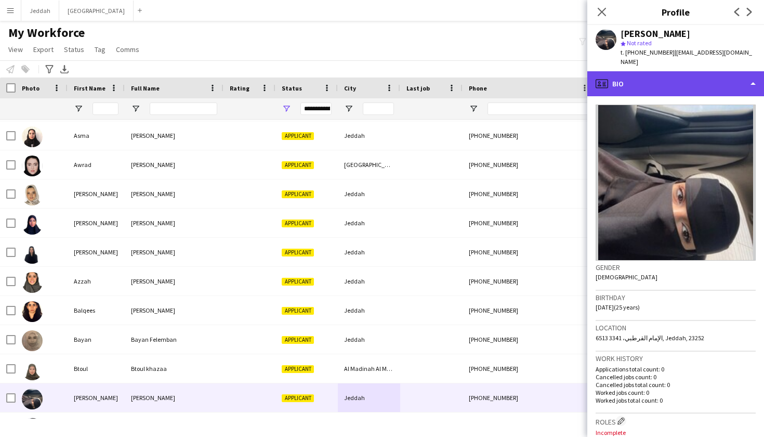
click at [645, 76] on div "profile Bio" at bounding box center [675, 83] width 177 height 25
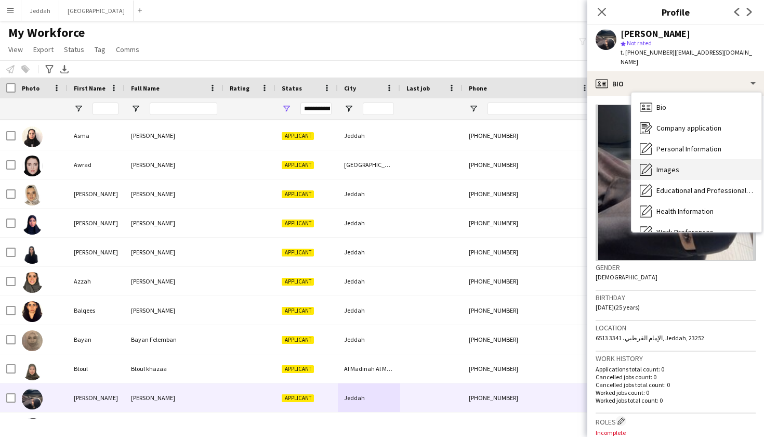
click at [666, 159] on div "Images Images" at bounding box center [697, 169] width 130 height 21
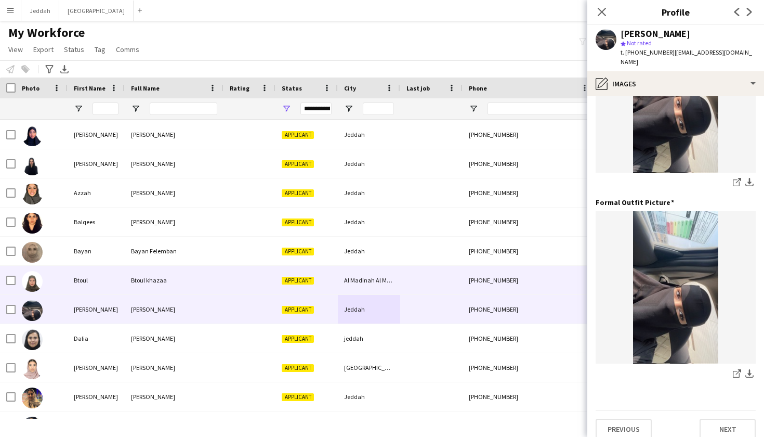
scroll to position [764, 0]
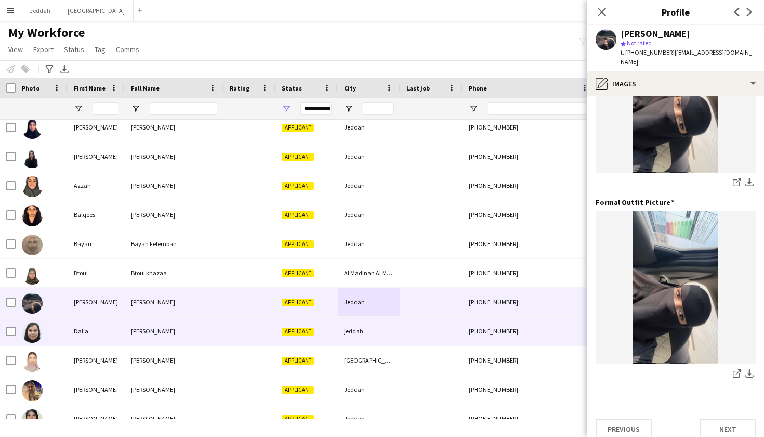
click at [404, 338] on div at bounding box center [431, 331] width 62 height 29
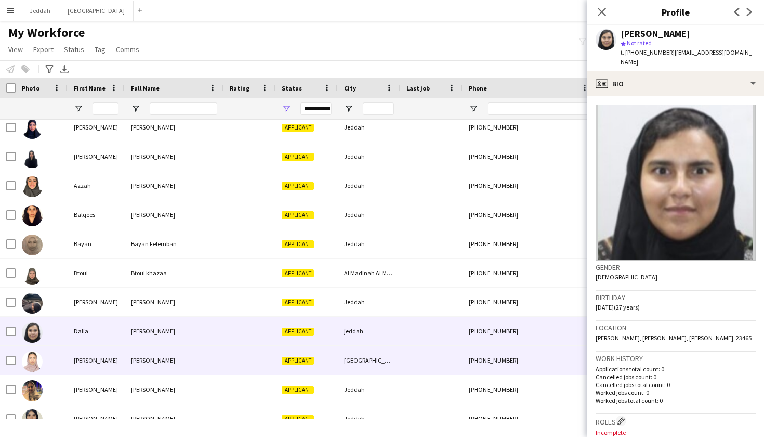
click at [404, 364] on div at bounding box center [431, 360] width 62 height 29
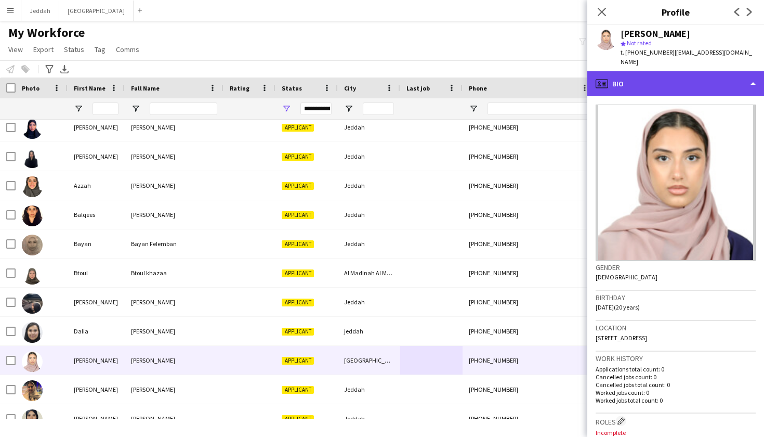
click at [677, 75] on div "profile Bio" at bounding box center [675, 83] width 177 height 25
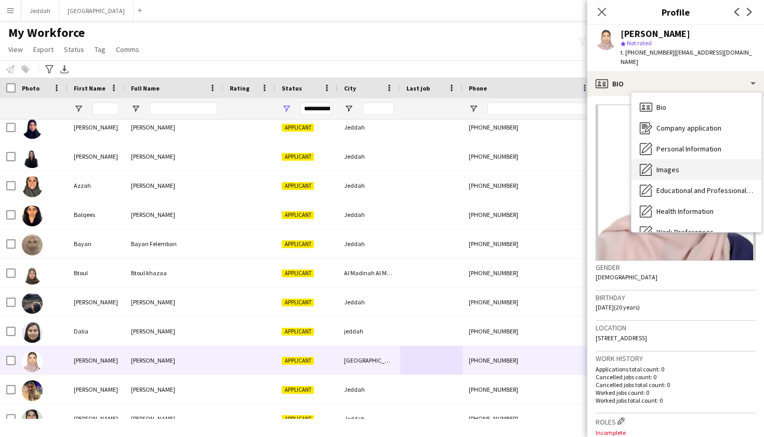
click at [684, 159] on div "Images Images" at bounding box center [697, 169] width 130 height 21
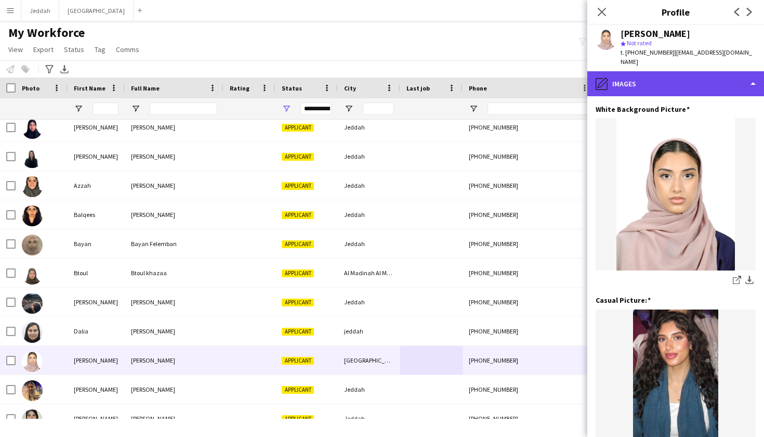
click at [685, 74] on div "pencil4 Images" at bounding box center [675, 83] width 177 height 25
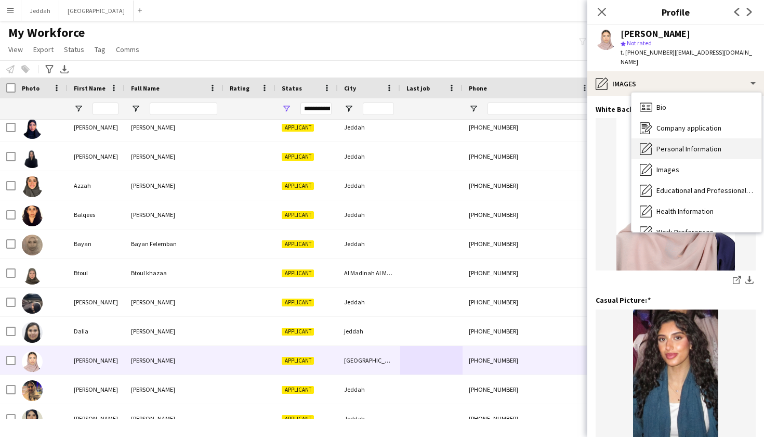
click at [667, 144] on div "Personal Information Personal Information" at bounding box center [697, 148] width 130 height 21
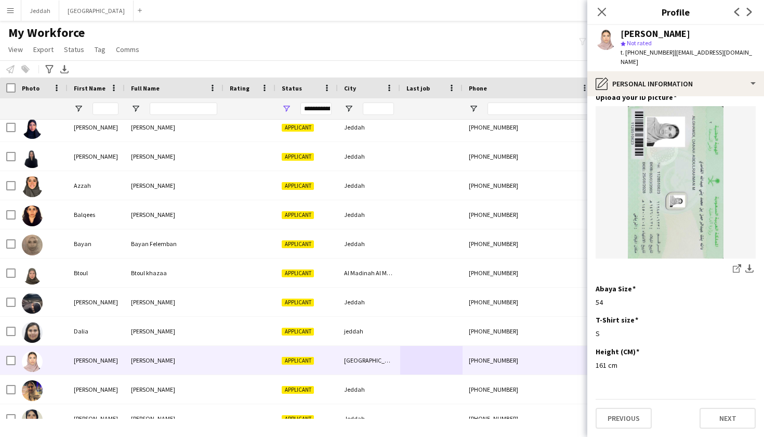
scroll to position [538, 0]
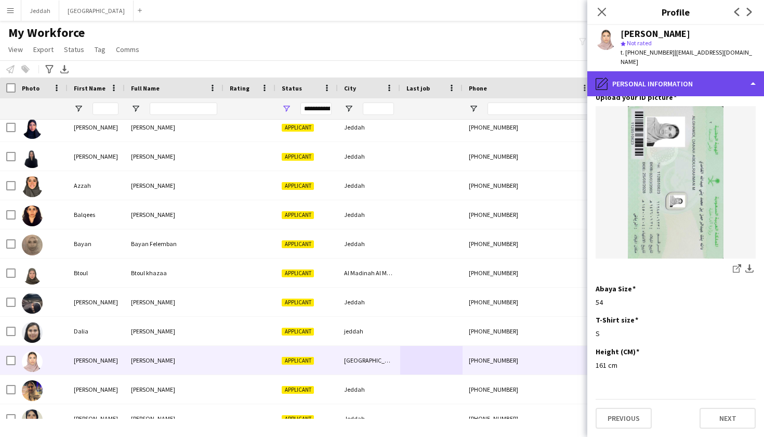
click at [653, 76] on div "pencil4 Personal Information" at bounding box center [675, 83] width 177 height 25
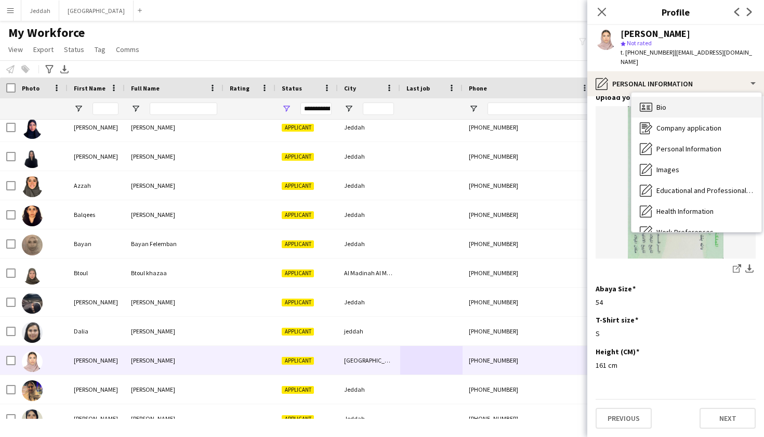
click at [665, 104] on div "Bio Bio" at bounding box center [697, 107] width 130 height 21
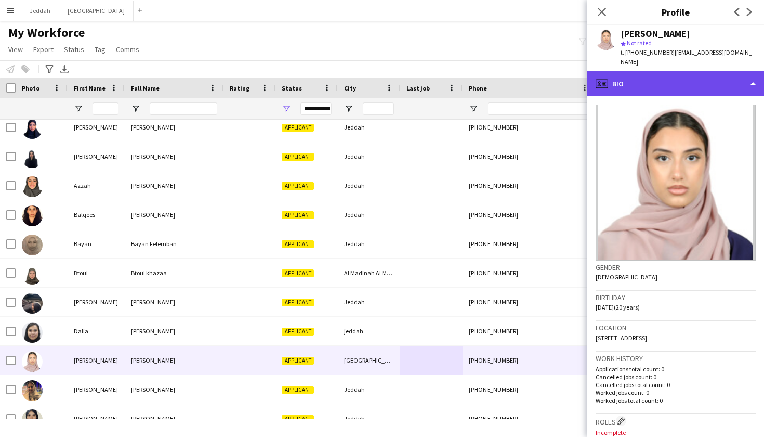
click at [662, 71] on div "profile Bio" at bounding box center [675, 83] width 177 height 25
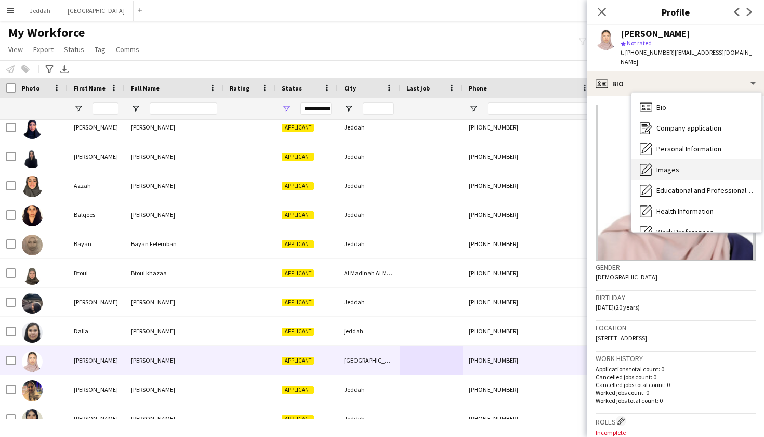
click at [674, 167] on div "Images Images" at bounding box center [697, 169] width 130 height 21
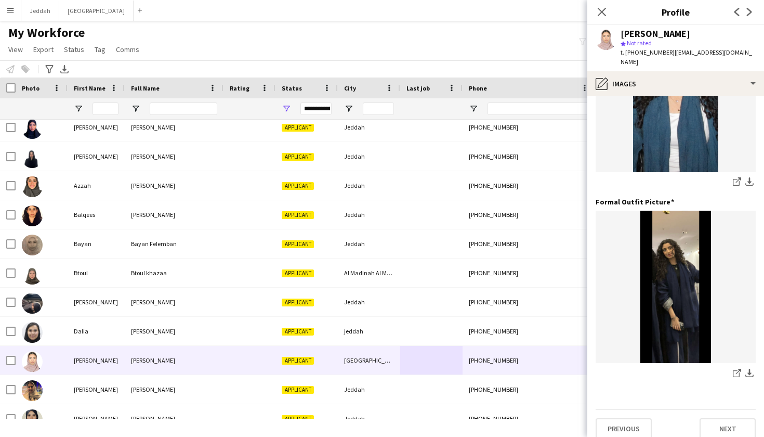
scroll to position [289, 0]
click at [733, 371] on icon at bounding box center [736, 374] width 7 height 7
click at [736, 178] on icon "share-external-link-1" at bounding box center [737, 182] width 8 height 8
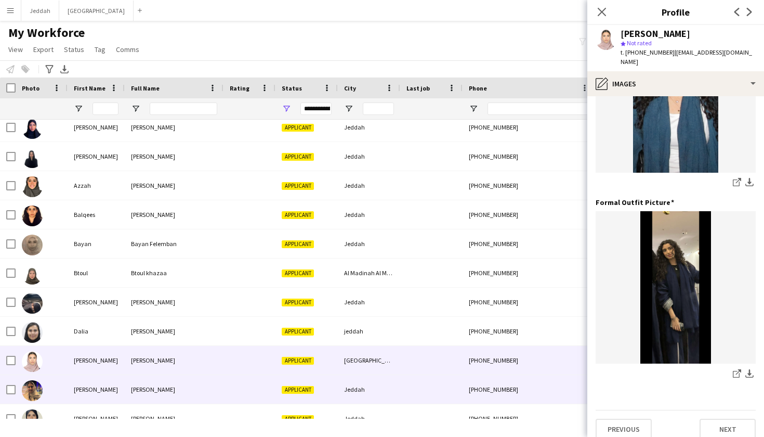
click at [477, 383] on div "+966568477303" at bounding box center [529, 389] width 133 height 29
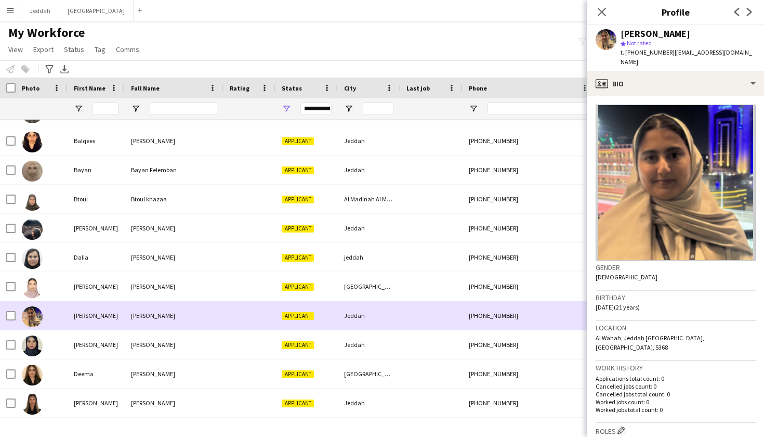
scroll to position [857, 0]
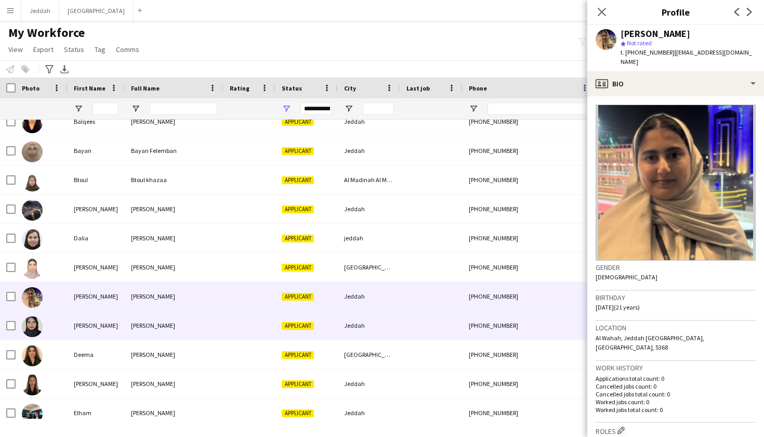
click at [448, 337] on div at bounding box center [431, 325] width 62 height 29
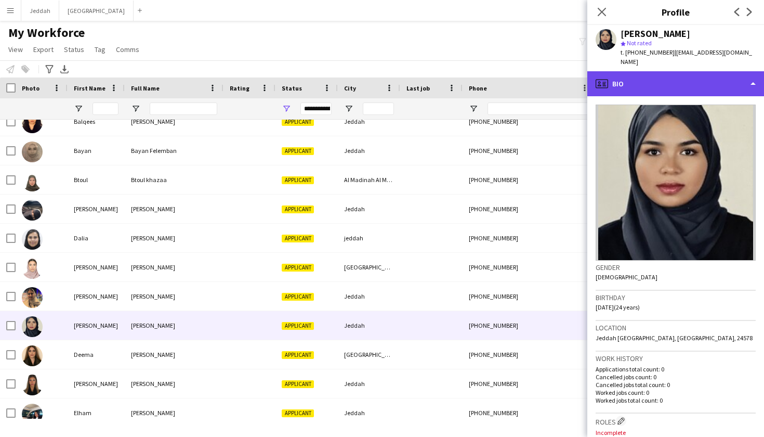
click at [652, 81] on div "profile Bio" at bounding box center [675, 83] width 177 height 25
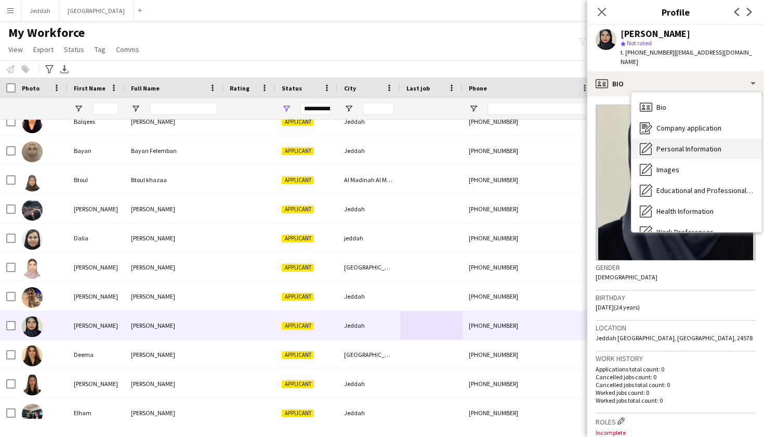
click at [673, 144] on span "Personal Information" at bounding box center [689, 148] width 65 height 9
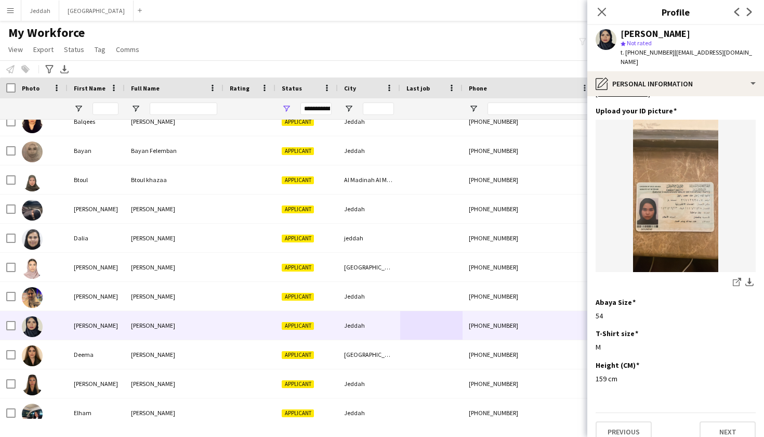
scroll to position [500, 0]
click at [735, 278] on icon "share-external-link-1" at bounding box center [737, 282] width 8 height 8
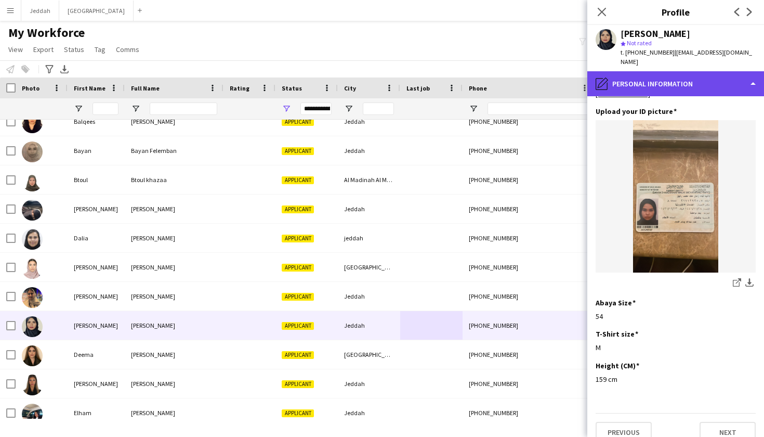
click at [619, 77] on div "pencil4 Personal Information" at bounding box center [675, 83] width 177 height 25
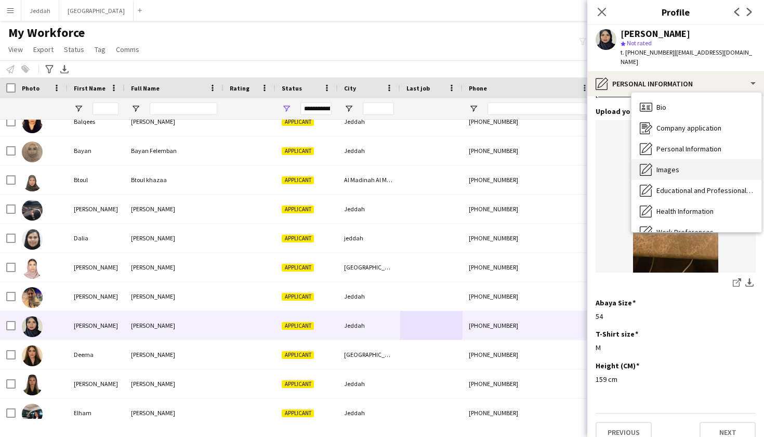
click at [655, 159] on div "Images Images" at bounding box center [697, 169] width 130 height 21
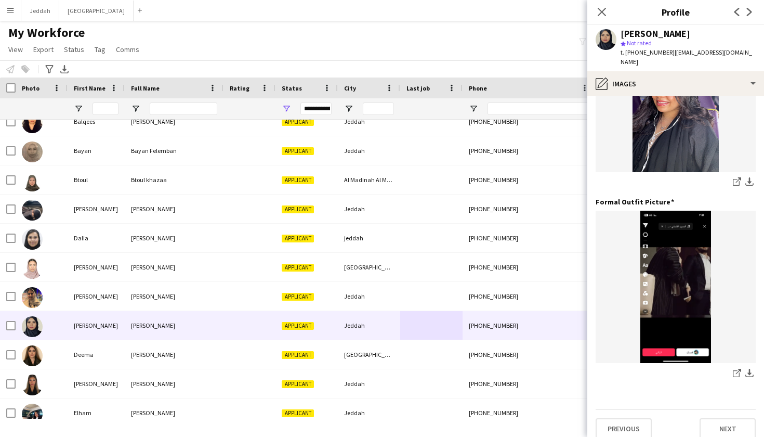
scroll to position [289, 0]
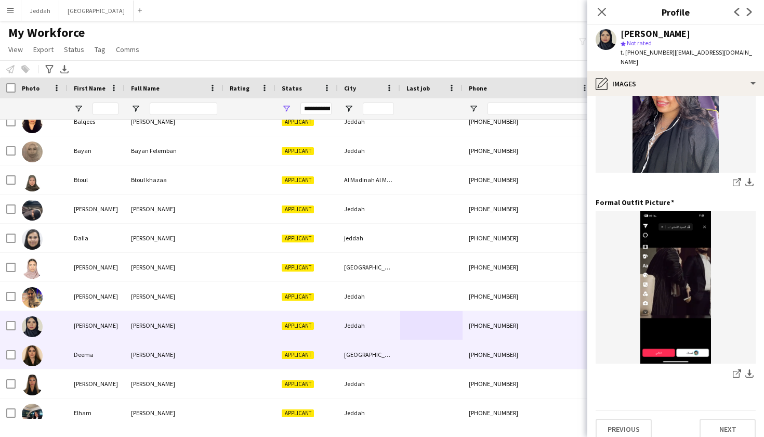
click at [537, 358] on div "+966533029653" at bounding box center [529, 354] width 133 height 29
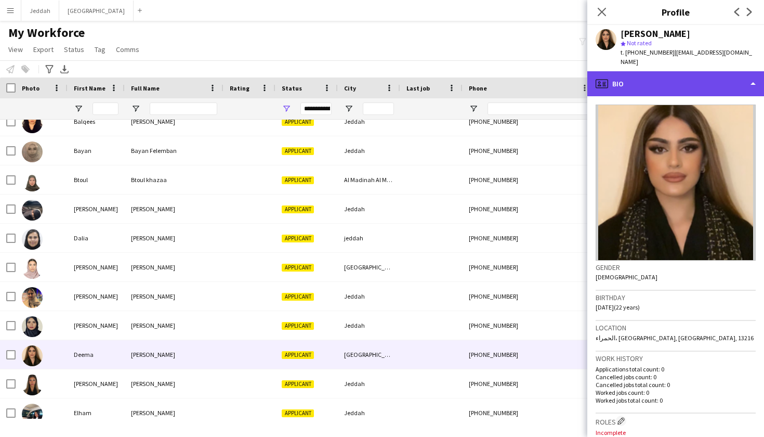
click at [659, 71] on div "profile Bio" at bounding box center [675, 83] width 177 height 25
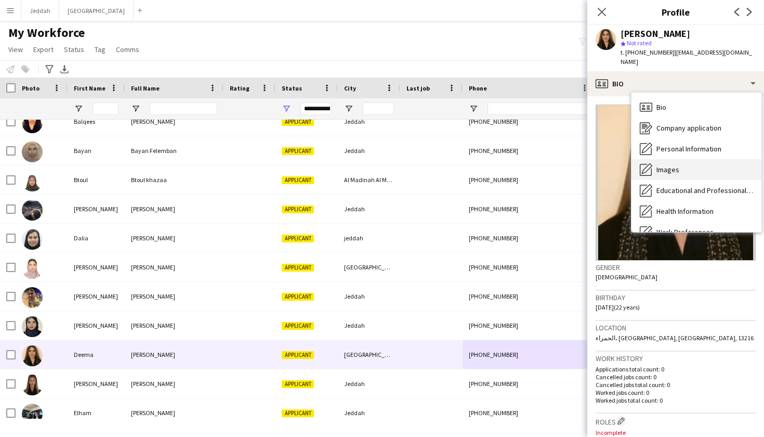
click at [680, 159] on div "Images Images" at bounding box center [697, 169] width 130 height 21
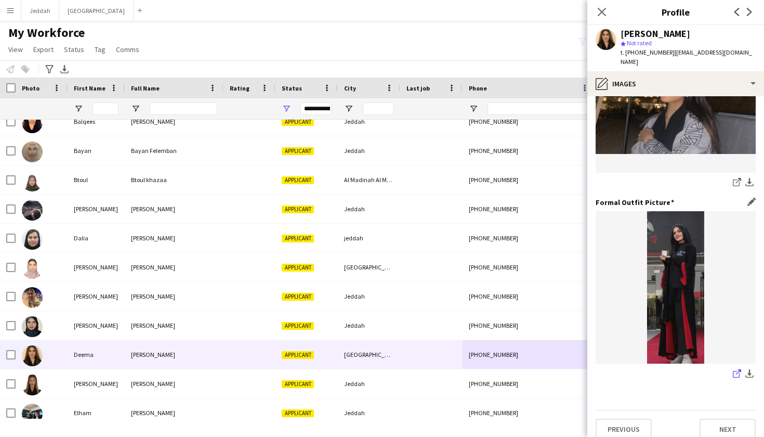
click at [737, 369] on icon "share-external-link-1" at bounding box center [737, 373] width 8 height 8
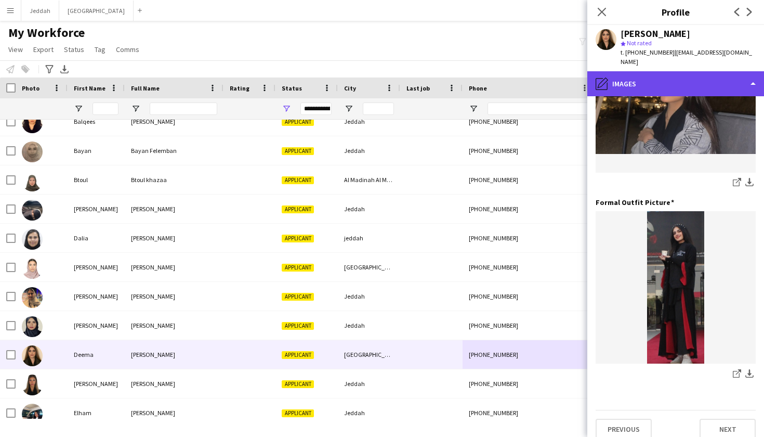
click at [632, 71] on div "pencil4 Images" at bounding box center [675, 83] width 177 height 25
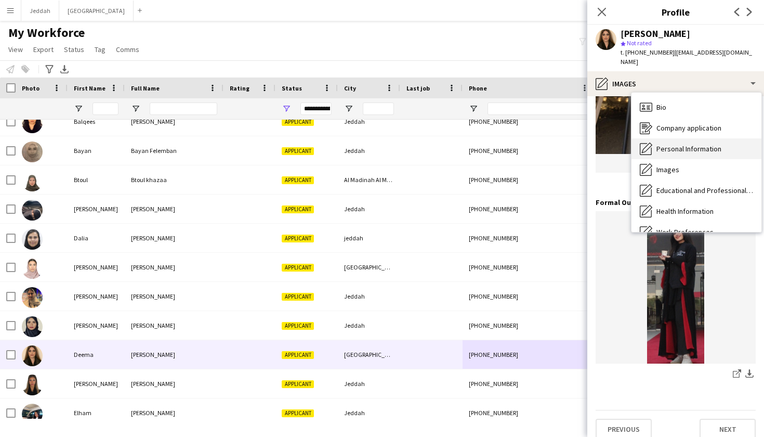
click at [664, 144] on span "Personal Information" at bounding box center [689, 148] width 65 height 9
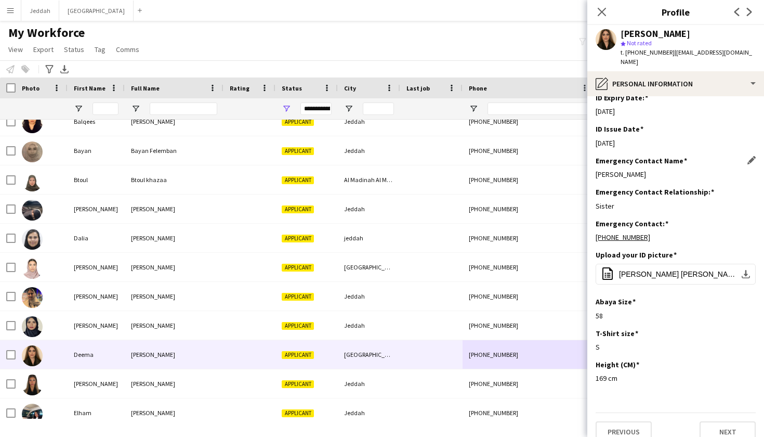
scroll to position [356, 0]
click at [741, 264] on button "office-file-sheet ALASSAF, DEEMA HANI A.pdf download-bottom" at bounding box center [676, 274] width 160 height 21
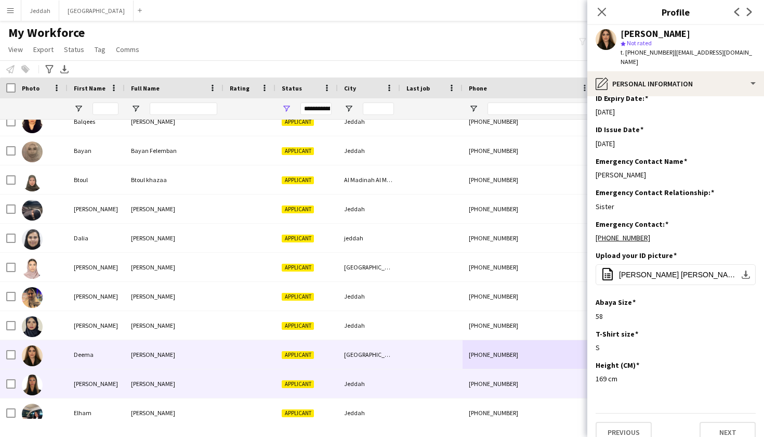
click at [476, 392] on div "+966563367706" at bounding box center [529, 383] width 133 height 29
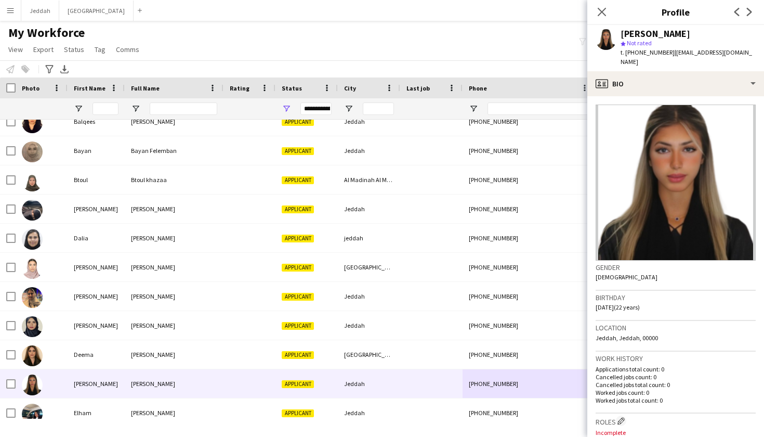
click at [670, 56] on span "| denaalti@gmail.com" at bounding box center [687, 56] width 132 height 17
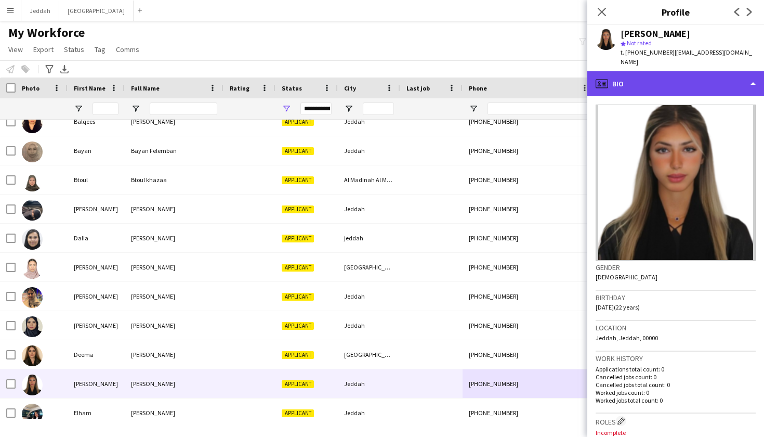
click at [670, 71] on div "profile Bio" at bounding box center [675, 83] width 177 height 25
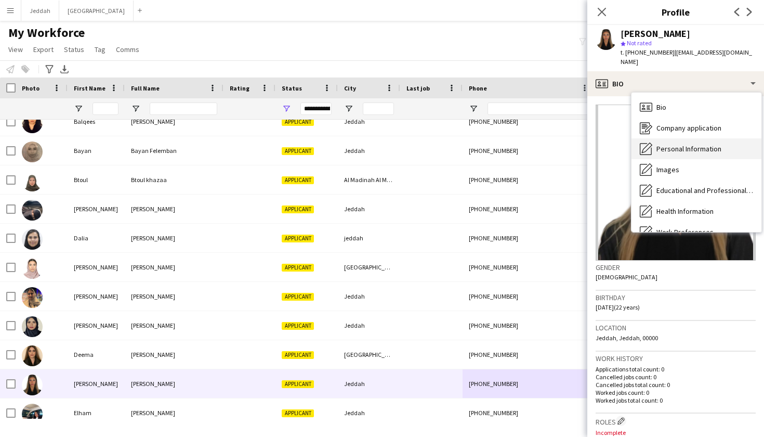
click at [677, 144] on span "Personal Information" at bounding box center [689, 148] width 65 height 9
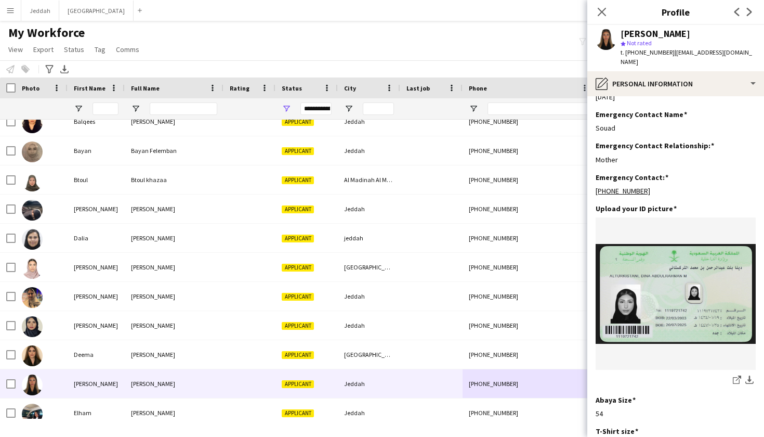
scroll to position [403, 0]
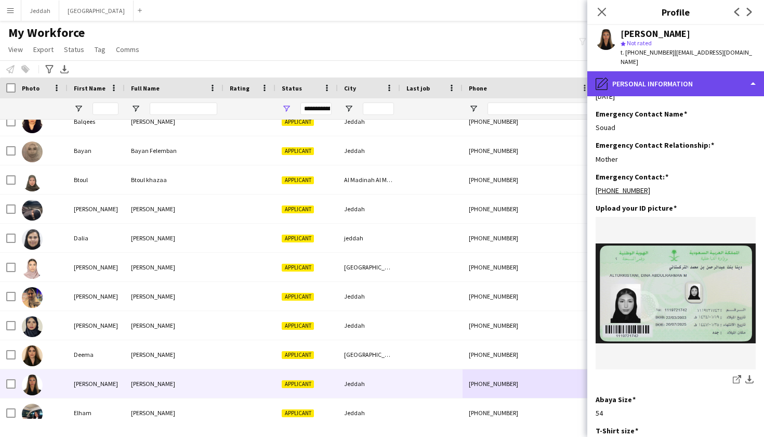
click at [661, 80] on div "pencil4 Personal Information" at bounding box center [675, 83] width 177 height 25
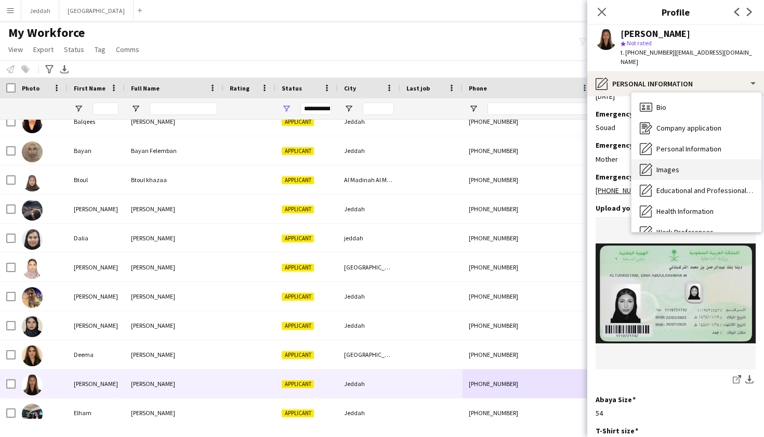
click at [673, 165] on span "Images" at bounding box center [668, 169] width 23 height 9
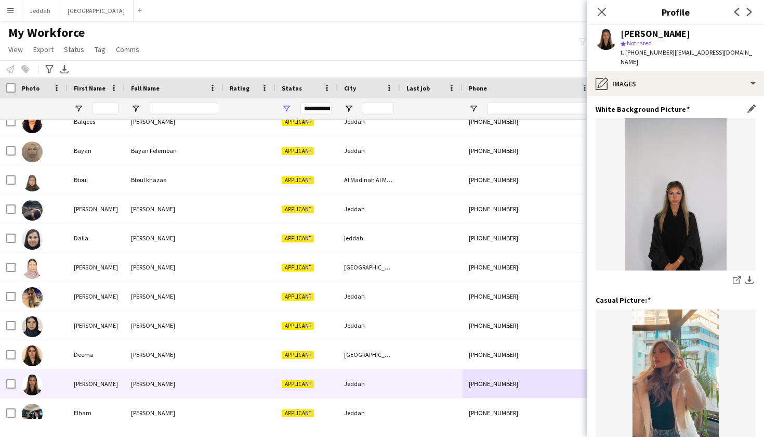
scroll to position [0, 0]
click at [738, 276] on icon "share-external-link-1" at bounding box center [737, 280] width 8 height 8
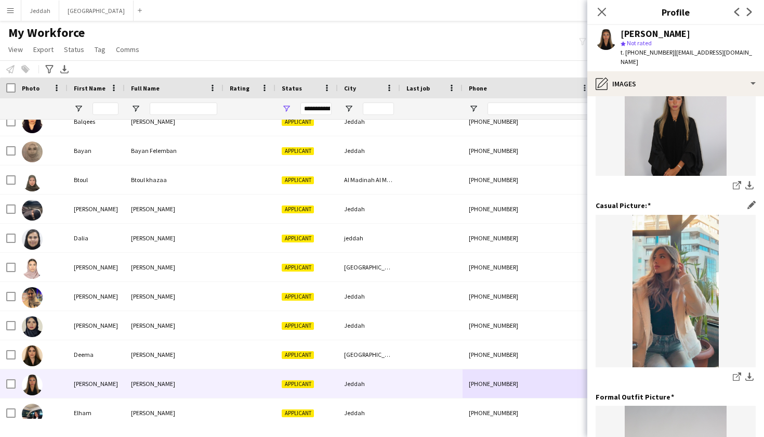
scroll to position [171, 0]
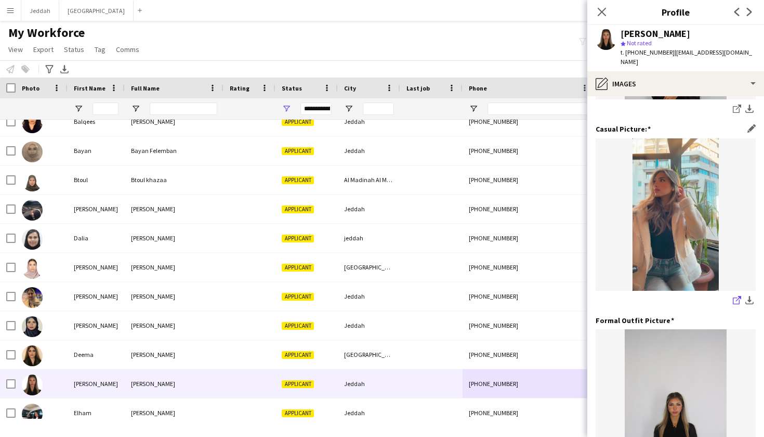
click at [734, 297] on icon at bounding box center [736, 300] width 7 height 7
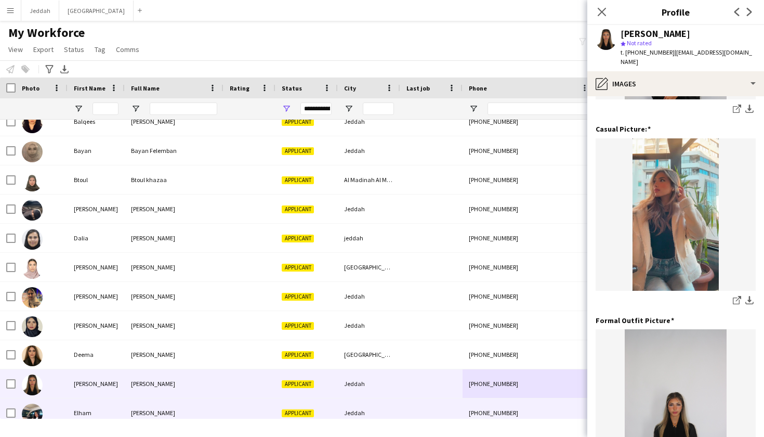
click at [469, 401] on div "+966595921623" at bounding box center [529, 412] width 133 height 29
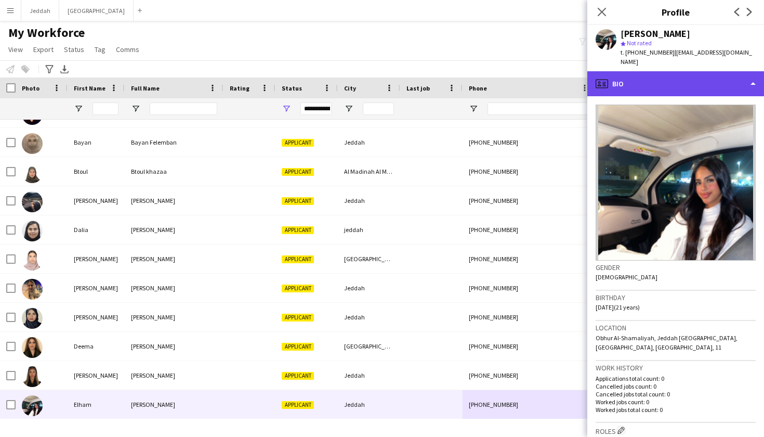
click at [679, 72] on div "profile Bio" at bounding box center [675, 83] width 177 height 25
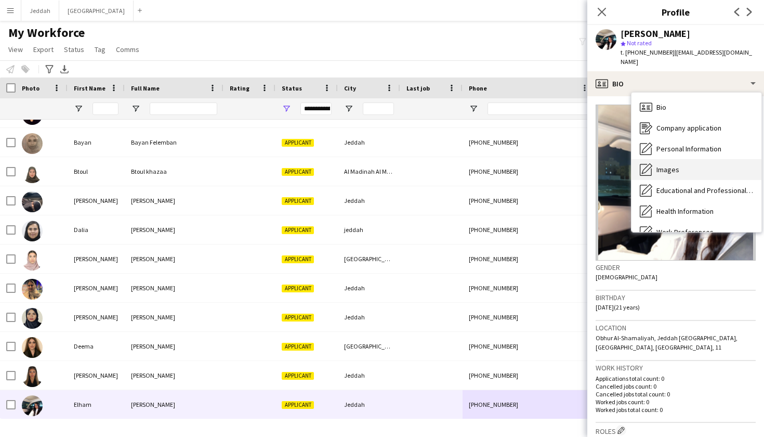
click at [696, 159] on div "Images Images" at bounding box center [697, 169] width 130 height 21
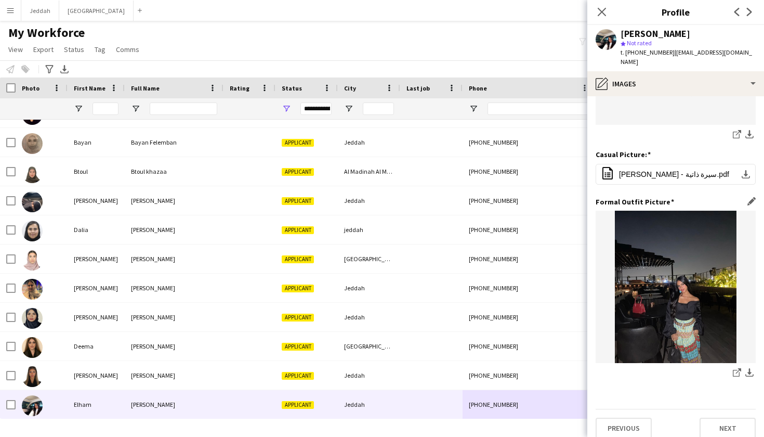
scroll to position [145, 0]
click at [736, 369] on app-icon "share-external-link-1" at bounding box center [737, 374] width 8 height 10
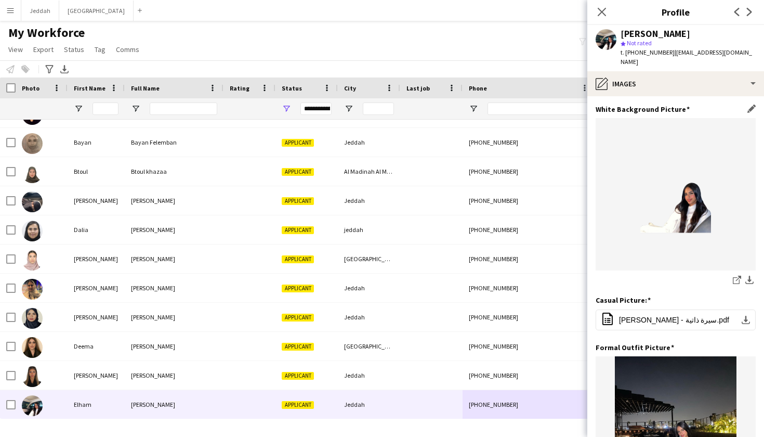
scroll to position [0, 0]
click at [736, 276] on app-icon "share-external-link-1" at bounding box center [737, 281] width 8 height 10
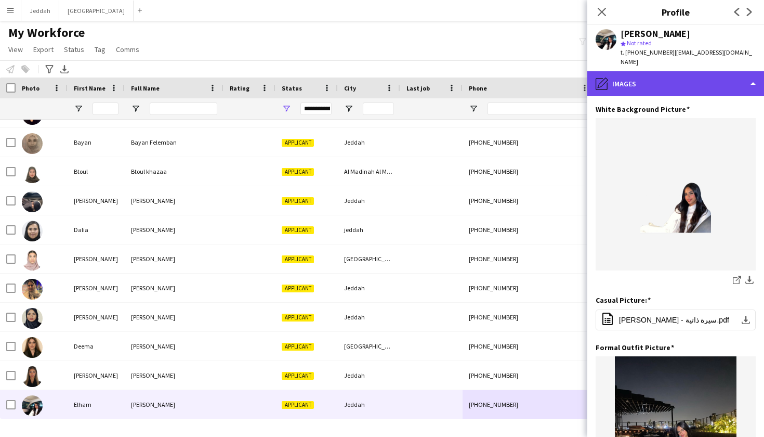
click at [630, 71] on div "pencil4 Images" at bounding box center [675, 83] width 177 height 25
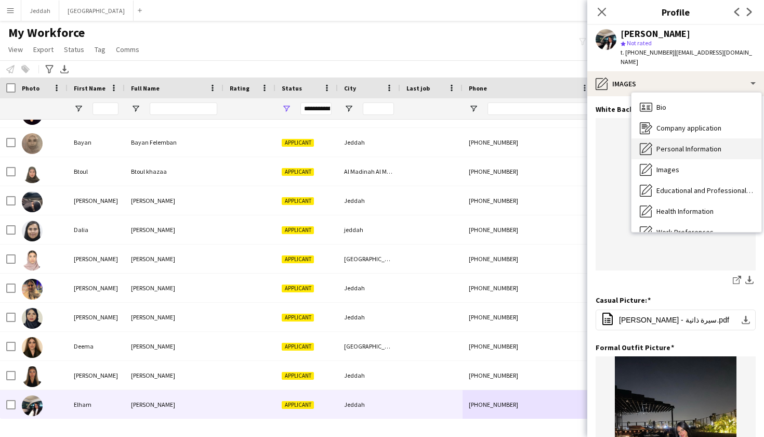
click at [668, 144] on span "Personal Information" at bounding box center [689, 148] width 65 height 9
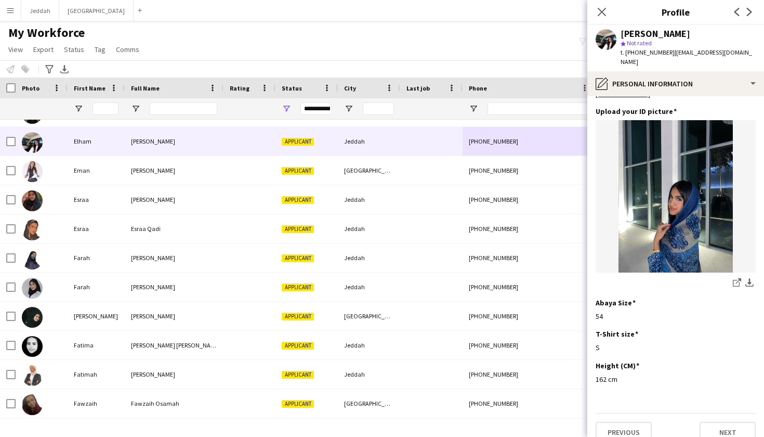
scroll to position [1128, 0]
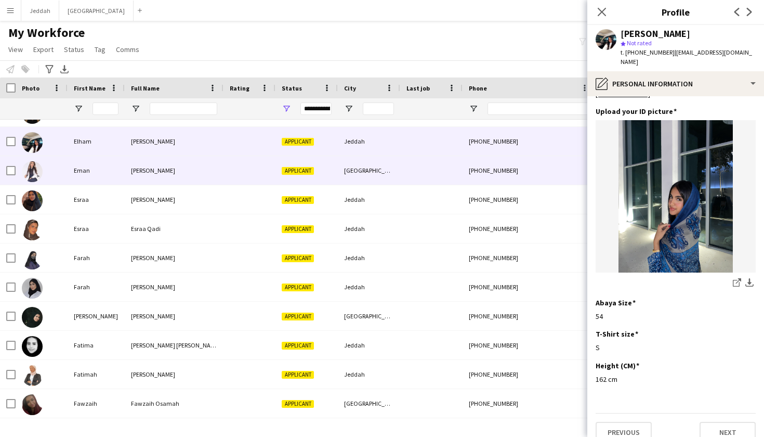
click at [369, 173] on div "[GEOGRAPHIC_DATA]" at bounding box center [369, 170] width 62 height 29
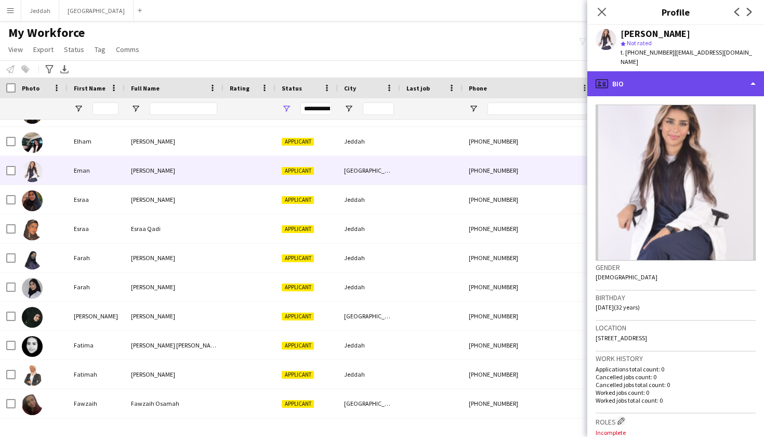
click at [698, 82] on div "profile Bio" at bounding box center [675, 83] width 177 height 25
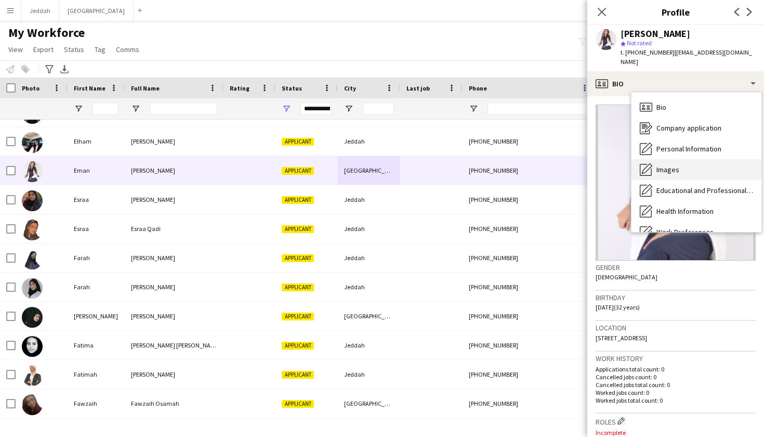
click at [710, 159] on div "Images Images" at bounding box center [697, 169] width 130 height 21
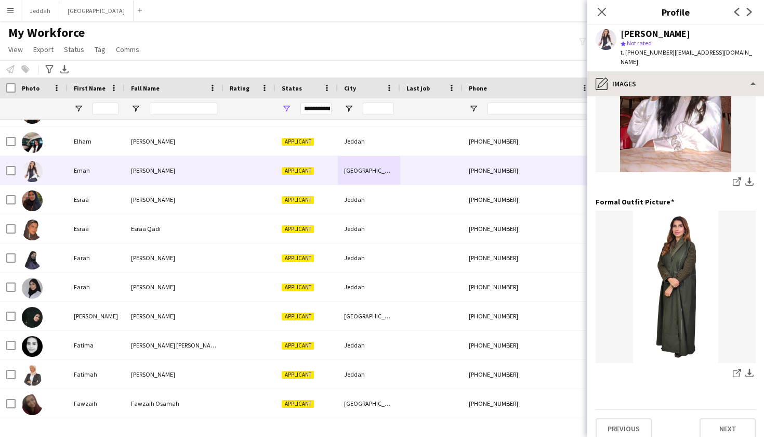
scroll to position [289, 0]
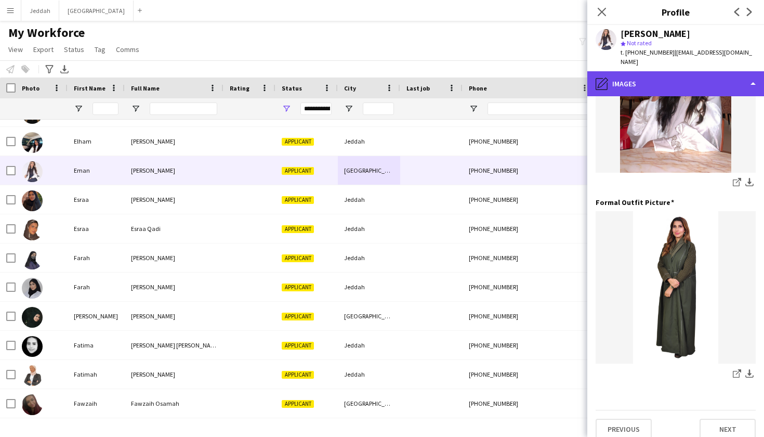
click at [665, 77] on div "pencil4 Images" at bounding box center [675, 83] width 177 height 25
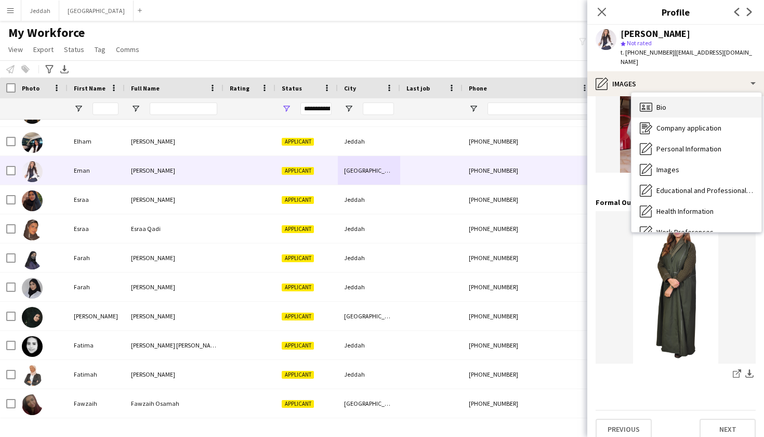
click at [667, 102] on span "Bio" at bounding box center [662, 106] width 10 height 9
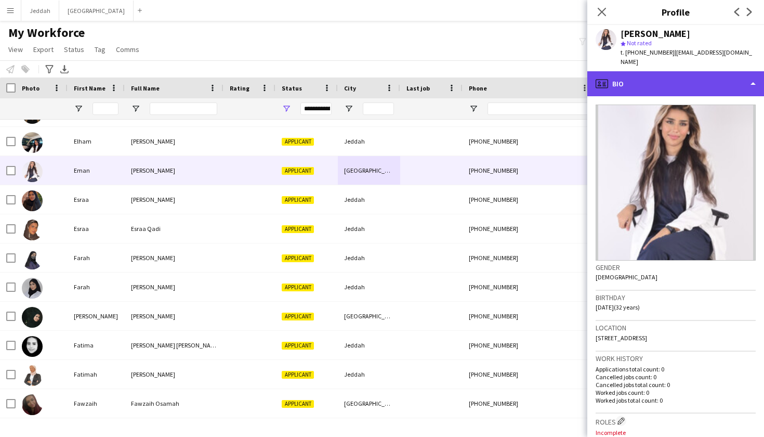
click at [667, 71] on div "profile Bio" at bounding box center [675, 83] width 177 height 25
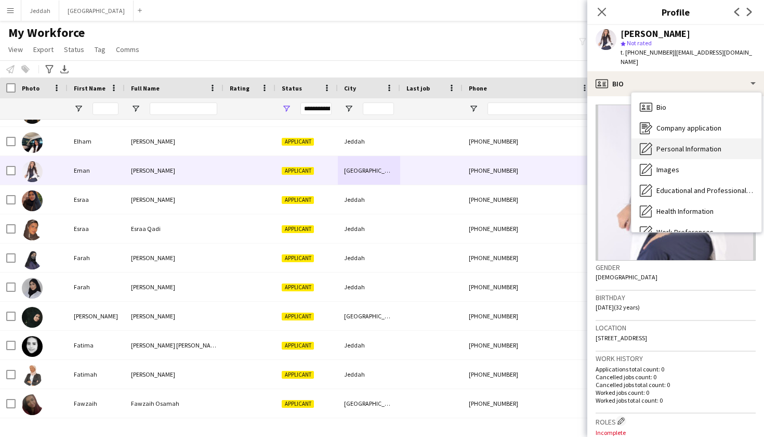
click at [672, 144] on span "Personal Information" at bounding box center [689, 148] width 65 height 9
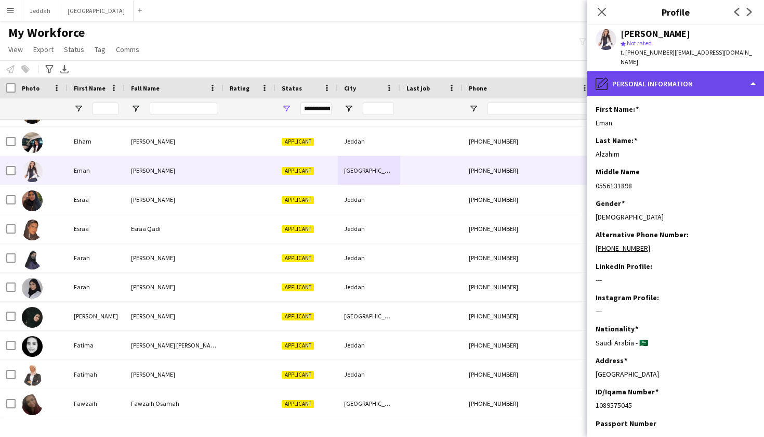
click at [668, 79] on div "pencil4 Personal Information" at bounding box center [675, 83] width 177 height 25
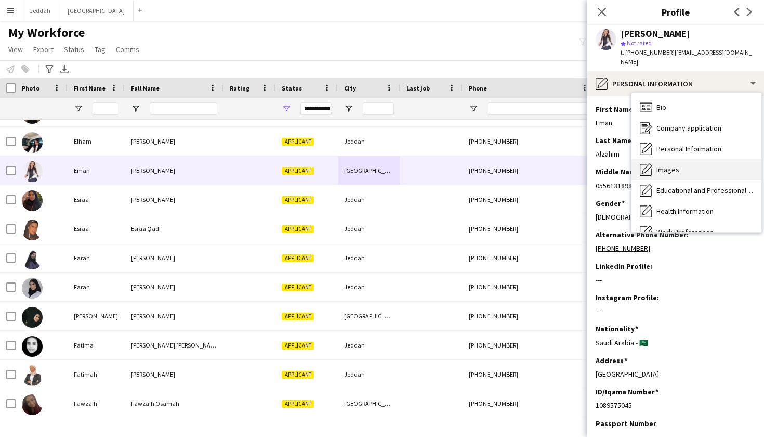
click at [670, 165] on span "Images" at bounding box center [668, 169] width 23 height 9
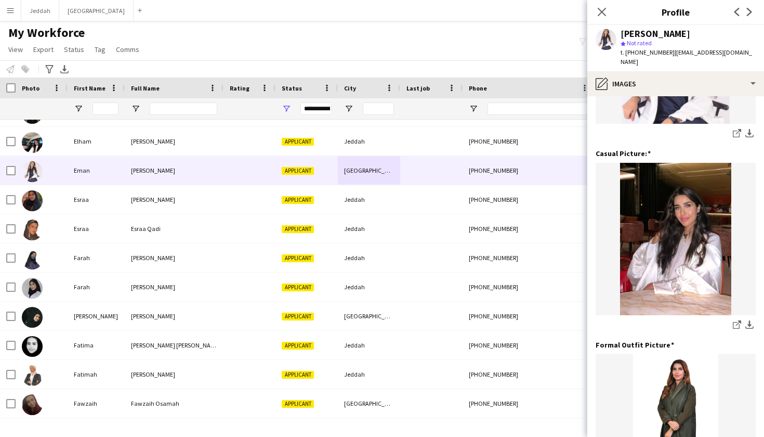
scroll to position [171, 0]
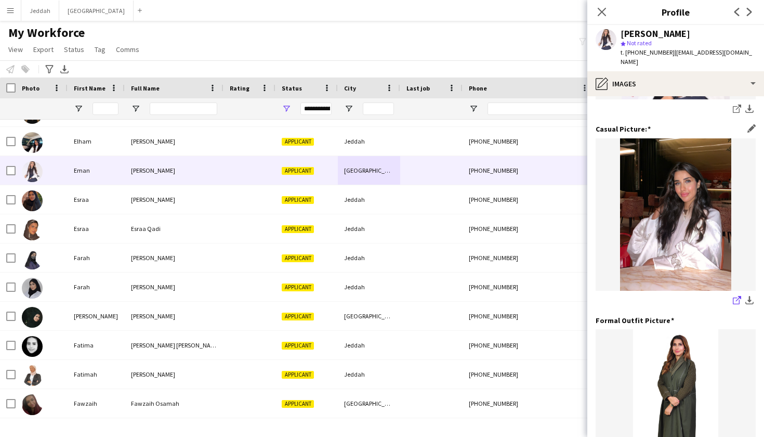
click at [734, 296] on icon "share-external-link-1" at bounding box center [737, 300] width 8 height 8
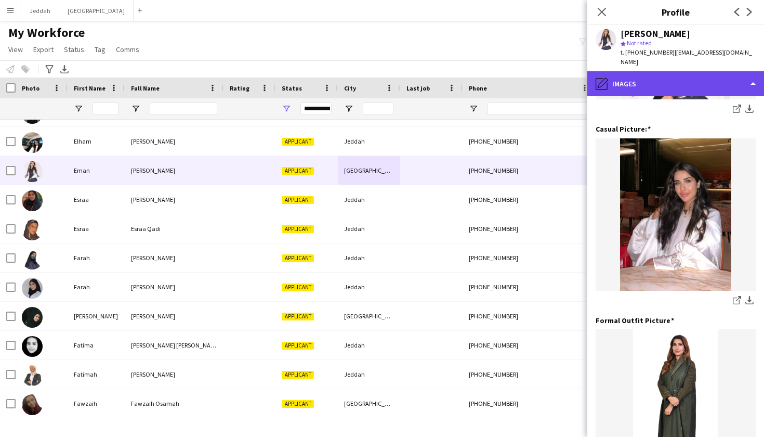
click at [668, 79] on div "pencil4 Images" at bounding box center [675, 83] width 177 height 25
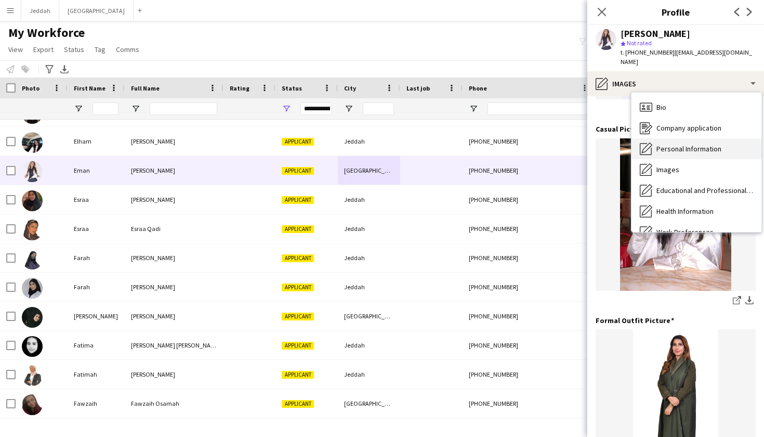
click at [677, 145] on div "Personal Information Personal Information" at bounding box center [697, 148] width 130 height 21
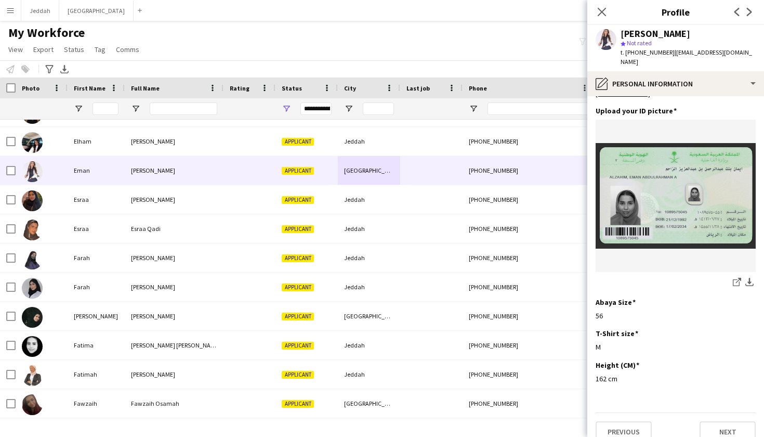
scroll to position [500, 0]
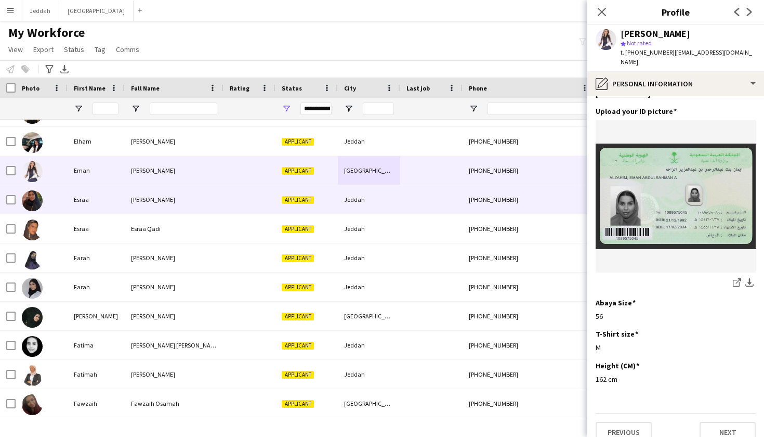
click at [484, 198] on div "+966532778715" at bounding box center [529, 199] width 133 height 29
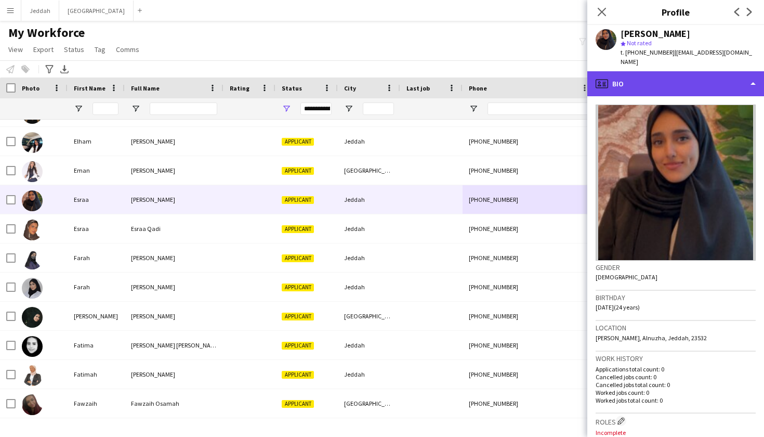
click at [648, 80] on div "profile Bio" at bounding box center [675, 83] width 177 height 25
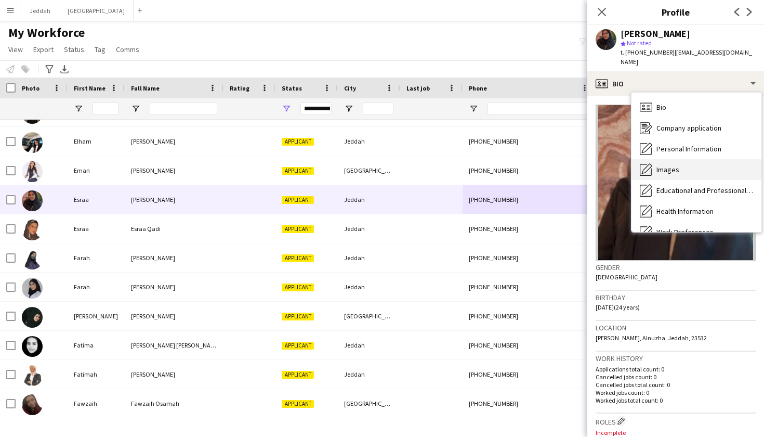
click at [669, 159] on div "Images Images" at bounding box center [697, 169] width 130 height 21
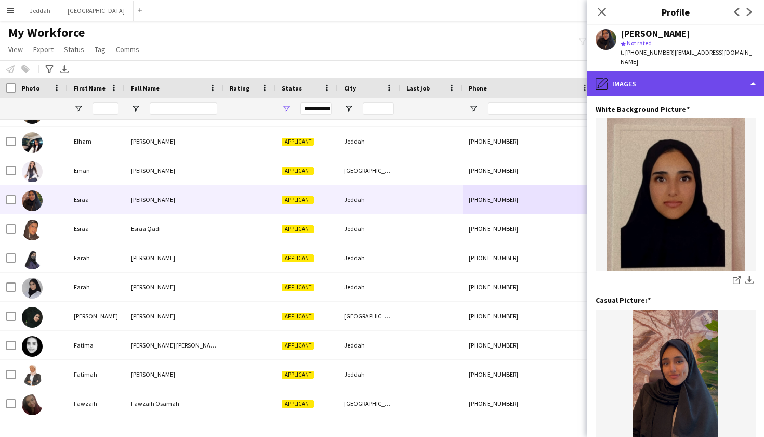
click at [662, 71] on div "pencil4 Images" at bounding box center [675, 83] width 177 height 25
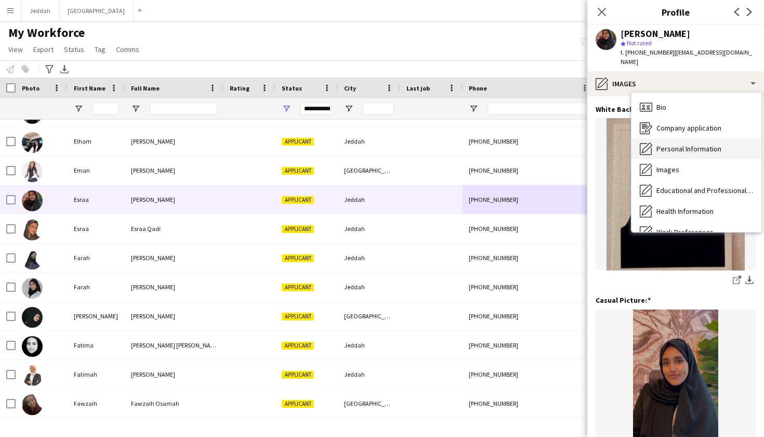
click at [673, 138] on div "Personal Information Personal Information" at bounding box center [697, 148] width 130 height 21
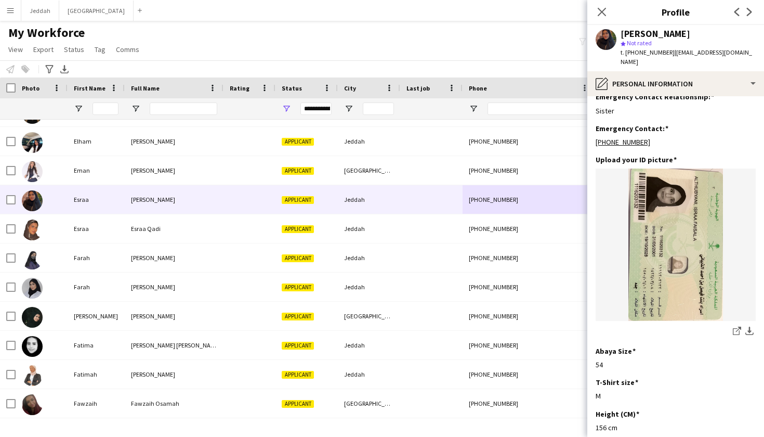
scroll to position [453, 0]
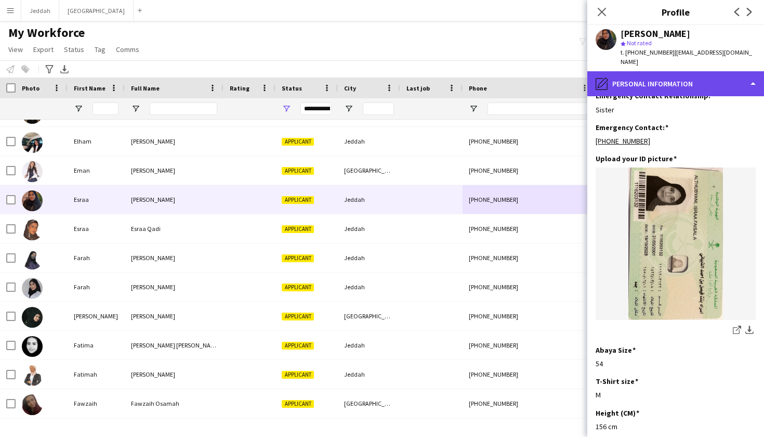
click at [662, 71] on div "pencil4 Personal Information" at bounding box center [675, 83] width 177 height 25
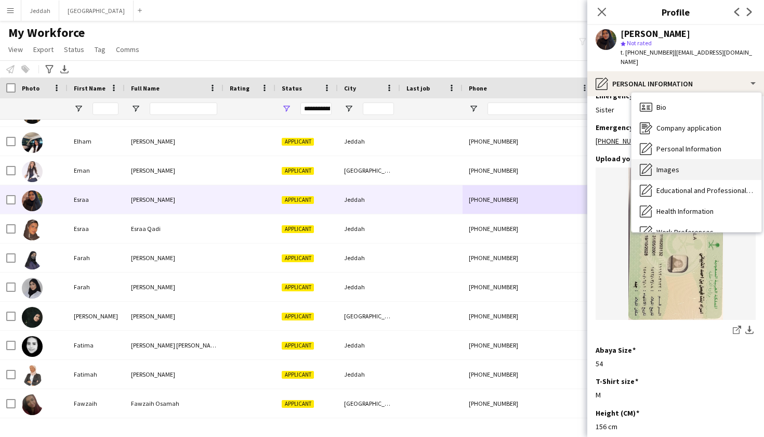
click at [658, 165] on div "Images Images" at bounding box center [697, 169] width 130 height 21
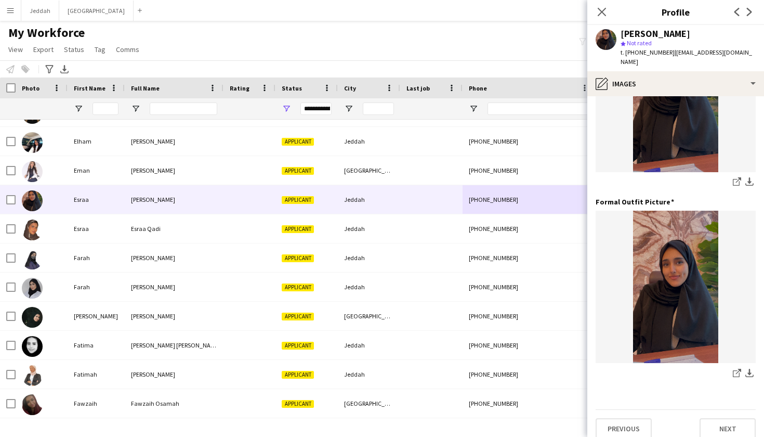
scroll to position [289, 0]
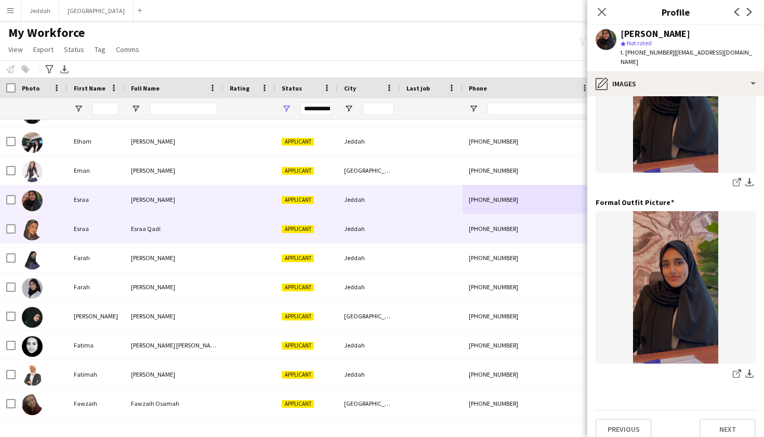
click at [460, 225] on div at bounding box center [431, 228] width 62 height 29
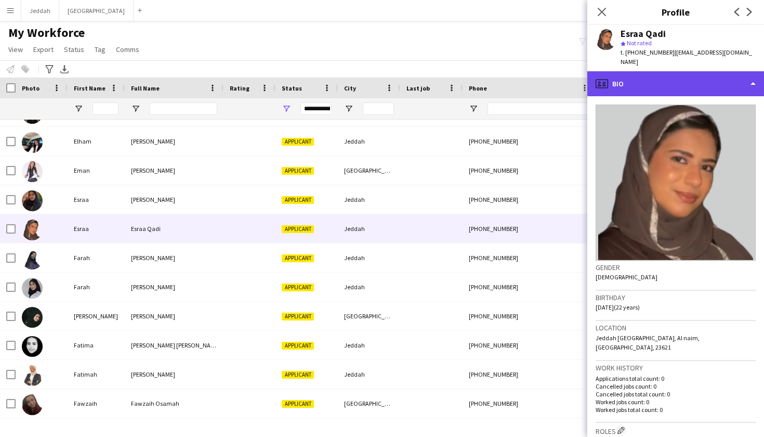
click at [656, 80] on div "profile Bio" at bounding box center [675, 83] width 177 height 25
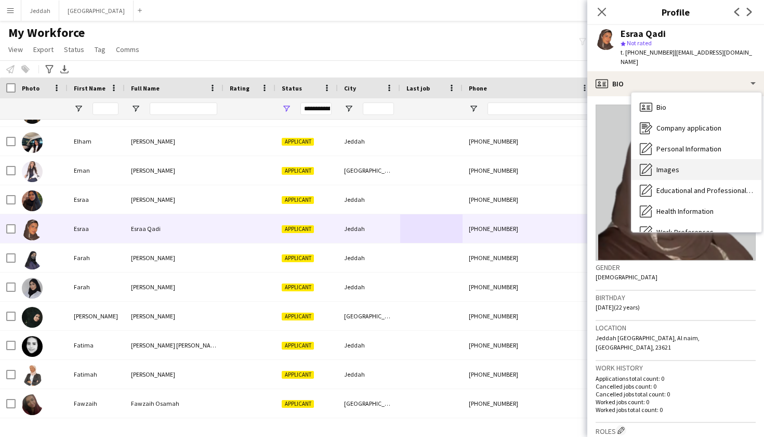
click at [670, 159] on div "Images Images" at bounding box center [697, 169] width 130 height 21
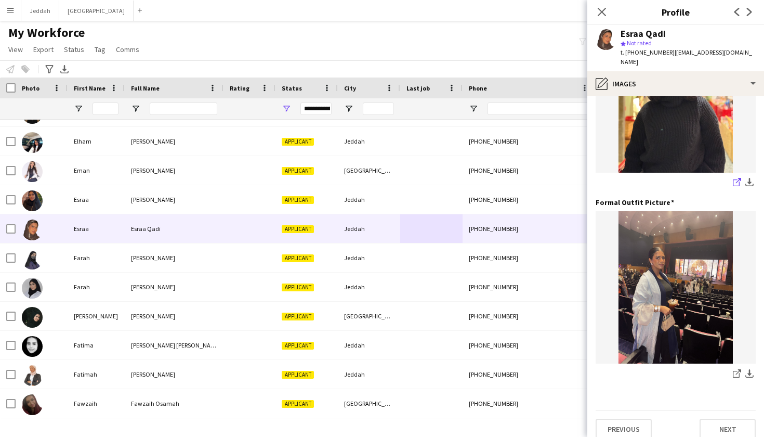
click at [735, 178] on icon "share-external-link-1" at bounding box center [737, 182] width 8 height 8
click at [731, 368] on link "share-external-link-1" at bounding box center [737, 374] width 12 height 12
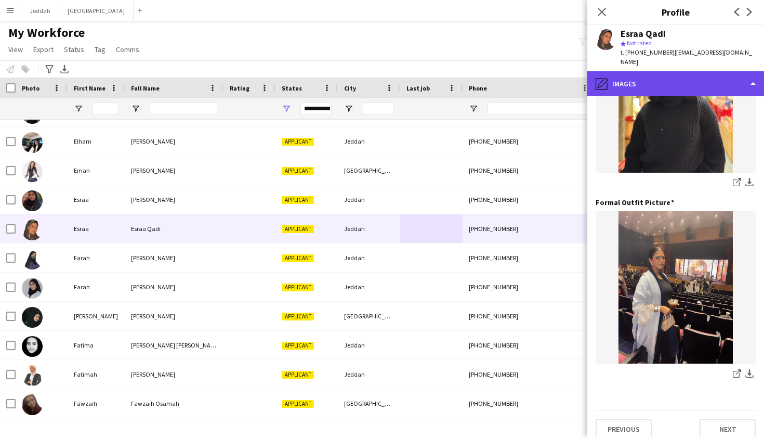
click at [635, 82] on div "pencil4 Images" at bounding box center [675, 83] width 177 height 25
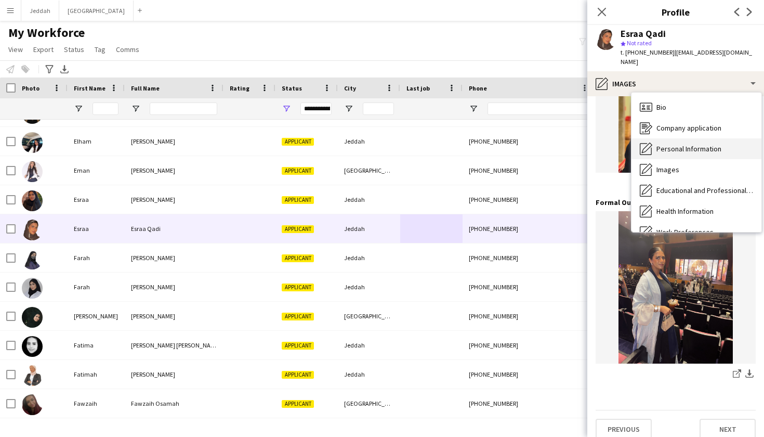
click at [661, 144] on span "Personal Information" at bounding box center [689, 148] width 65 height 9
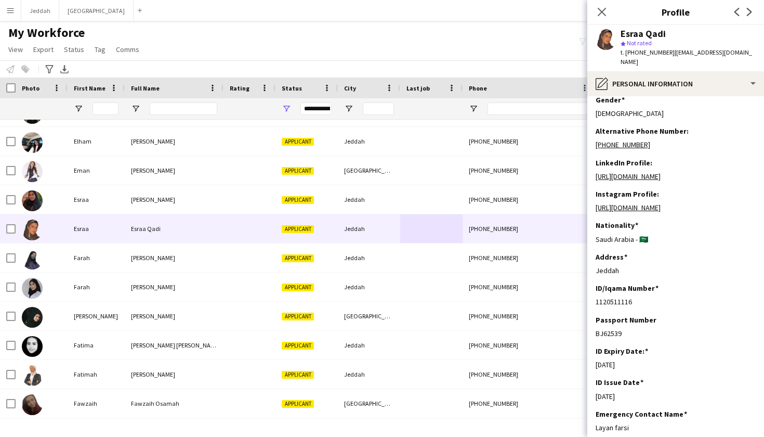
scroll to position [103, 0]
click at [638, 213] on link "https://www.instagram.com/elle.adventures.24?igsh=MWh4NDRybTdzNGtjaQ==" at bounding box center [628, 207] width 65 height 9
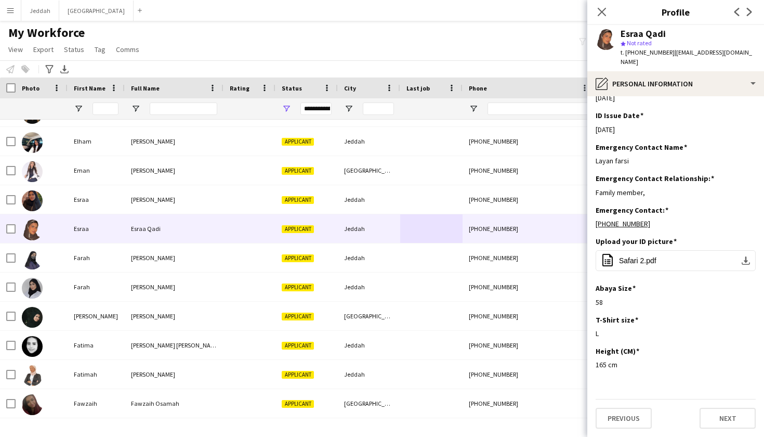
scroll to position [394, 0]
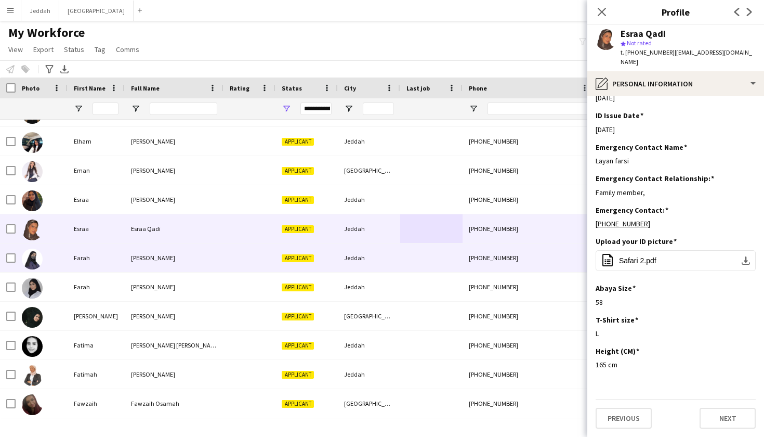
click at [459, 259] on div at bounding box center [431, 257] width 62 height 29
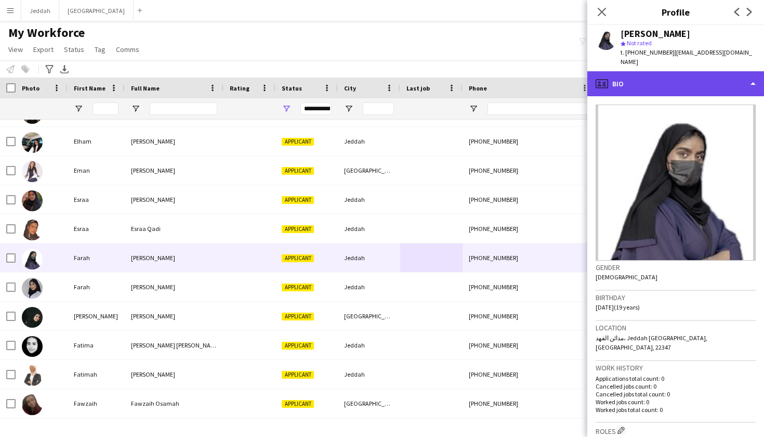
click at [632, 81] on div "profile Bio" at bounding box center [675, 83] width 177 height 25
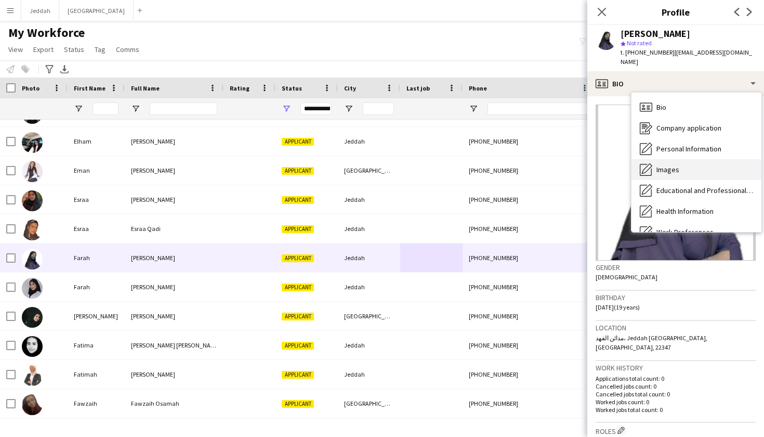
click at [664, 165] on span "Images" at bounding box center [668, 169] width 23 height 9
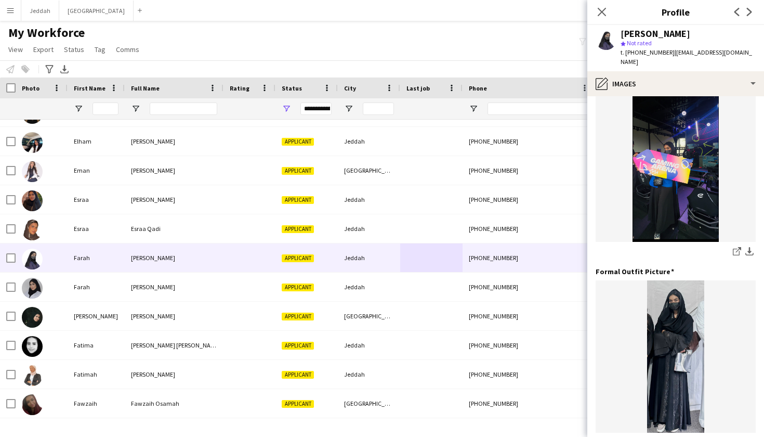
scroll to position [232, 0]
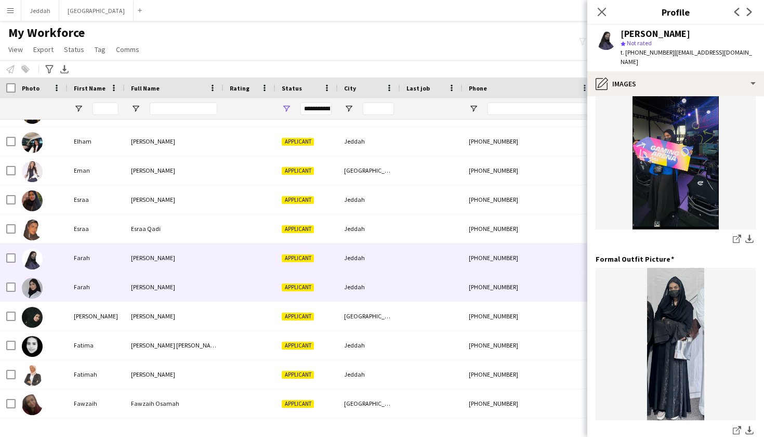
click at [548, 287] on div "+966530894888" at bounding box center [529, 286] width 133 height 29
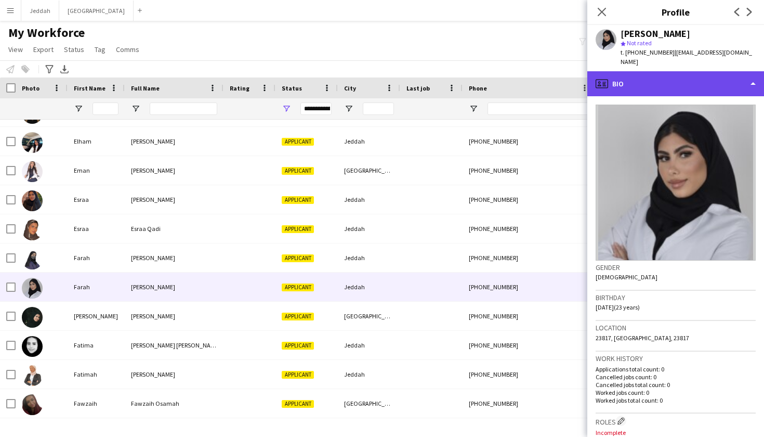
click at [649, 71] on div "profile Bio" at bounding box center [675, 83] width 177 height 25
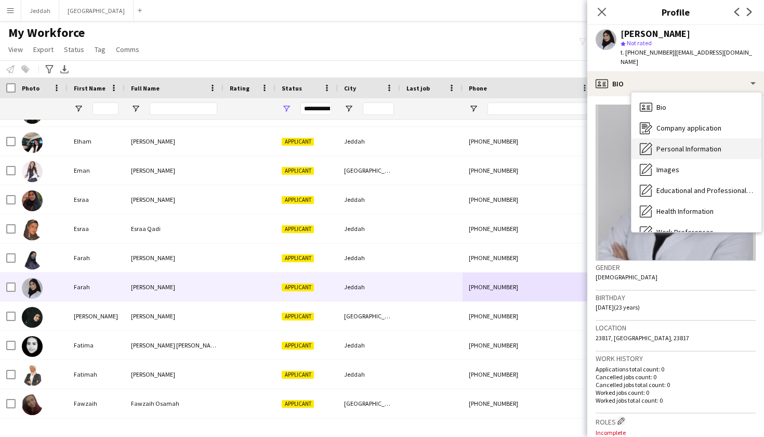
click at [683, 144] on span "Personal Information" at bounding box center [689, 148] width 65 height 9
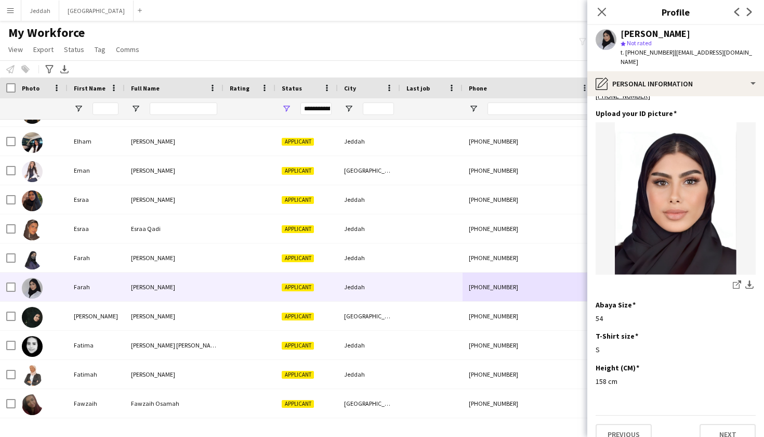
scroll to position [502, 0]
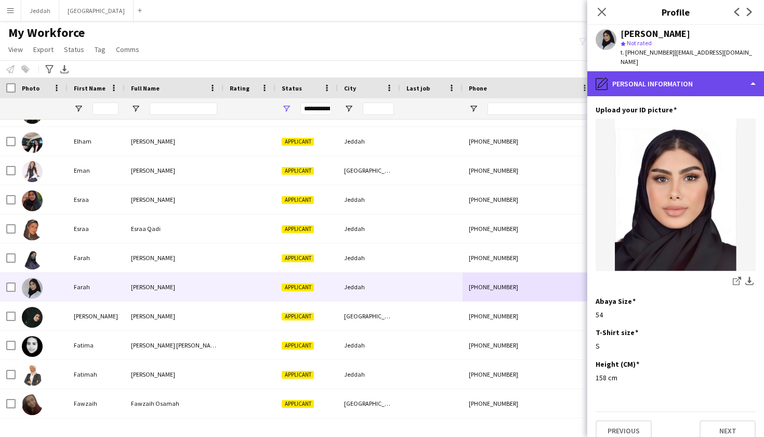
click at [654, 71] on div "pencil4 Personal Information" at bounding box center [675, 83] width 177 height 25
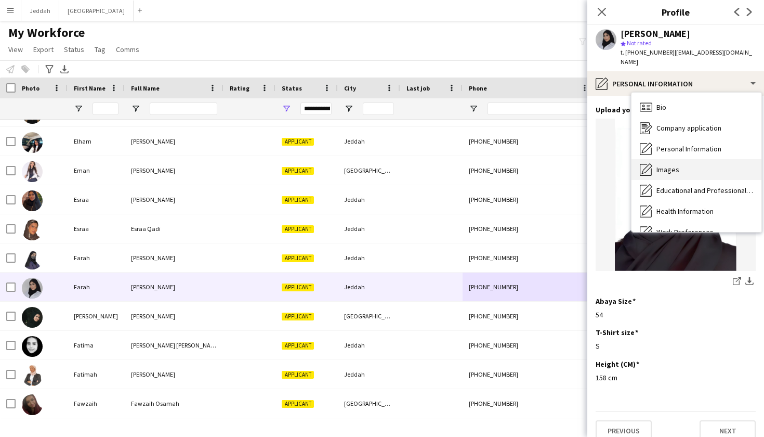
click at [671, 165] on span "Images" at bounding box center [668, 169] width 23 height 9
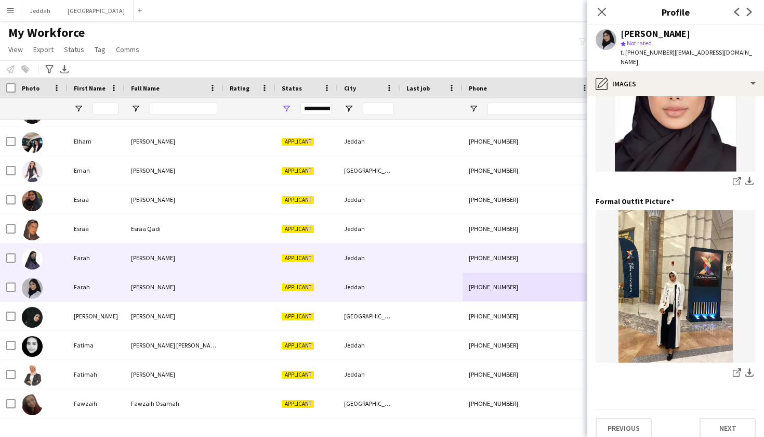
scroll to position [289, 0]
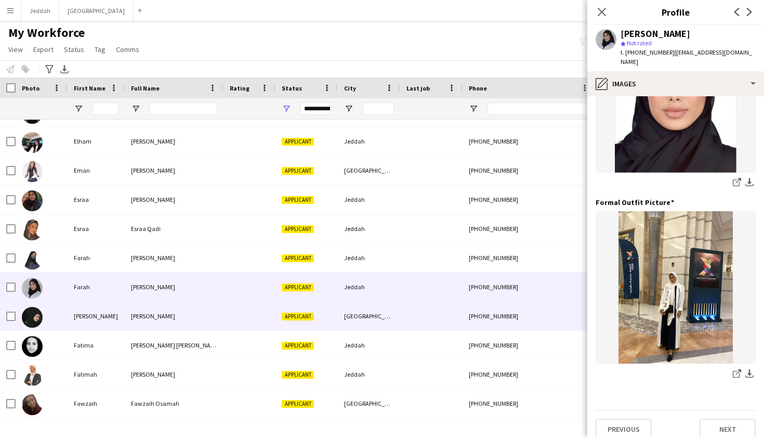
click at [502, 326] on div "+966533268859" at bounding box center [529, 316] width 133 height 29
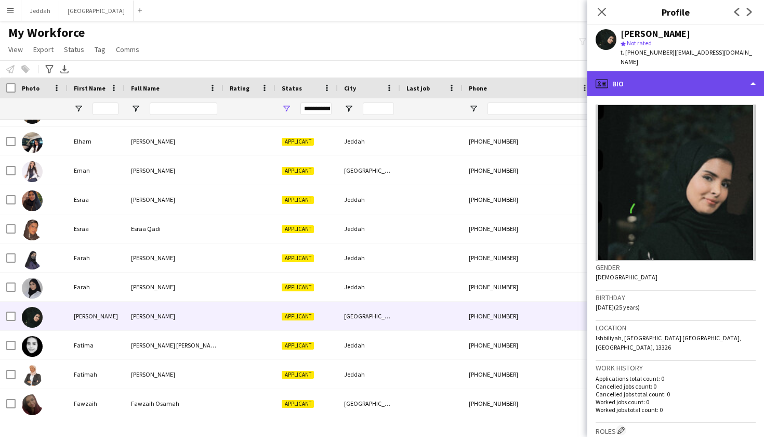
click at [689, 77] on div "profile Bio" at bounding box center [675, 83] width 177 height 25
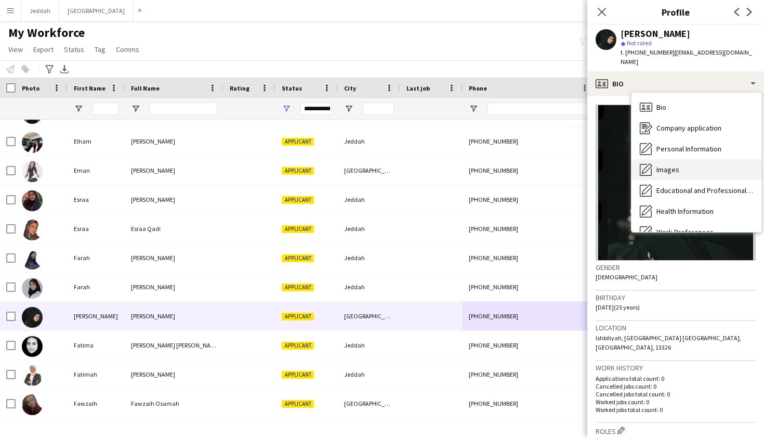
click at [691, 159] on div "Images Images" at bounding box center [697, 169] width 130 height 21
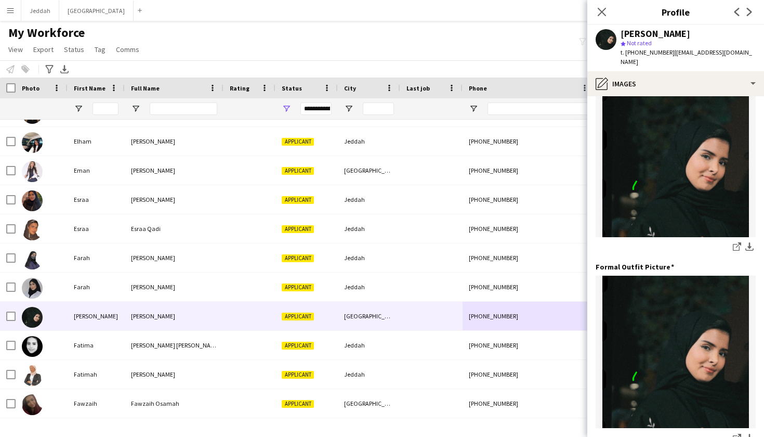
scroll to position [264, 0]
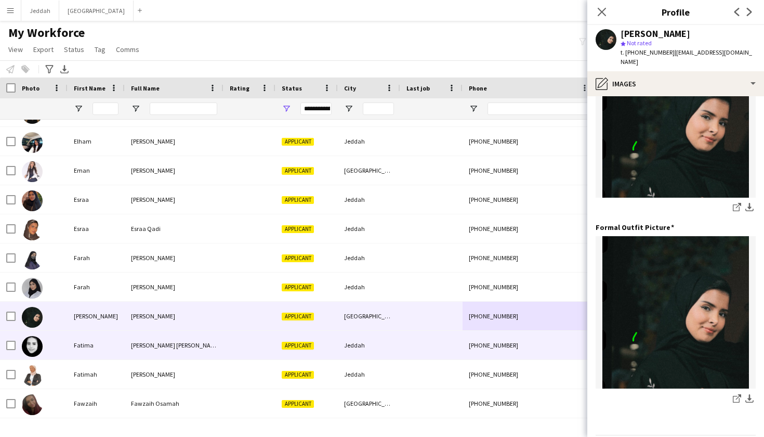
click at [527, 345] on div "+966569498063" at bounding box center [529, 345] width 133 height 29
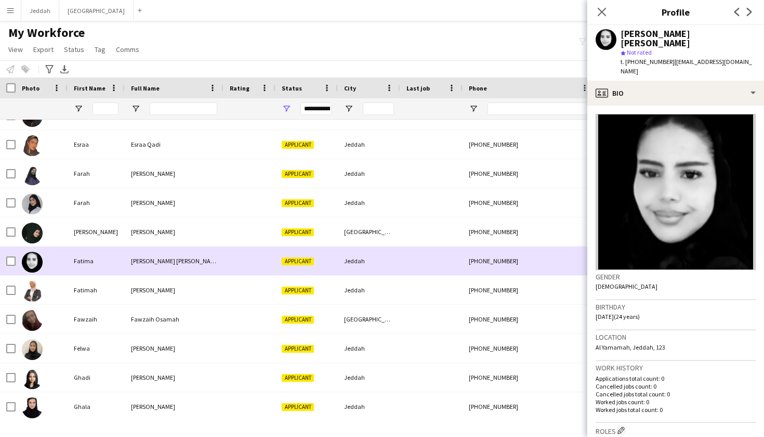
scroll to position [1214, 0]
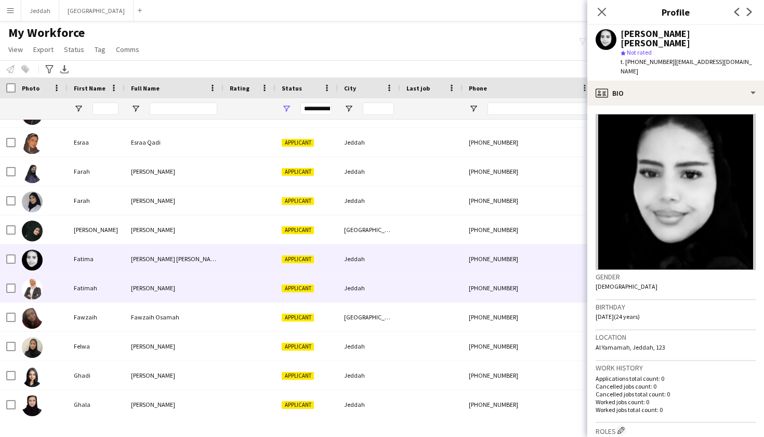
click at [500, 293] on div "+966546866325" at bounding box center [529, 287] width 133 height 29
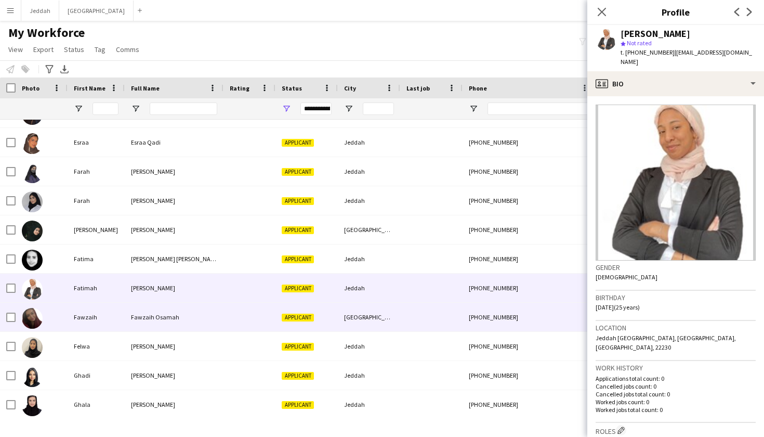
click at [497, 318] on div "+966507228517" at bounding box center [529, 317] width 133 height 29
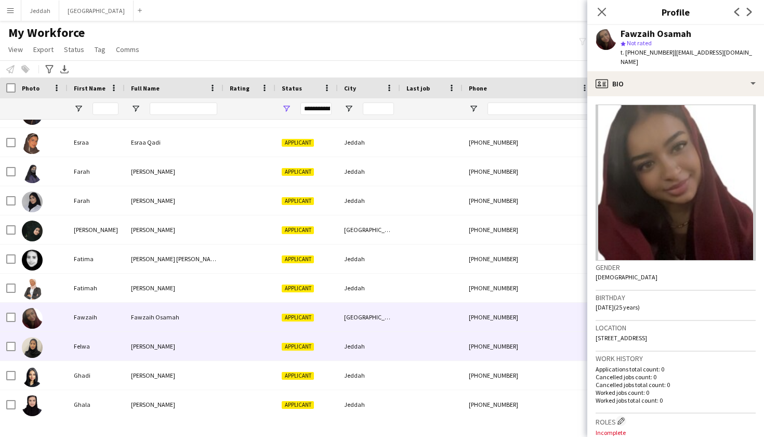
click at [495, 349] on div "+966583333609" at bounding box center [529, 346] width 133 height 29
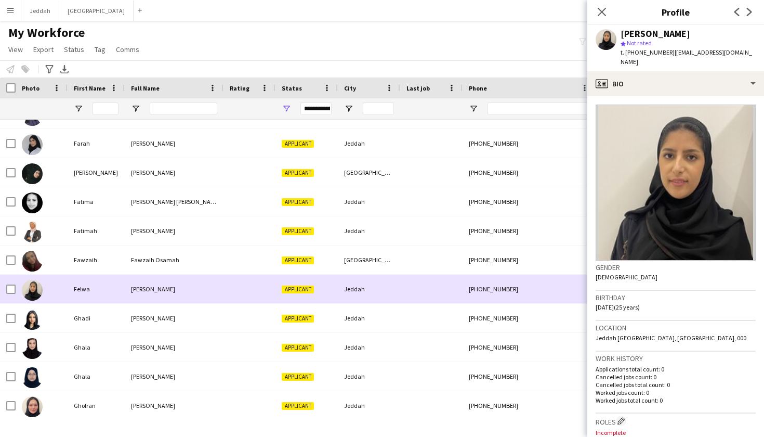
scroll to position [1281, 0]
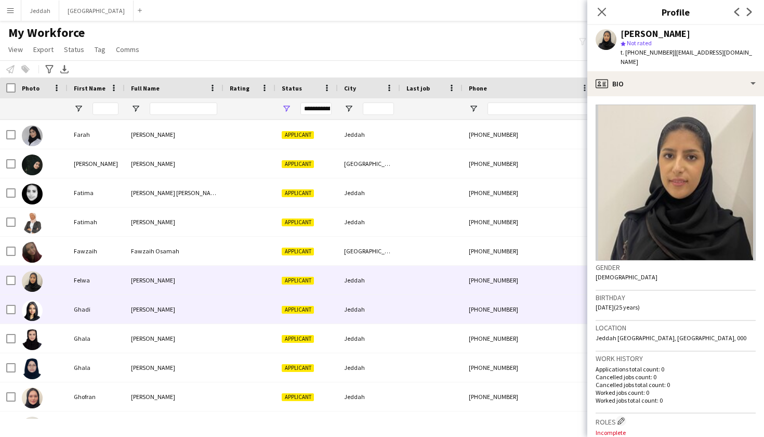
click at [486, 309] on div "+966565449261" at bounding box center [529, 309] width 133 height 29
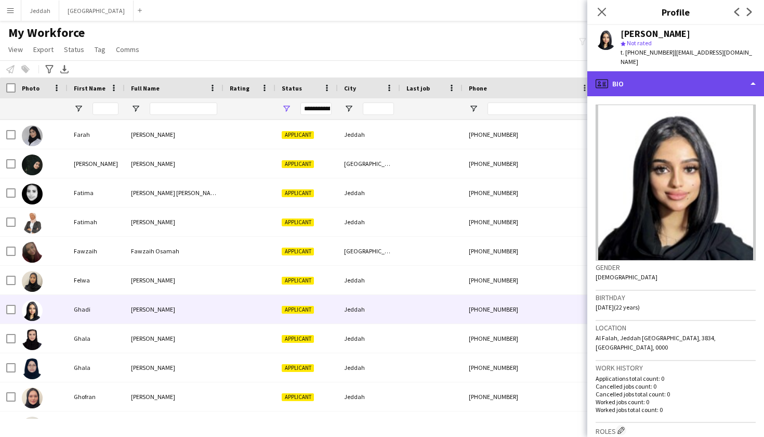
click at [643, 82] on div "profile Bio" at bounding box center [675, 83] width 177 height 25
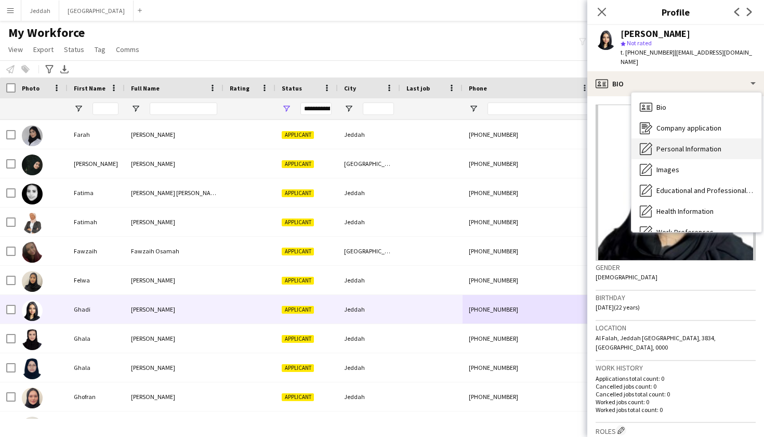
click at [671, 144] on span "Personal Information" at bounding box center [689, 148] width 65 height 9
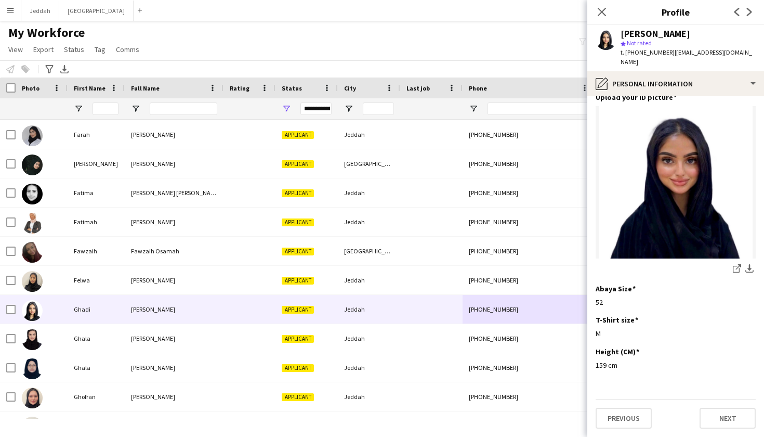
scroll to position [528, 0]
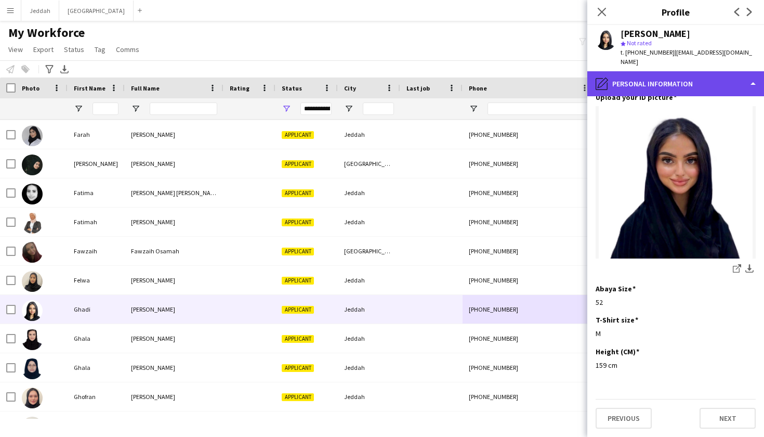
click at [671, 81] on div "pencil4 Personal Information" at bounding box center [675, 83] width 177 height 25
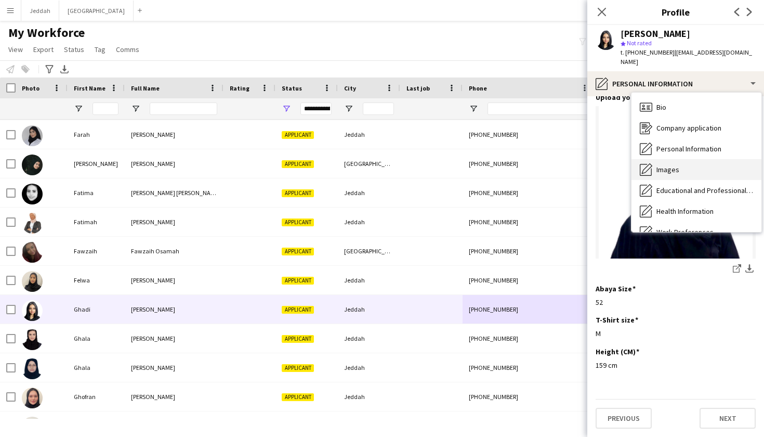
click at [683, 159] on div "Images Images" at bounding box center [697, 169] width 130 height 21
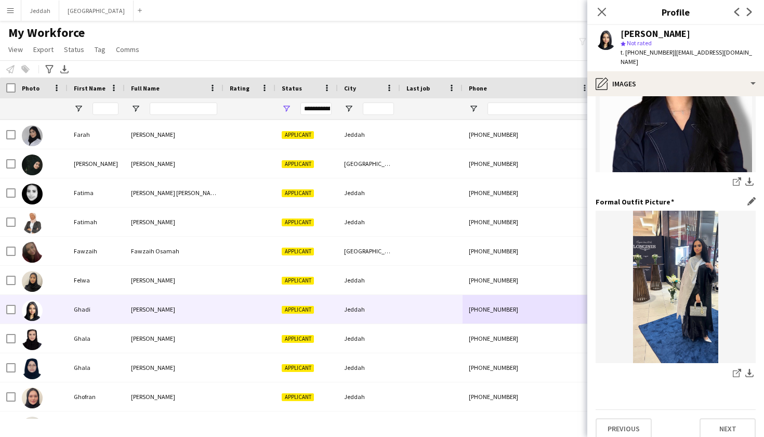
scroll to position [289, 0]
click at [736, 369] on icon "share-external-link-1" at bounding box center [737, 373] width 8 height 8
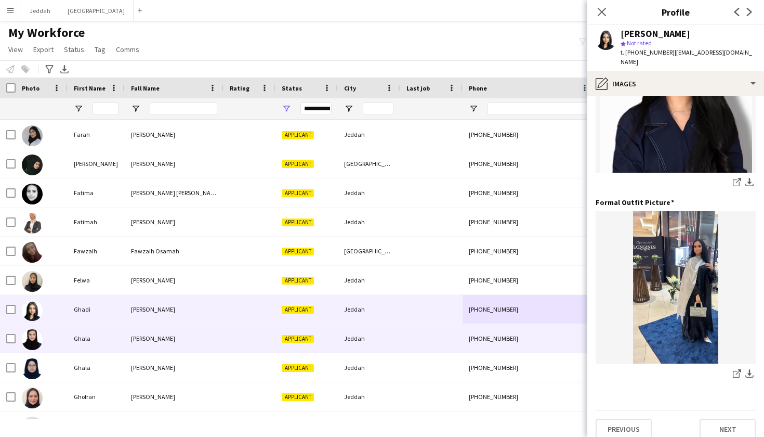
click at [435, 348] on div at bounding box center [431, 338] width 62 height 29
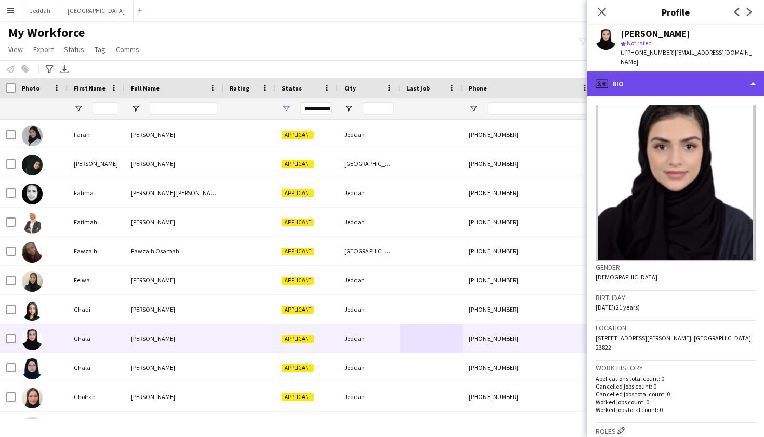
click at [656, 83] on div "profile Bio" at bounding box center [675, 83] width 177 height 25
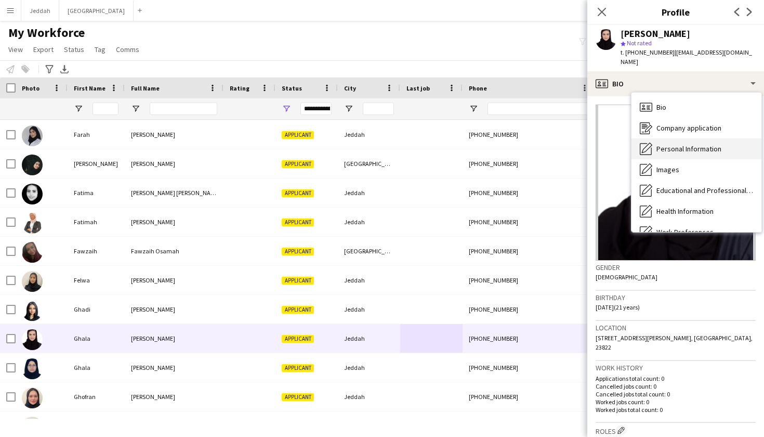
click at [674, 144] on span "Personal Information" at bounding box center [689, 148] width 65 height 9
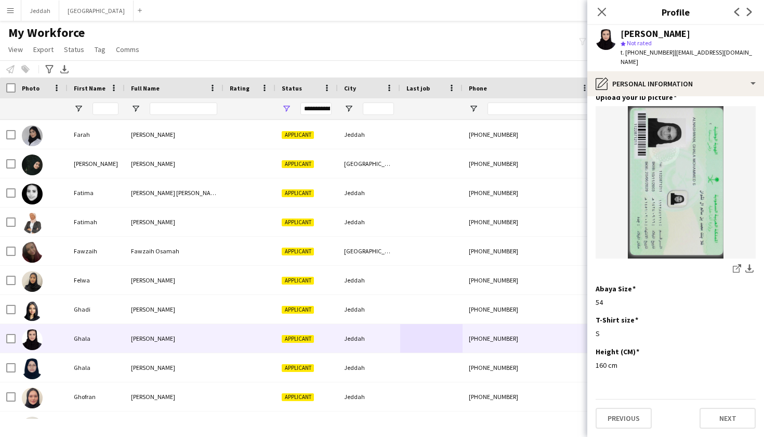
scroll to position [519, 0]
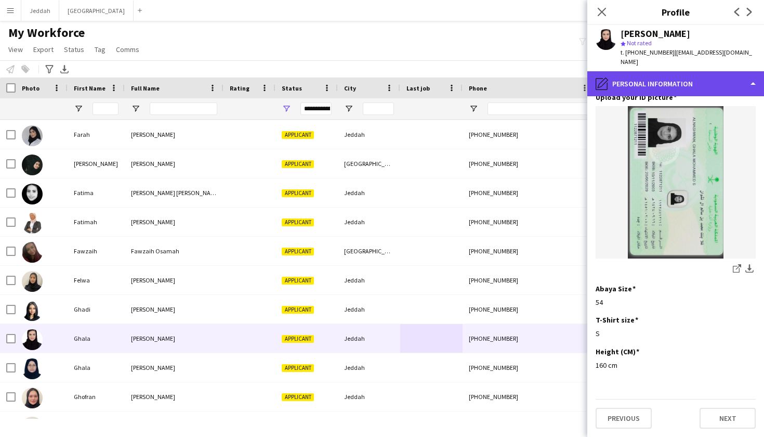
click at [672, 85] on div "pencil4 Personal Information" at bounding box center [675, 83] width 177 height 25
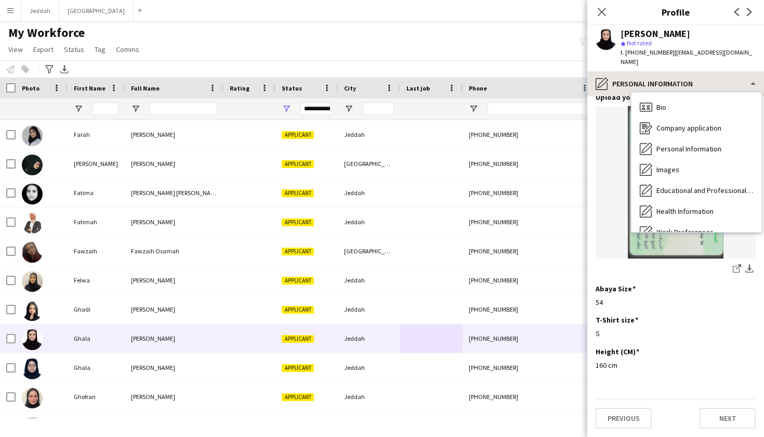
click at [672, 93] on div "Bio Bio Company application Company application Personal Information Personal I…" at bounding box center [697, 162] width 130 height 139
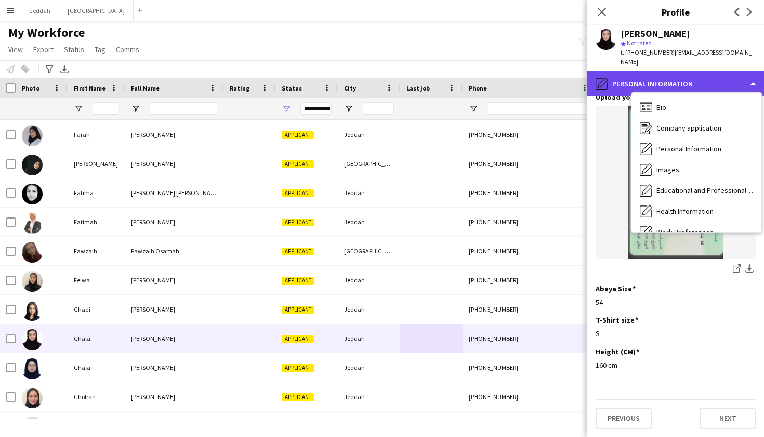
click at [671, 73] on div "pencil4 Personal Information" at bounding box center [675, 83] width 177 height 25
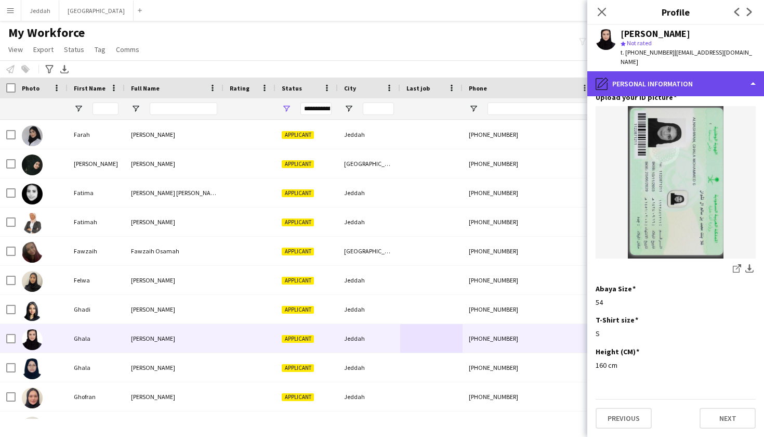
click at [671, 73] on div "pencil4 Personal Information" at bounding box center [675, 83] width 177 height 25
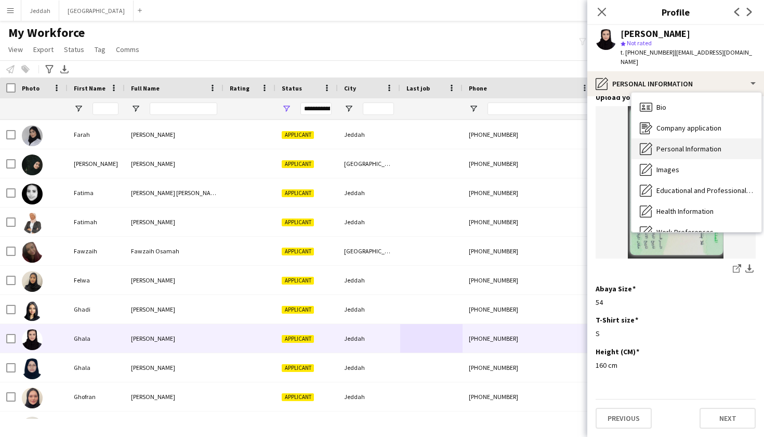
click at [691, 147] on div "Personal Information Personal Information" at bounding box center [697, 148] width 130 height 21
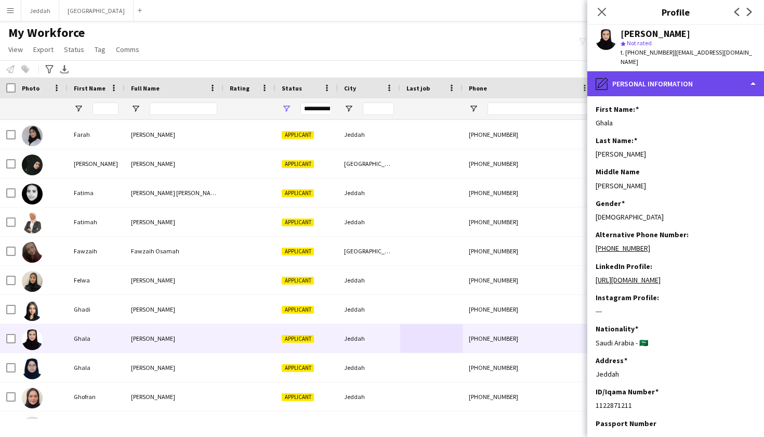
click at [674, 76] on div "pencil4 Personal Information" at bounding box center [675, 83] width 177 height 25
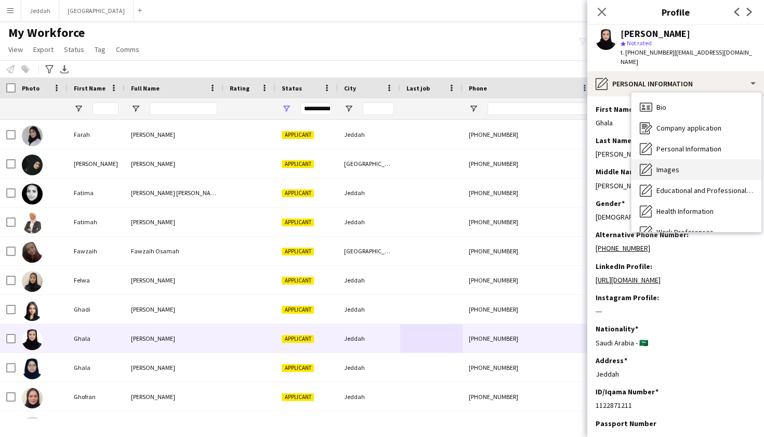
click at [675, 159] on div "Images Images" at bounding box center [697, 169] width 130 height 21
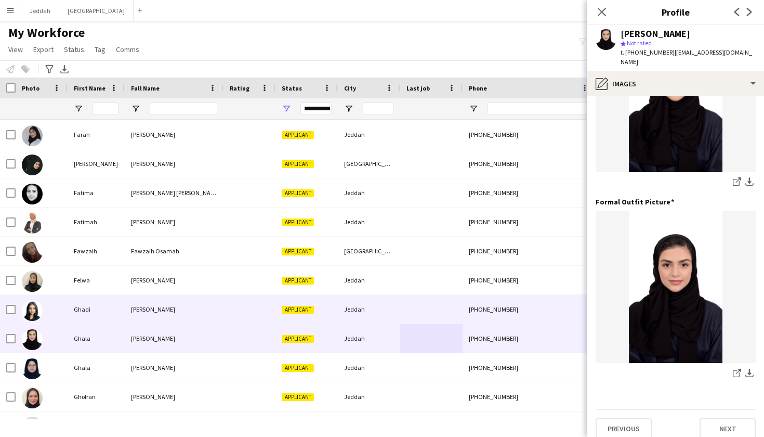
scroll to position [289, 0]
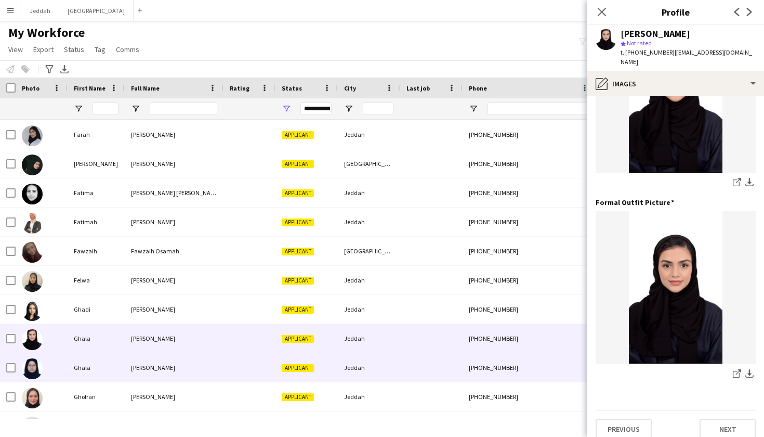
click at [424, 364] on div at bounding box center [431, 367] width 62 height 29
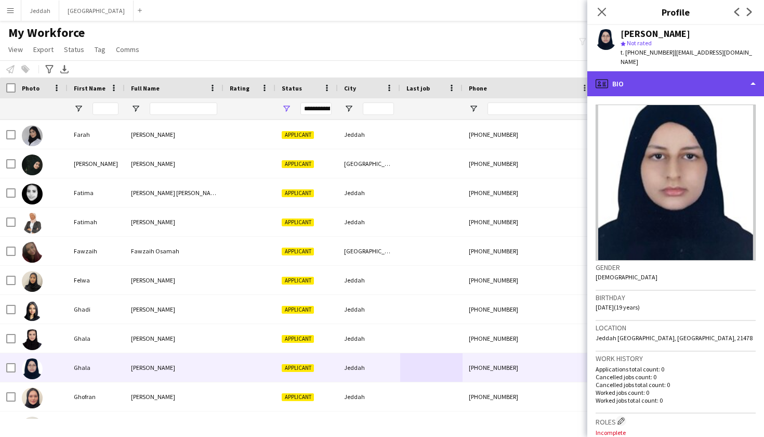
click at [643, 75] on div "profile Bio" at bounding box center [675, 83] width 177 height 25
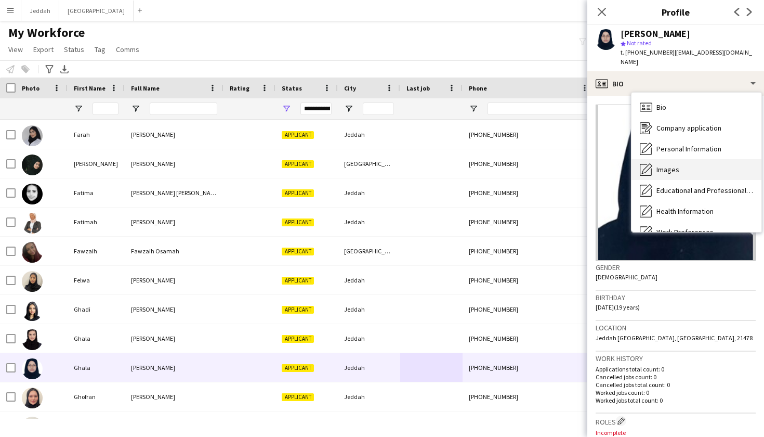
click at [673, 165] on span "Images" at bounding box center [668, 169] width 23 height 9
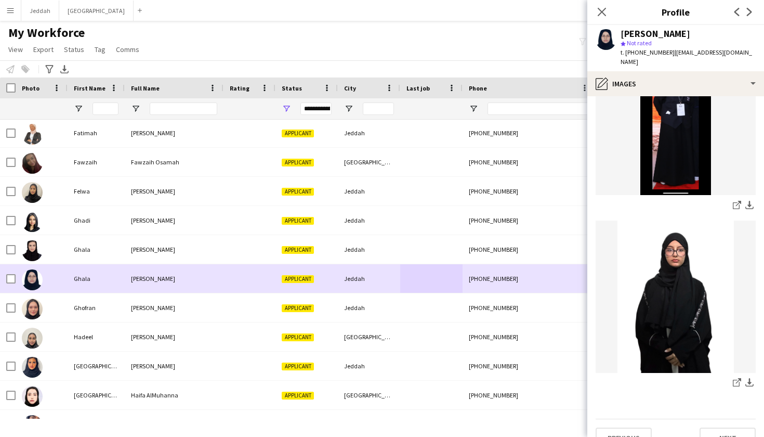
scroll to position [1369, 0]
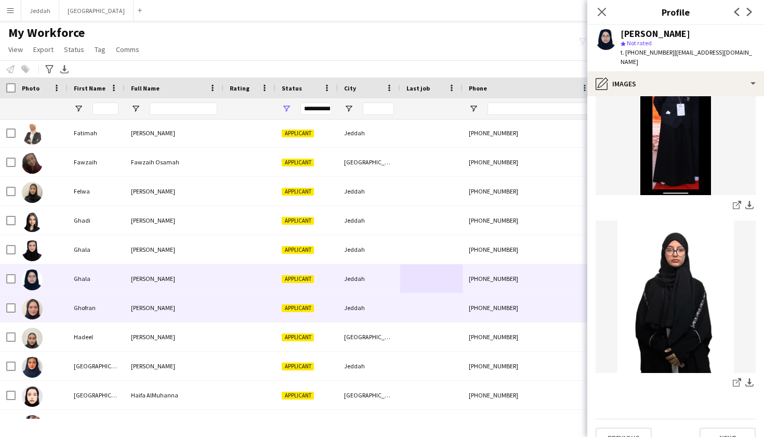
click at [379, 320] on div "Jeddah" at bounding box center [369, 307] width 62 height 29
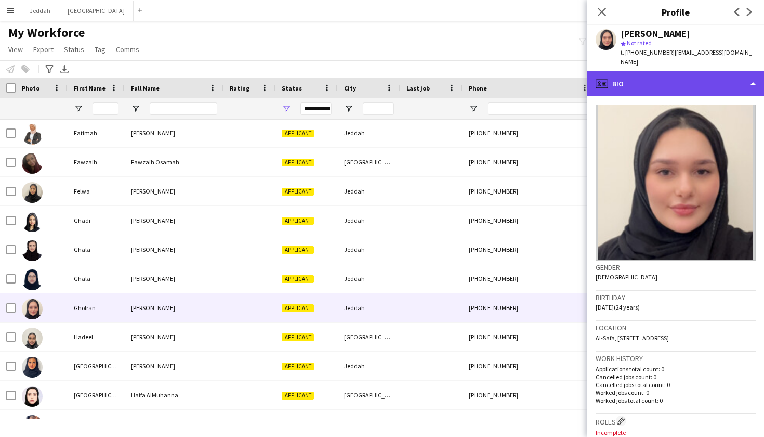
click at [628, 86] on div "profile Bio" at bounding box center [675, 83] width 177 height 25
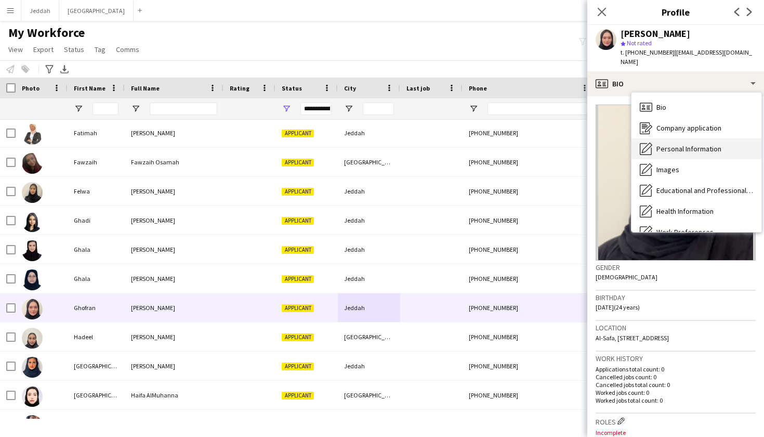
click at [669, 144] on span "Personal Information" at bounding box center [689, 148] width 65 height 9
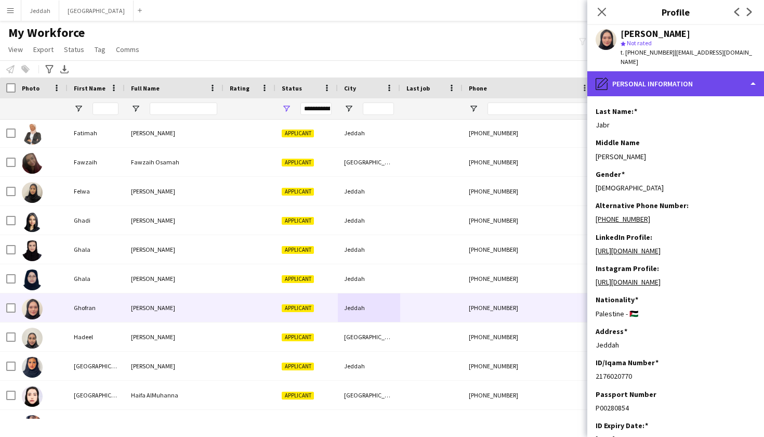
click at [658, 75] on div "pencil4 Personal Information" at bounding box center [675, 83] width 177 height 25
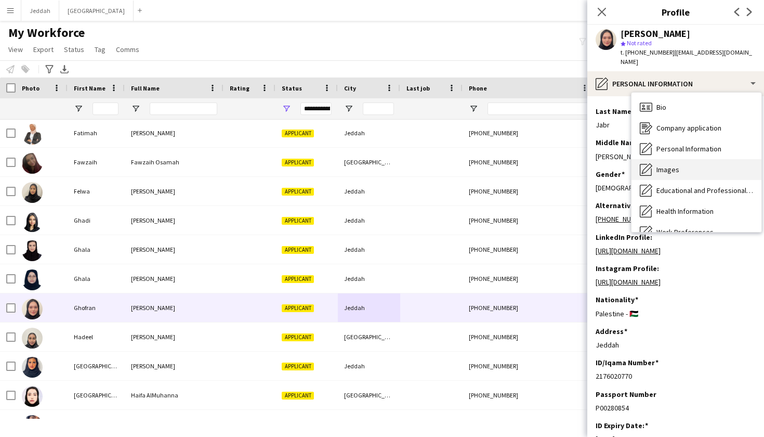
click at [678, 165] on span "Images" at bounding box center [668, 169] width 23 height 9
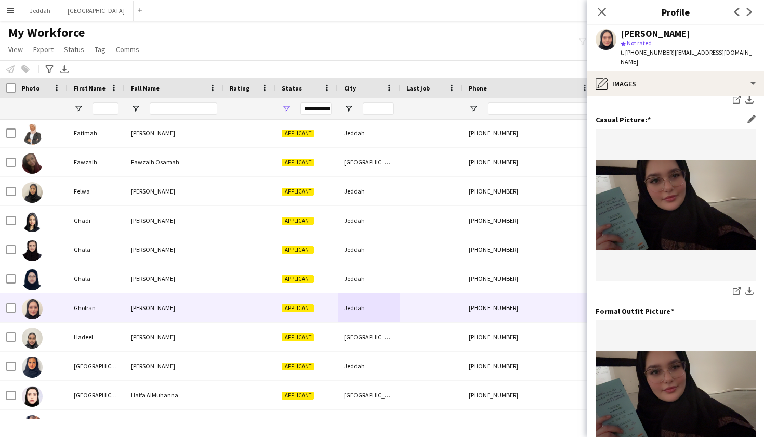
scroll to position [187, 0]
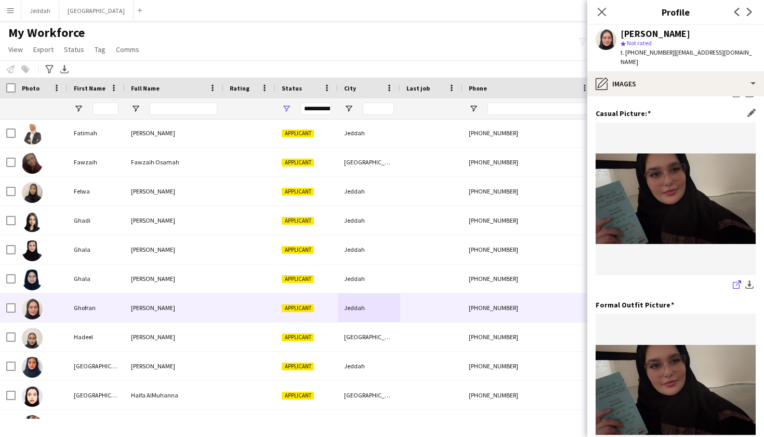
click at [735, 280] on icon "share-external-link-1" at bounding box center [737, 284] width 8 height 8
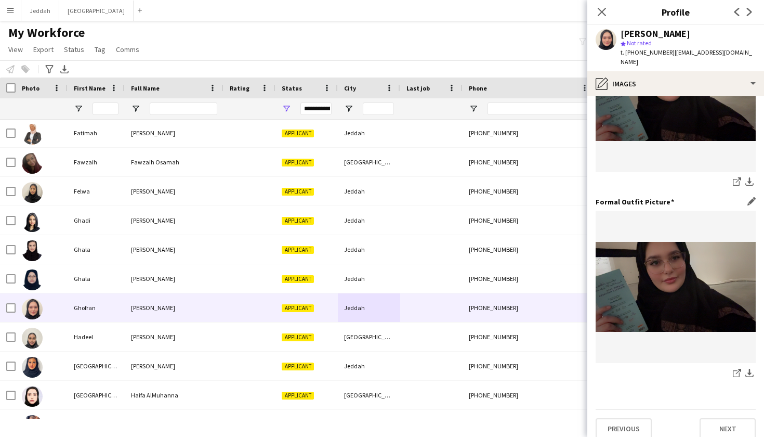
scroll to position [289, 0]
click at [735, 369] on icon "share-external-link-1" at bounding box center [737, 373] width 8 height 8
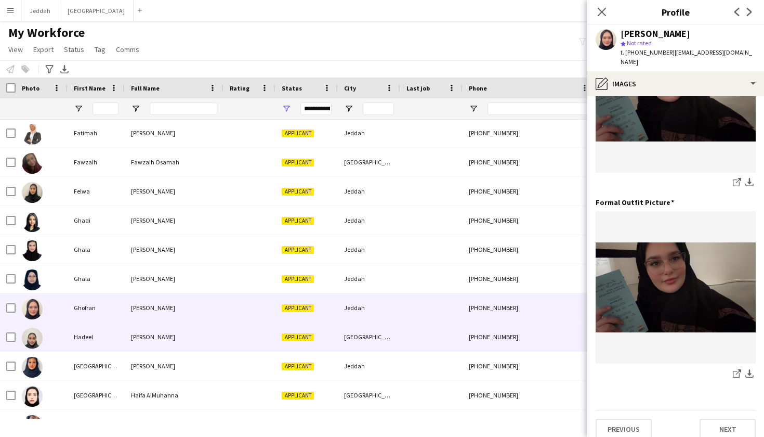
click at [382, 341] on div "[GEOGRAPHIC_DATA]" at bounding box center [369, 336] width 62 height 29
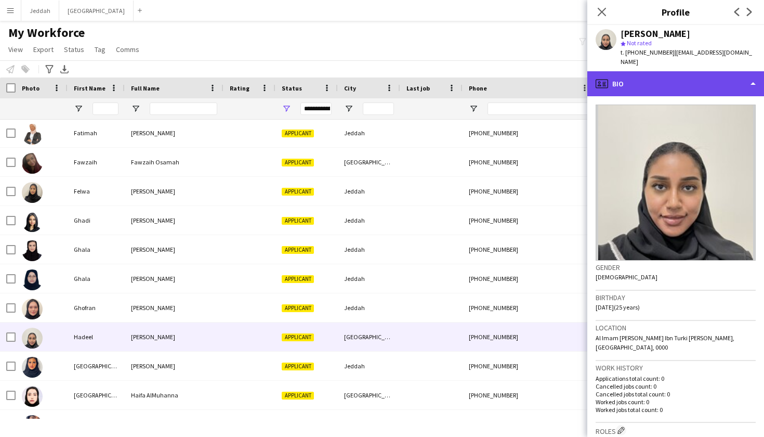
click at [661, 77] on div "profile Bio" at bounding box center [675, 83] width 177 height 25
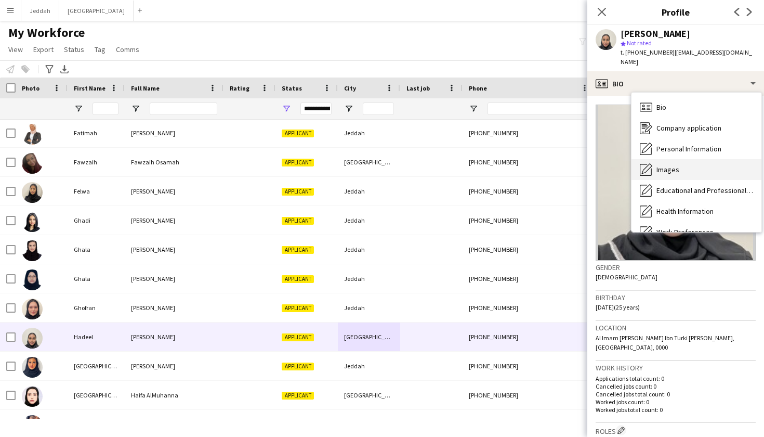
click at [667, 165] on span "Images" at bounding box center [668, 169] width 23 height 9
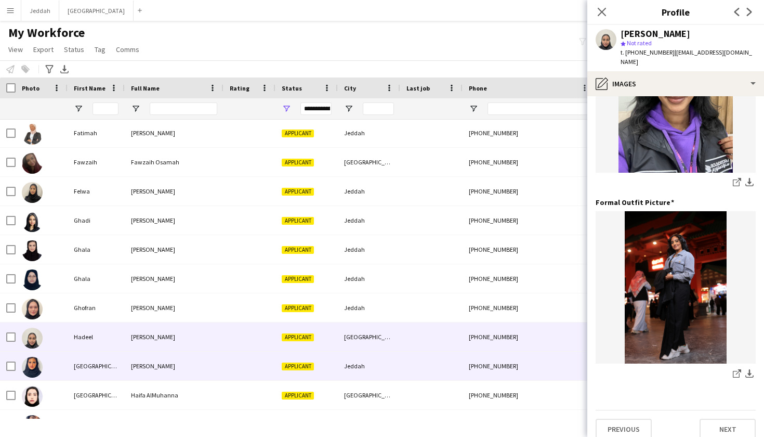
click at [457, 368] on div at bounding box center [431, 365] width 62 height 29
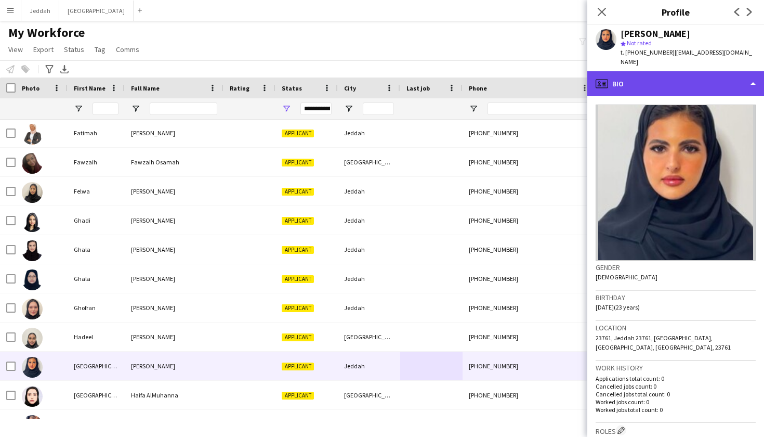
click at [645, 76] on div "profile Bio" at bounding box center [675, 83] width 177 height 25
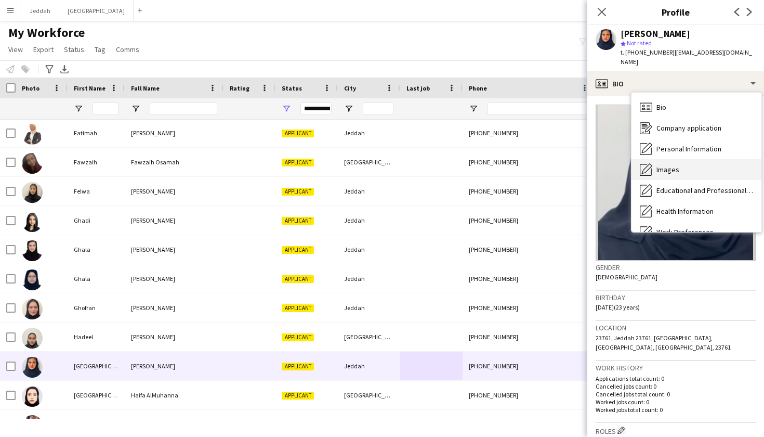
click at [670, 159] on div "Images Images" at bounding box center [697, 169] width 130 height 21
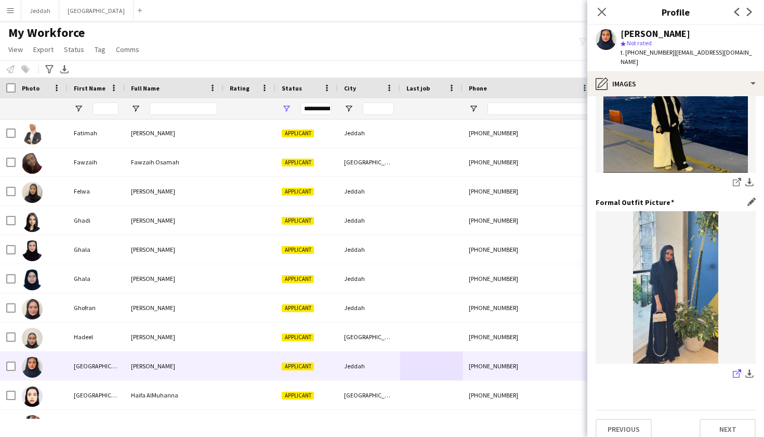
click at [733, 371] on icon at bounding box center [736, 374] width 7 height 7
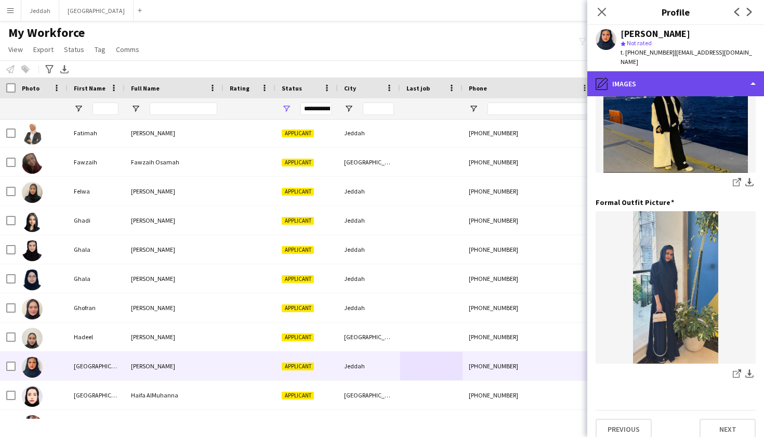
click at [637, 71] on div "pencil4 Images" at bounding box center [675, 83] width 177 height 25
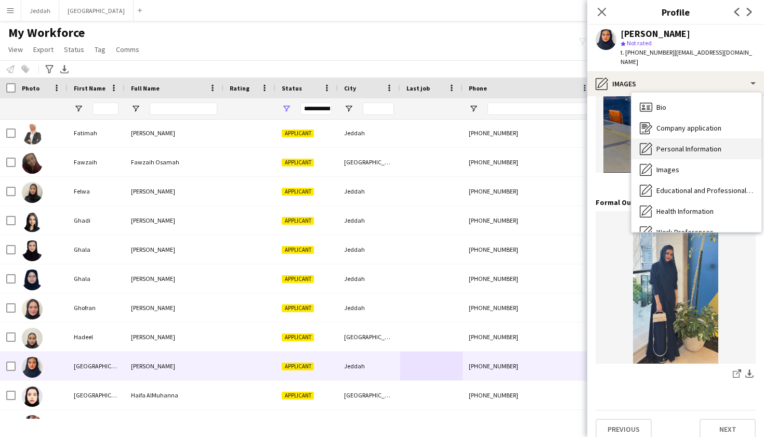
click at [673, 144] on span "Personal Information" at bounding box center [689, 148] width 65 height 9
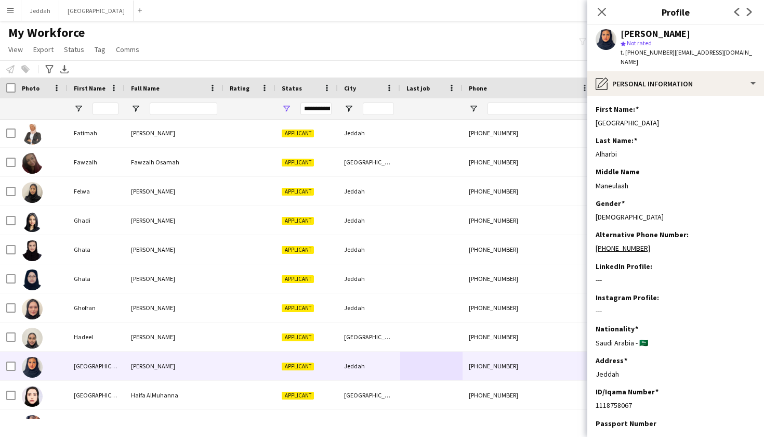
scroll to position [0, 0]
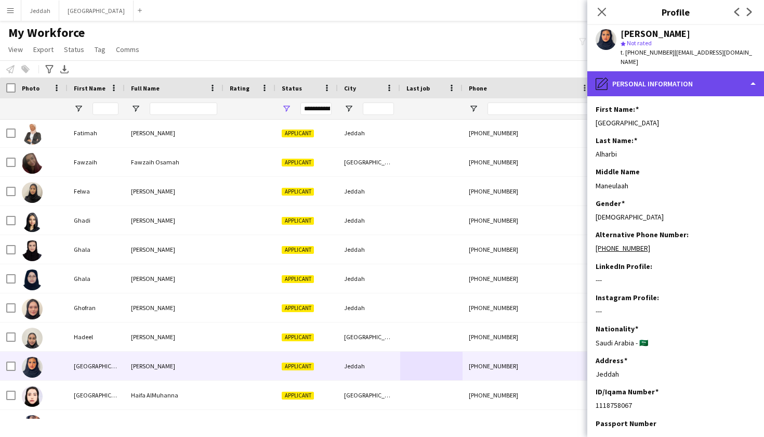
click at [663, 81] on div "pencil4 Personal Information" at bounding box center [675, 83] width 177 height 25
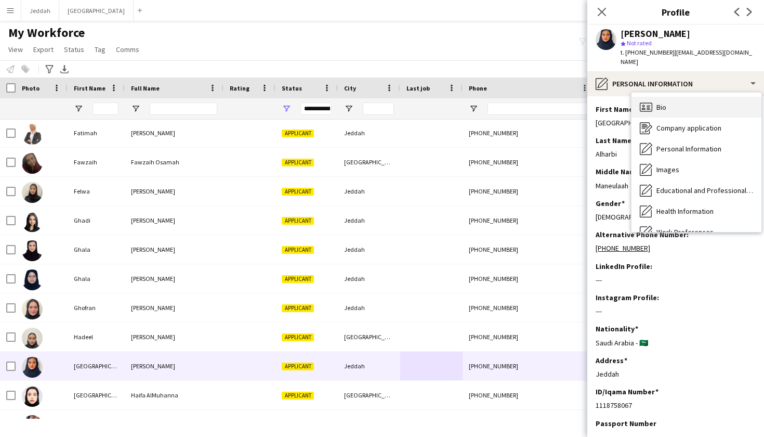
click at [667, 97] on div "Bio Bio" at bounding box center [697, 107] width 130 height 21
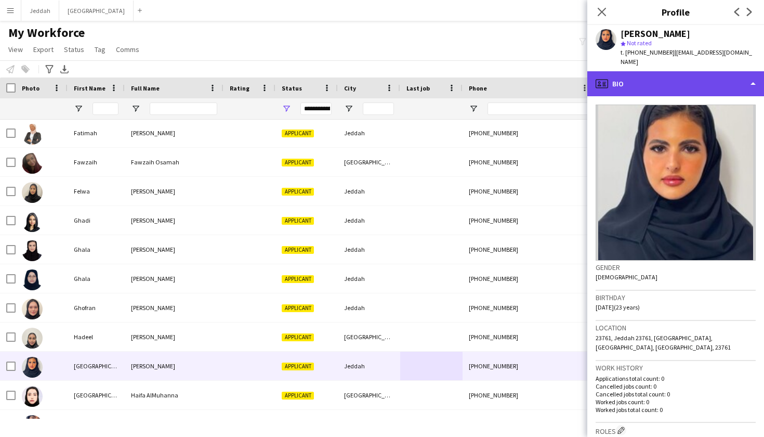
click at [665, 76] on div "profile Bio" at bounding box center [675, 83] width 177 height 25
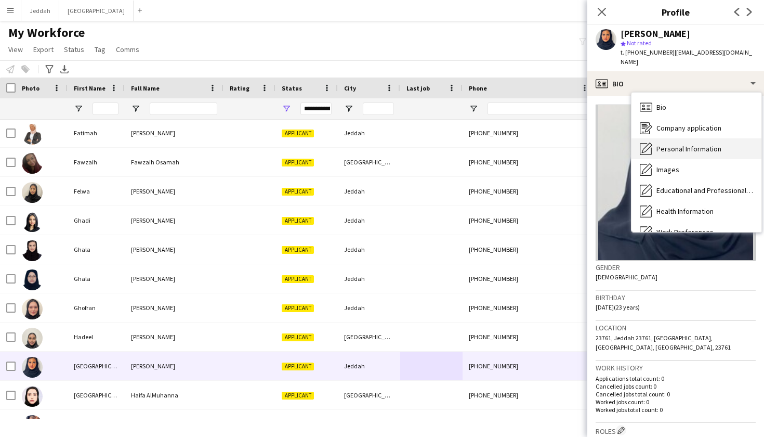
click at [688, 144] on span "Personal Information" at bounding box center [689, 148] width 65 height 9
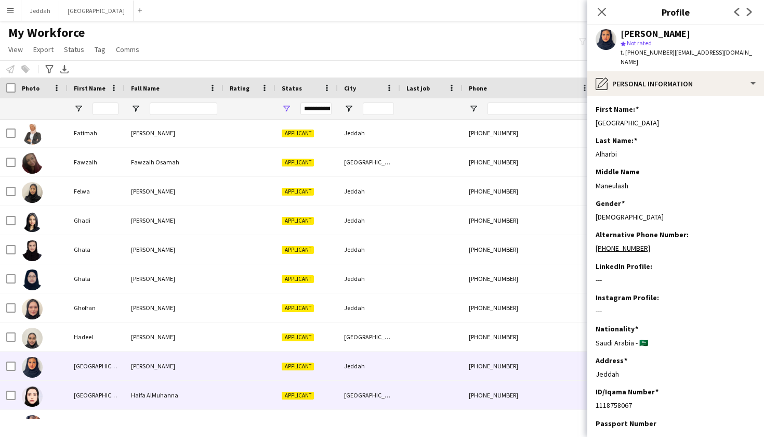
click at [449, 401] on div at bounding box center [431, 395] width 62 height 29
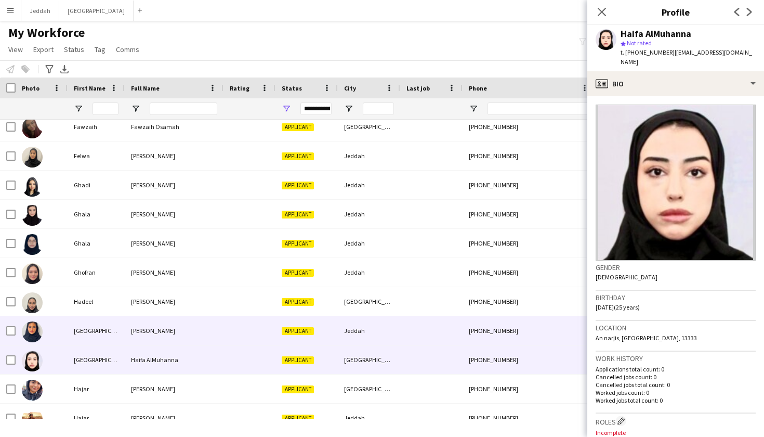
scroll to position [1473, 0]
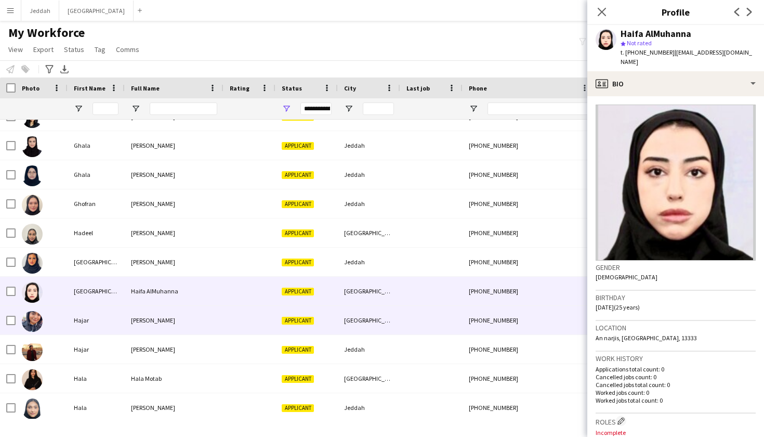
click at [430, 327] on div at bounding box center [431, 320] width 62 height 29
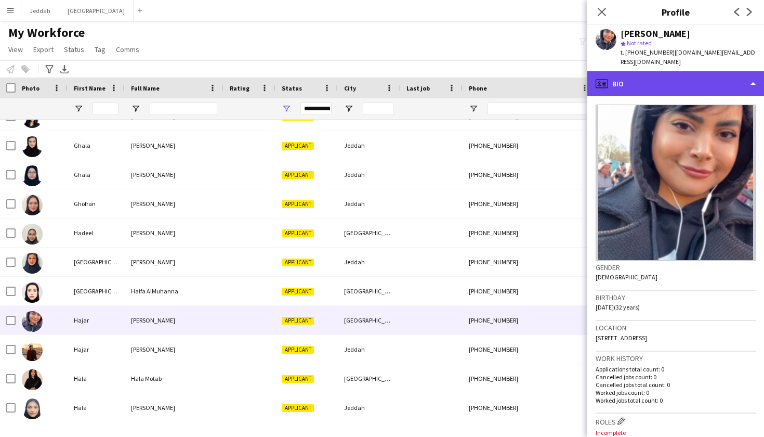
click at [643, 77] on div "profile Bio" at bounding box center [675, 83] width 177 height 25
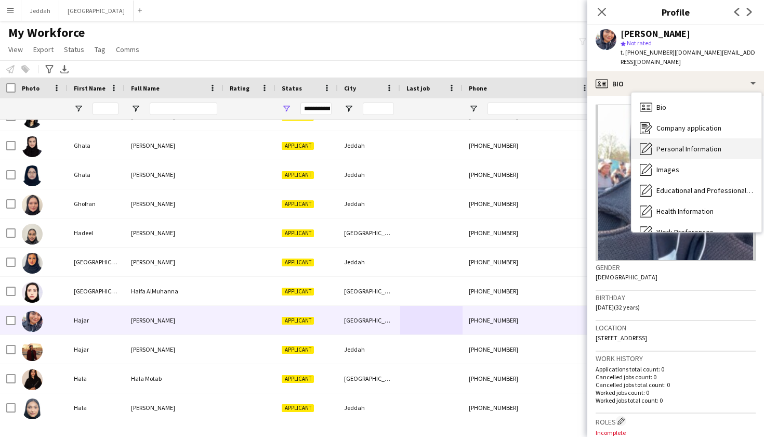
click at [657, 144] on span "Personal Information" at bounding box center [689, 148] width 65 height 9
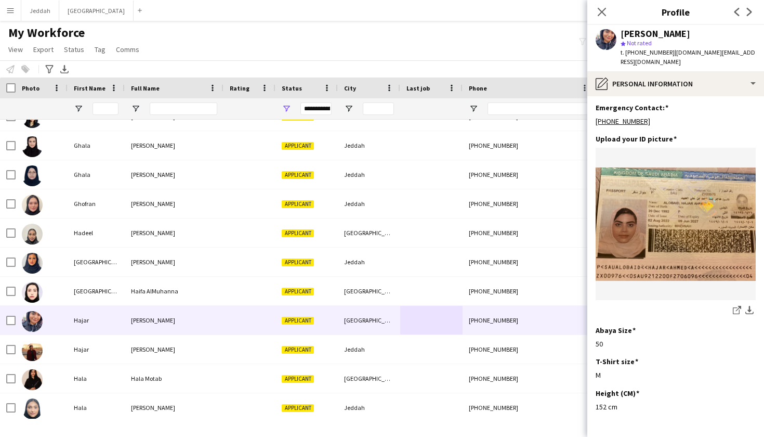
scroll to position [474, 0]
click at [733, 304] on link "share-external-link-1" at bounding box center [737, 310] width 12 height 12
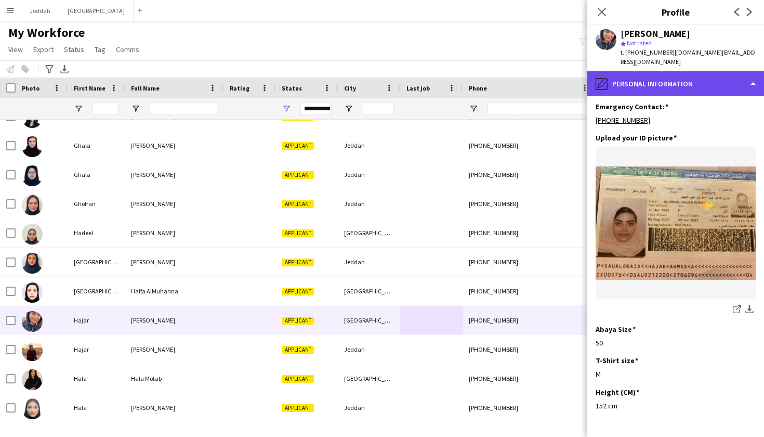
click at [610, 72] on div "pencil4 Personal Information" at bounding box center [675, 83] width 177 height 25
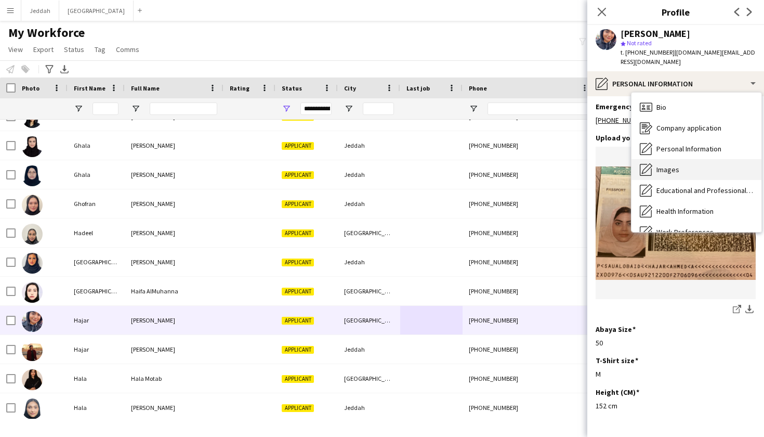
click at [669, 165] on span "Images" at bounding box center [668, 169] width 23 height 9
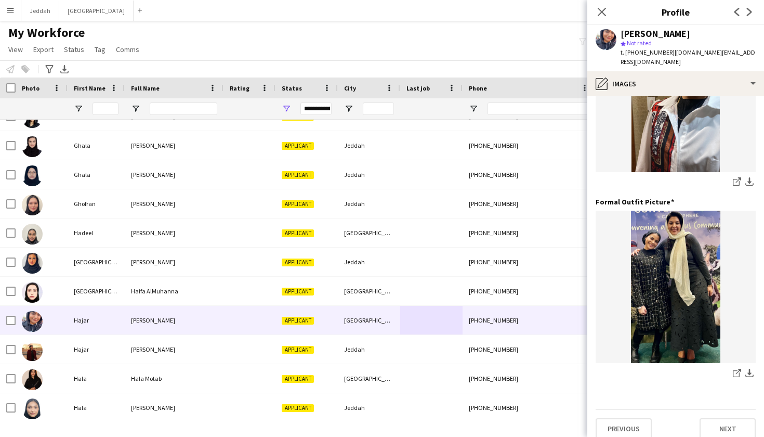
scroll to position [289, 0]
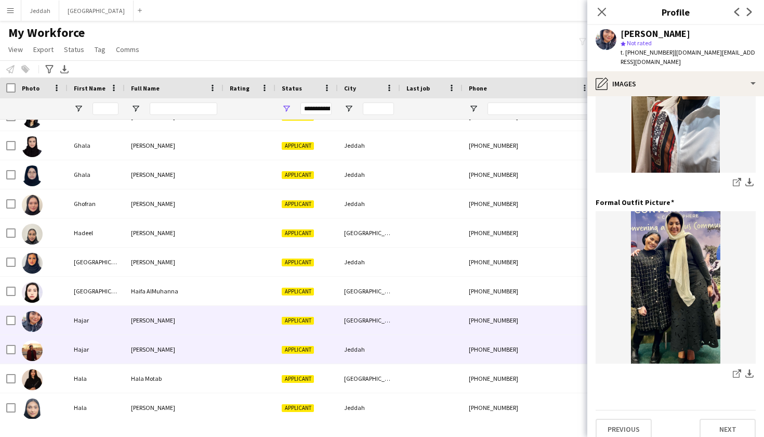
click at [480, 337] on div "+966598852077" at bounding box center [529, 349] width 133 height 29
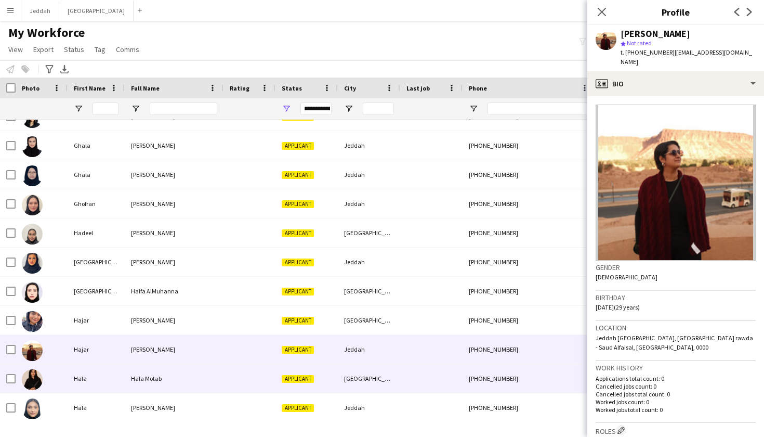
click at [489, 368] on div "+966552225658" at bounding box center [529, 378] width 133 height 29
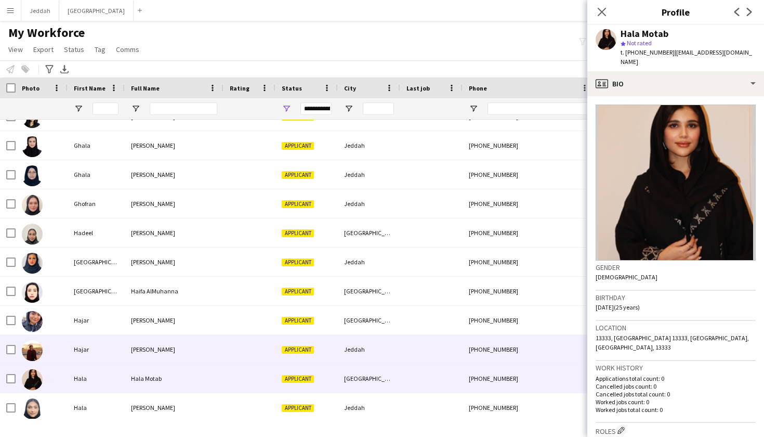
click at [488, 356] on div "+966598852077" at bounding box center [529, 349] width 133 height 29
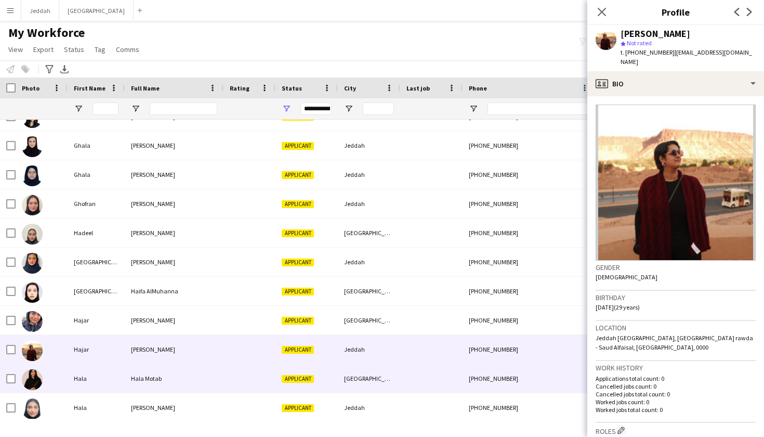
click at [488, 377] on div "+966552225658" at bounding box center [529, 378] width 133 height 29
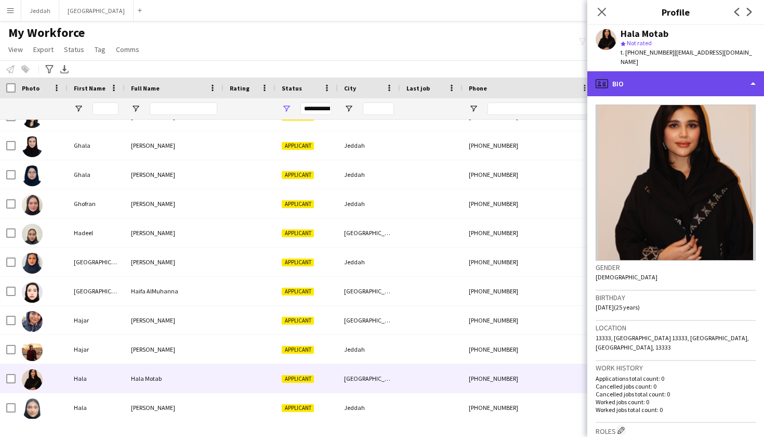
click at [647, 75] on div "profile Bio" at bounding box center [675, 83] width 177 height 25
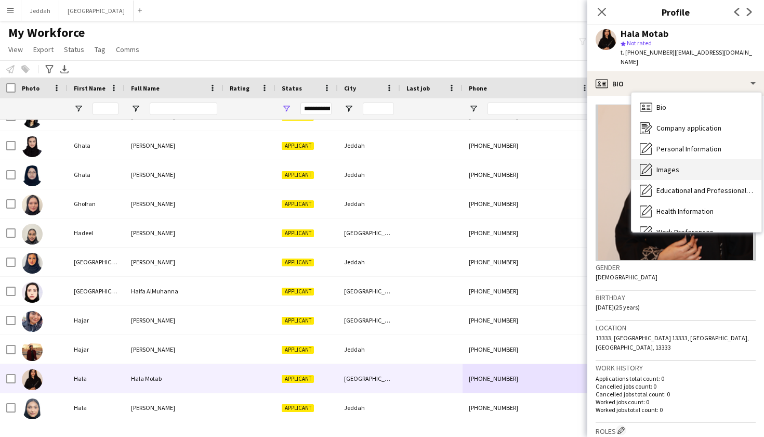
click at [677, 165] on span "Images" at bounding box center [668, 169] width 23 height 9
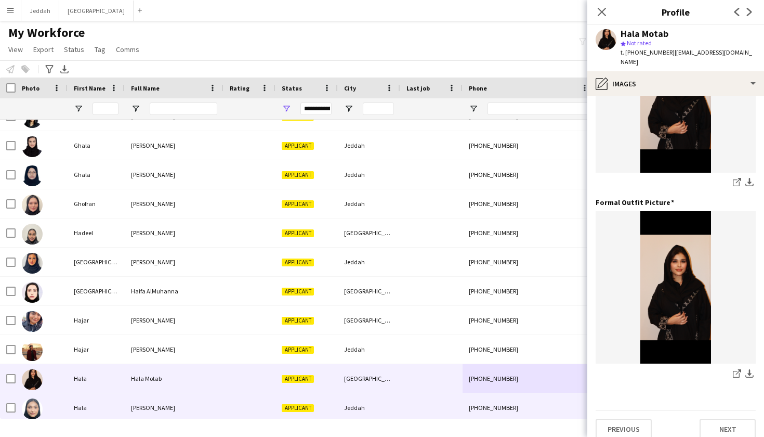
scroll to position [1477, 0]
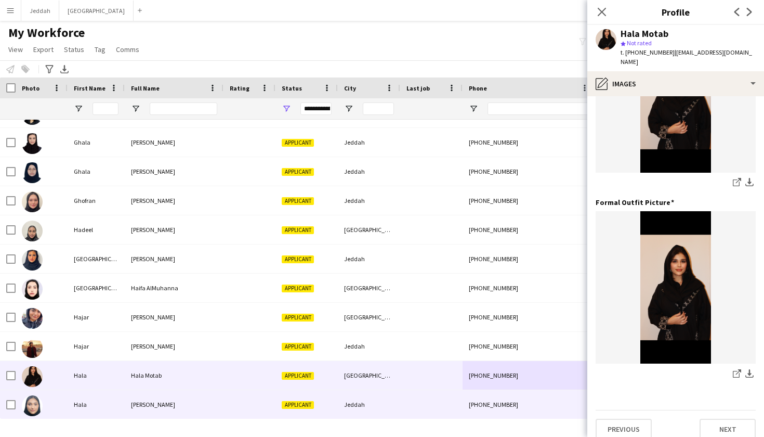
click at [472, 401] on div "+966540818203" at bounding box center [529, 404] width 133 height 29
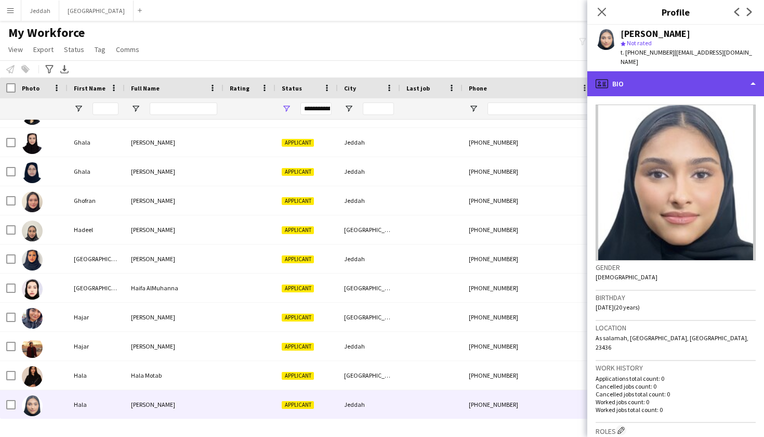
click at [655, 79] on div "profile Bio" at bounding box center [675, 83] width 177 height 25
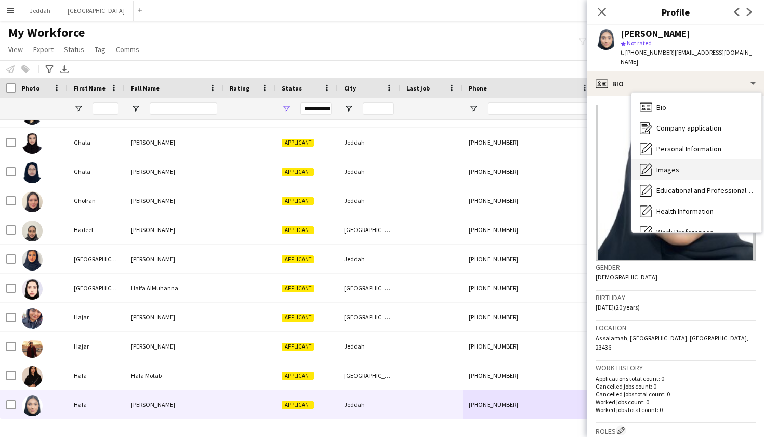
click at [682, 163] on div "Images Images" at bounding box center [697, 169] width 130 height 21
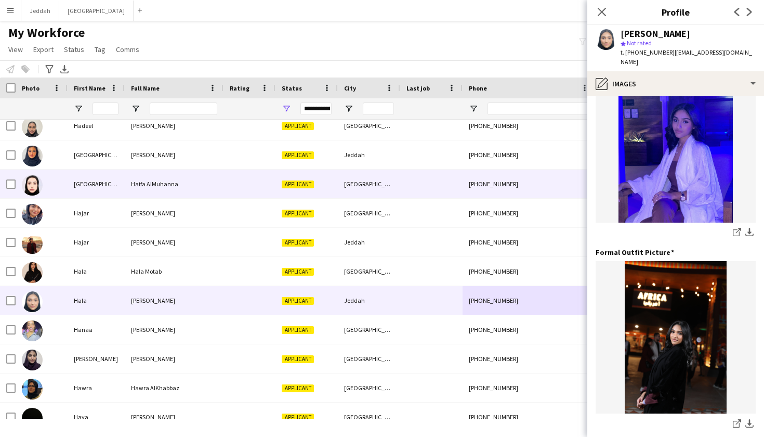
scroll to position [1627, 0]
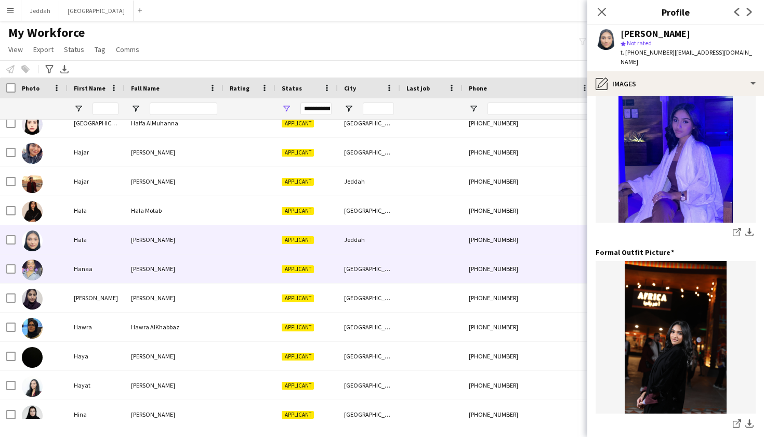
click at [411, 267] on div at bounding box center [431, 268] width 62 height 29
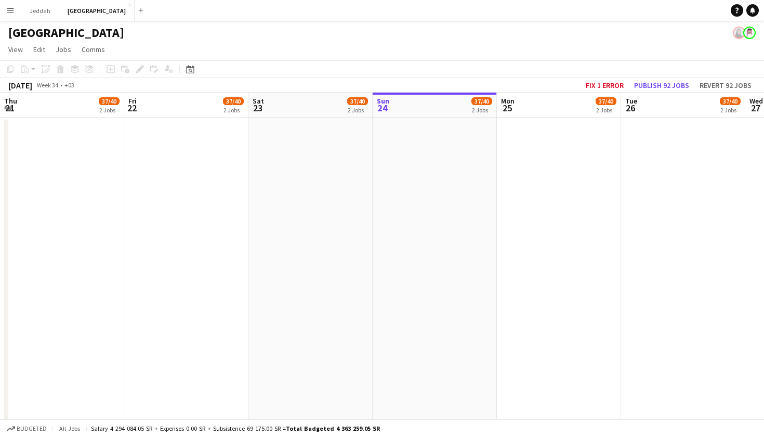
scroll to position [0, 249]
